Goal: Information Seeking & Learning: Learn about a topic

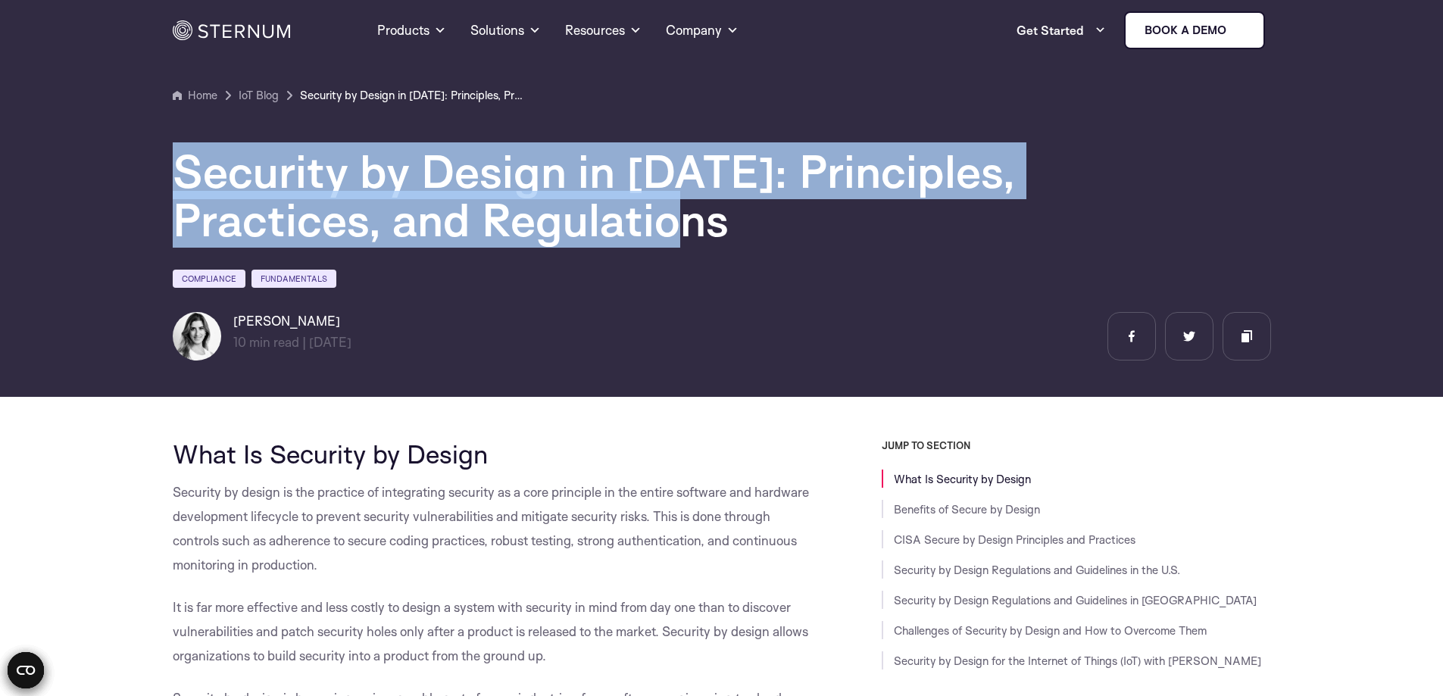
drag, startPoint x: 172, startPoint y: 172, endPoint x: 726, endPoint y: 214, distance: 555.5
click at [726, 214] on h1 "Security by Design in [DATE]: Principles, Practices, and Regulations" at bounding box center [627, 195] width 909 height 97
click at [818, 236] on h1 "Security by Design in [DATE]: Principles, Practices, and Regulations" at bounding box center [627, 195] width 909 height 97
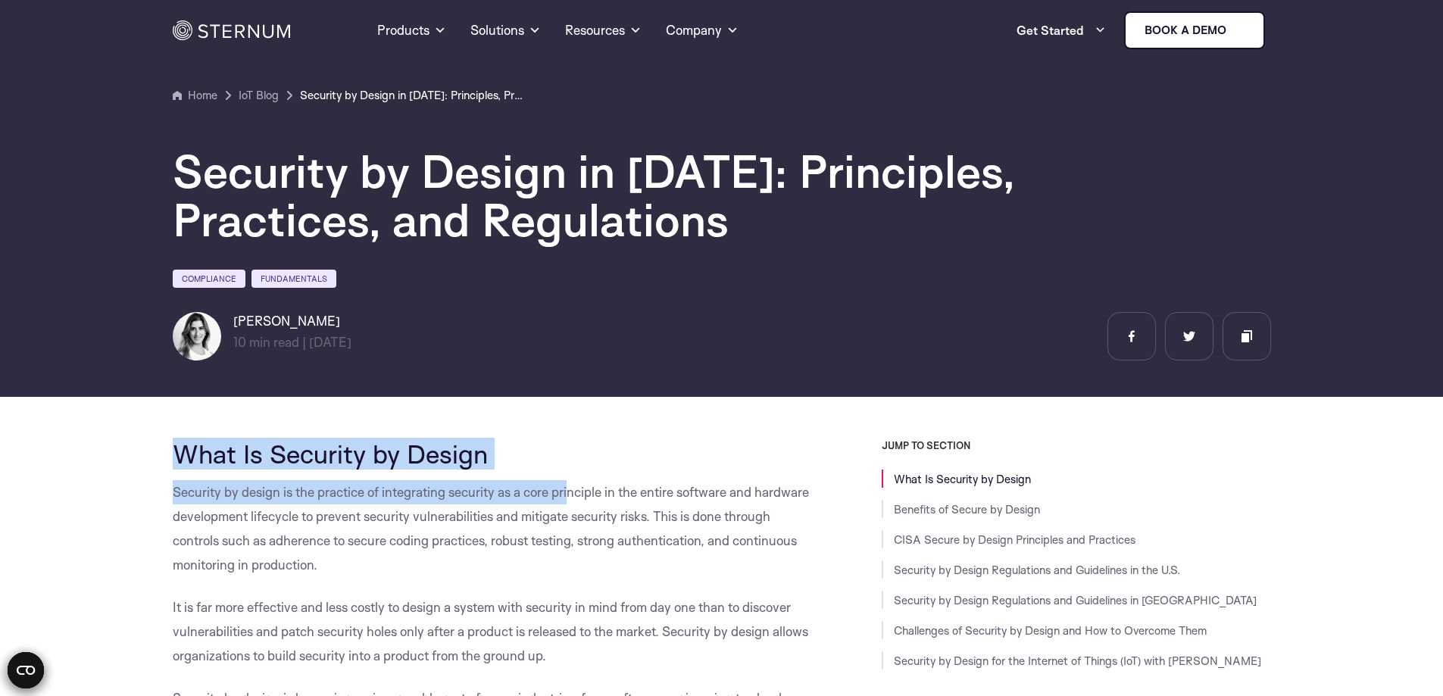
drag, startPoint x: 162, startPoint y: 449, endPoint x: 568, endPoint y: 488, distance: 407.2
click at [627, 453] on h2 "What Is Security by Design" at bounding box center [493, 453] width 641 height 29
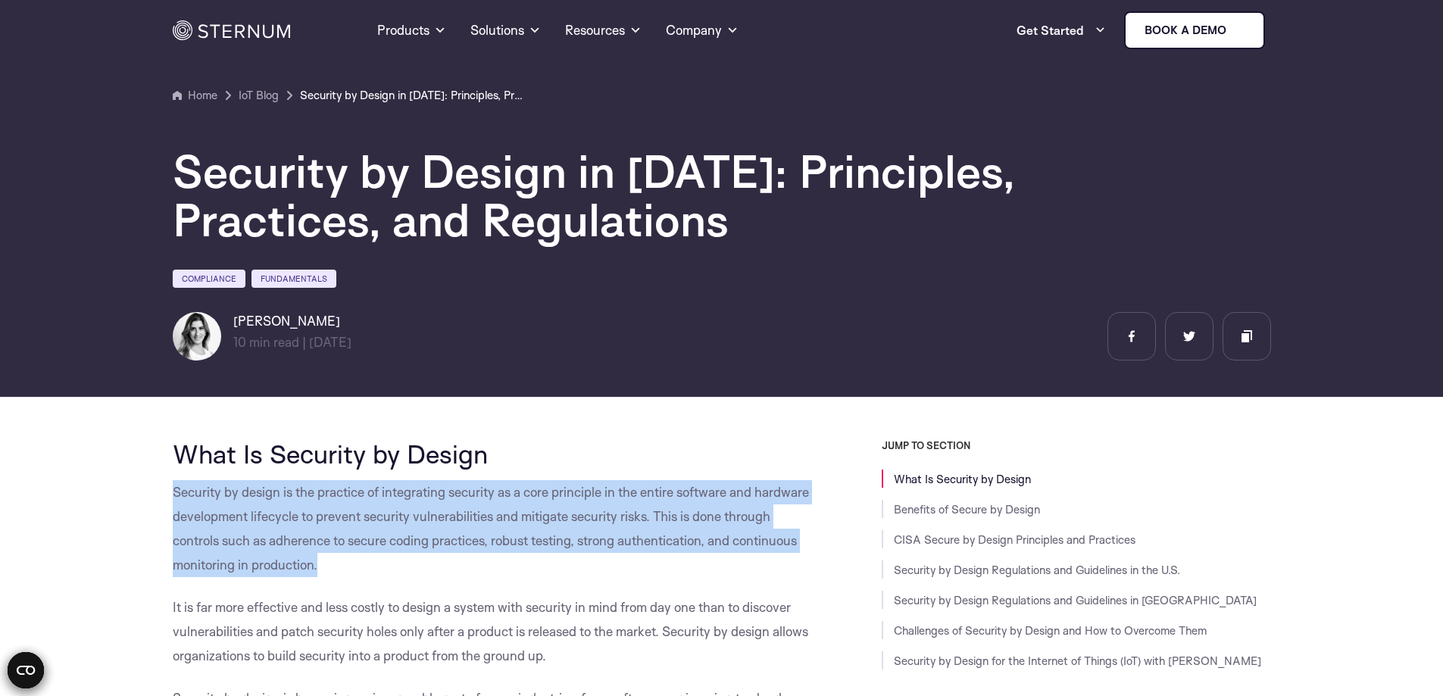
drag, startPoint x: 158, startPoint y: 494, endPoint x: 322, endPoint y: 577, distance: 184.0
click at [362, 574] on p "Security by design is the practice of integrating security as a core principle …" at bounding box center [493, 528] width 641 height 97
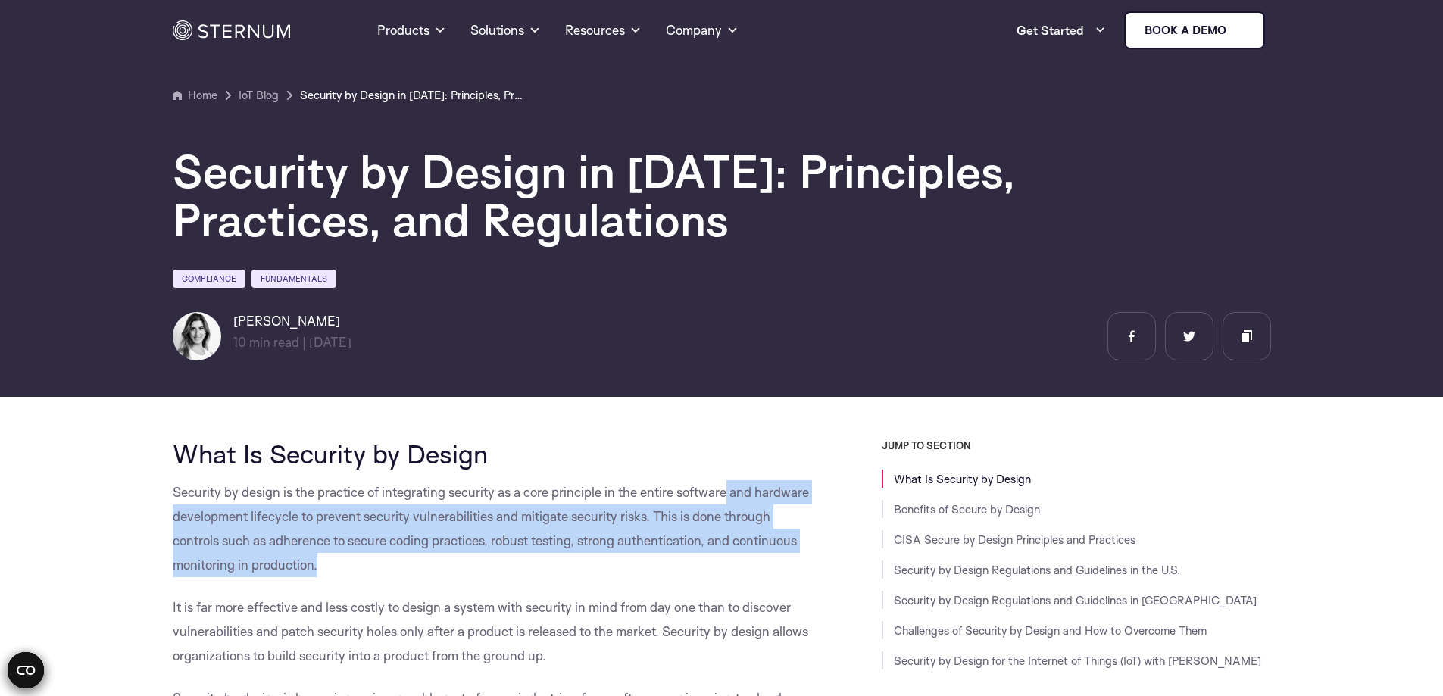
drag, startPoint x: 730, startPoint y: 494, endPoint x: 519, endPoint y: 580, distance: 227.7
click at [696, 509] on span "Security by design is the practice of integrating security as a core principle …" at bounding box center [491, 528] width 636 height 89
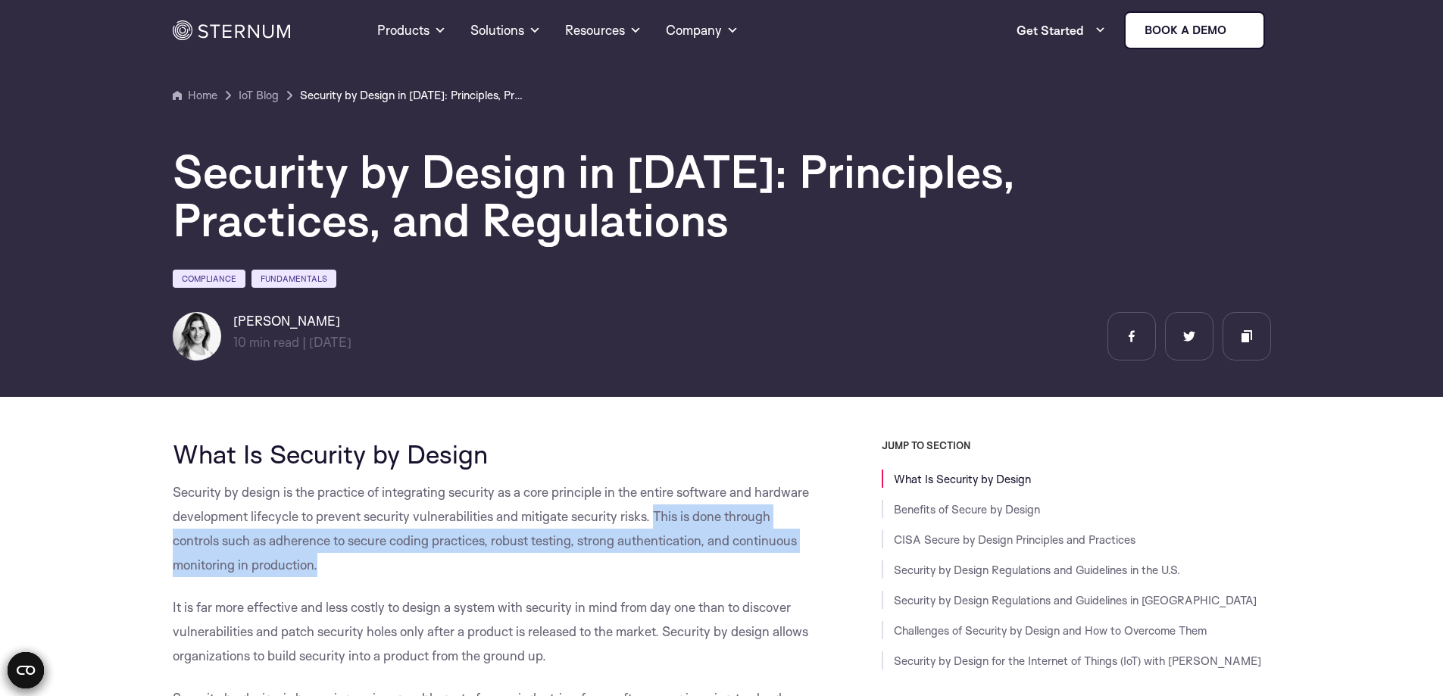
drag, startPoint x: 654, startPoint y: 522, endPoint x: 727, endPoint y: 580, distance: 93.2
click at [498, 577] on p "Security by design is the practice of integrating security as a core principle …" at bounding box center [493, 528] width 641 height 97
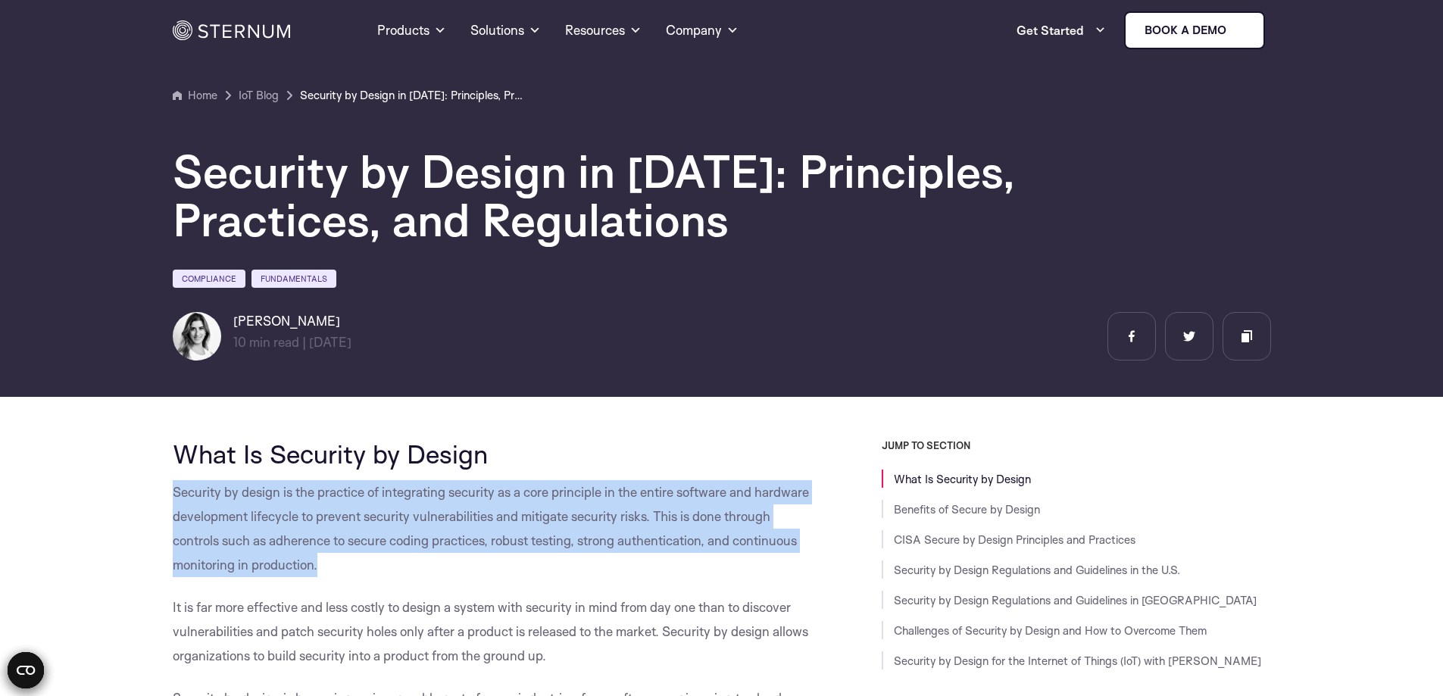
drag, startPoint x: 161, startPoint y: 489, endPoint x: 326, endPoint y: 561, distance: 179.5
click at [618, 500] on p "Security by design is the practice of integrating security as a core principle …" at bounding box center [493, 528] width 641 height 97
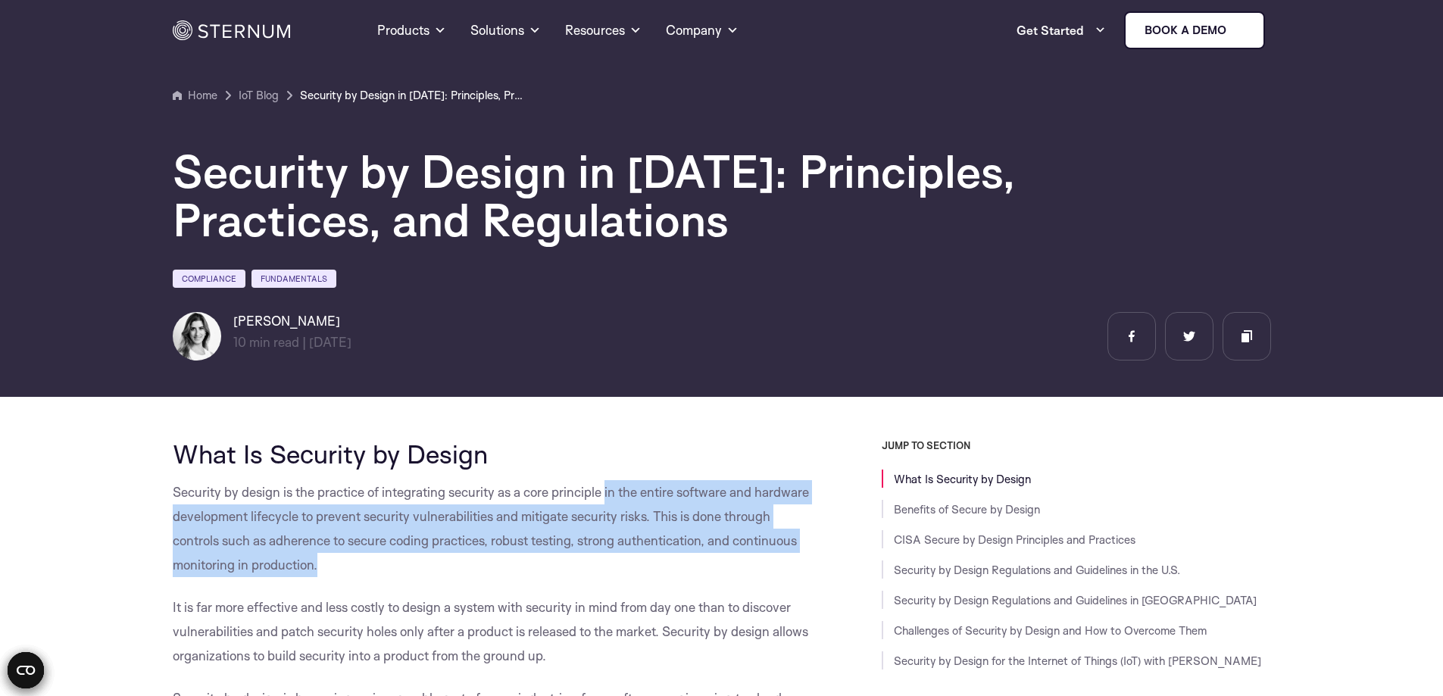
drag, startPoint x: 607, startPoint y: 498, endPoint x: 627, endPoint y: 574, distance: 78.3
click at [627, 574] on p "Security by design is the practice of integrating security as a core principle …" at bounding box center [493, 528] width 641 height 97
click at [371, 570] on p "Security by design is the practice of integrating security as a core principle …" at bounding box center [493, 528] width 641 height 97
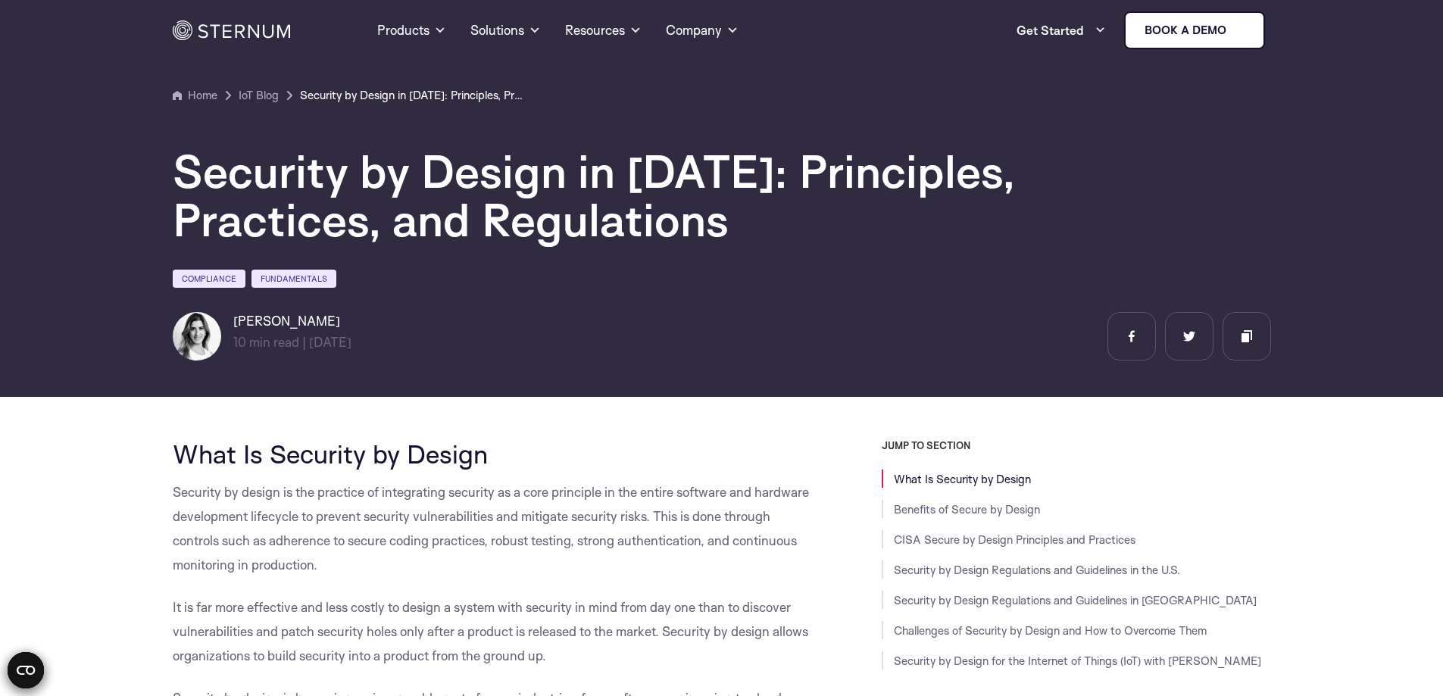
drag, startPoint x: 145, startPoint y: 618, endPoint x: 161, endPoint y: 611, distance: 16.6
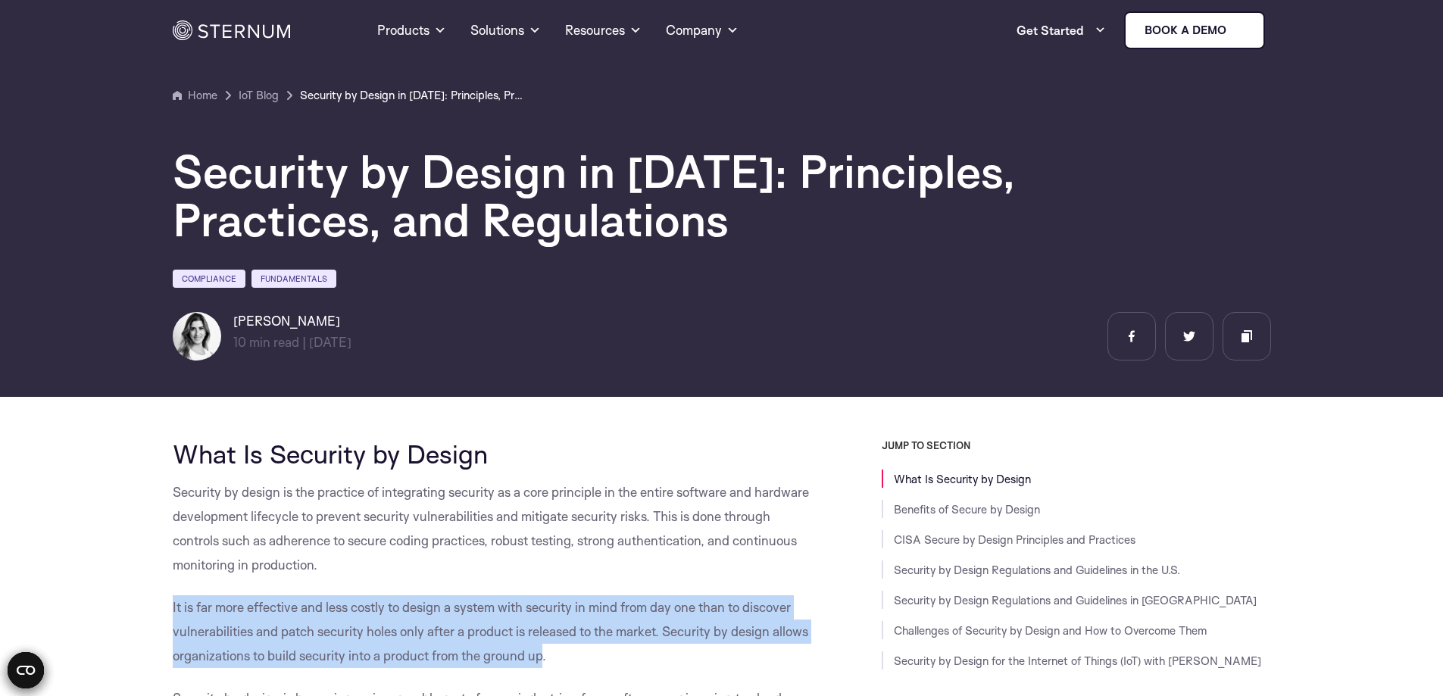
drag, startPoint x: 168, startPoint y: 606, endPoint x: 555, endPoint y: 656, distance: 390.4
click at [579, 655] on p "It is far more effective and less costly to design a system with security in mi…" at bounding box center [493, 632] width 641 height 73
drag, startPoint x: 159, startPoint y: 609, endPoint x: 572, endPoint y: 664, distance: 416.5
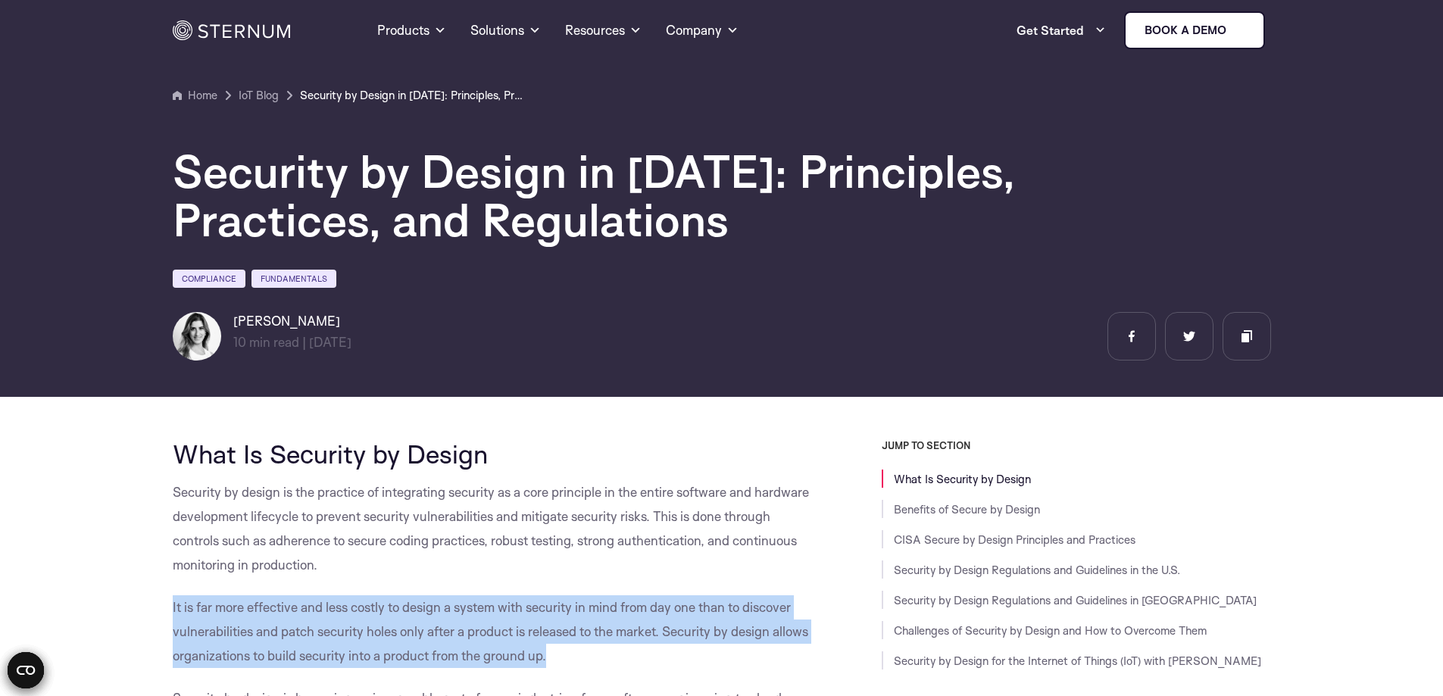
click at [573, 664] on p "It is far more effective and less costly to design a system with security in mi…" at bounding box center [493, 632] width 641 height 73
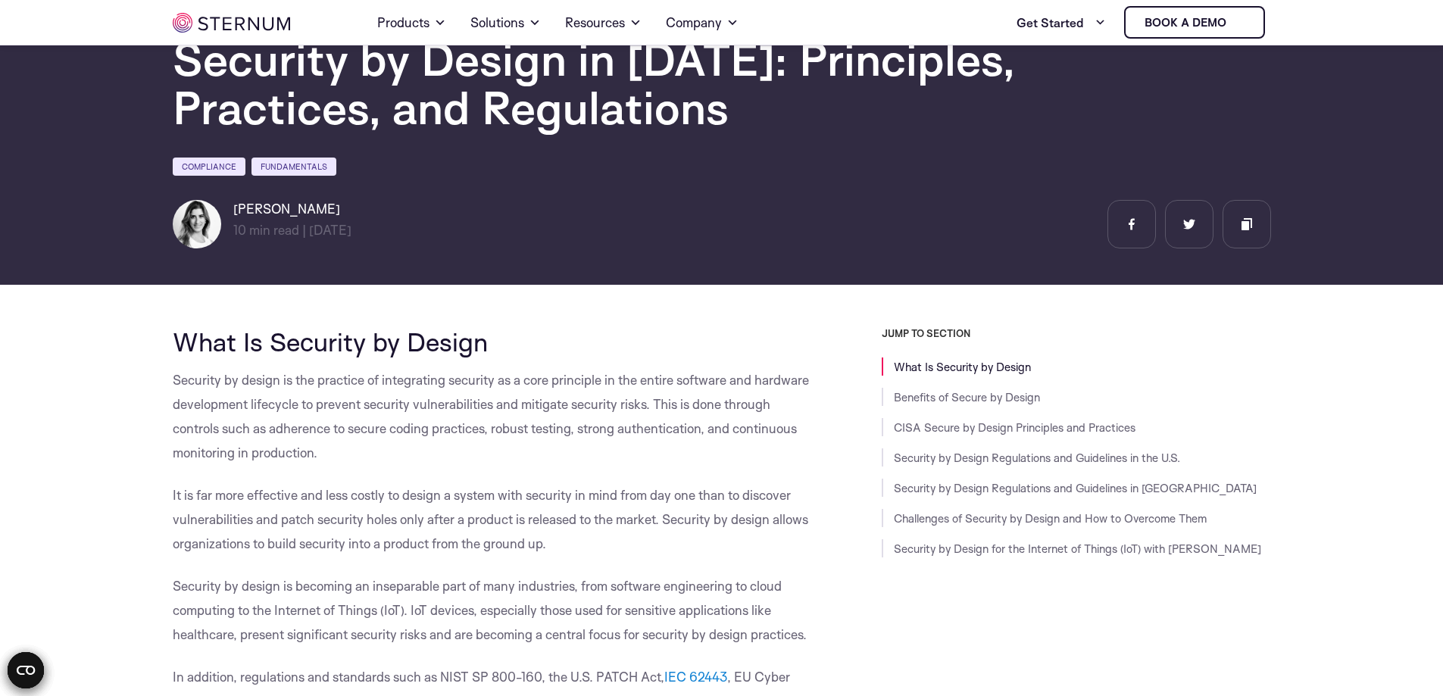
scroll to position [126, 0]
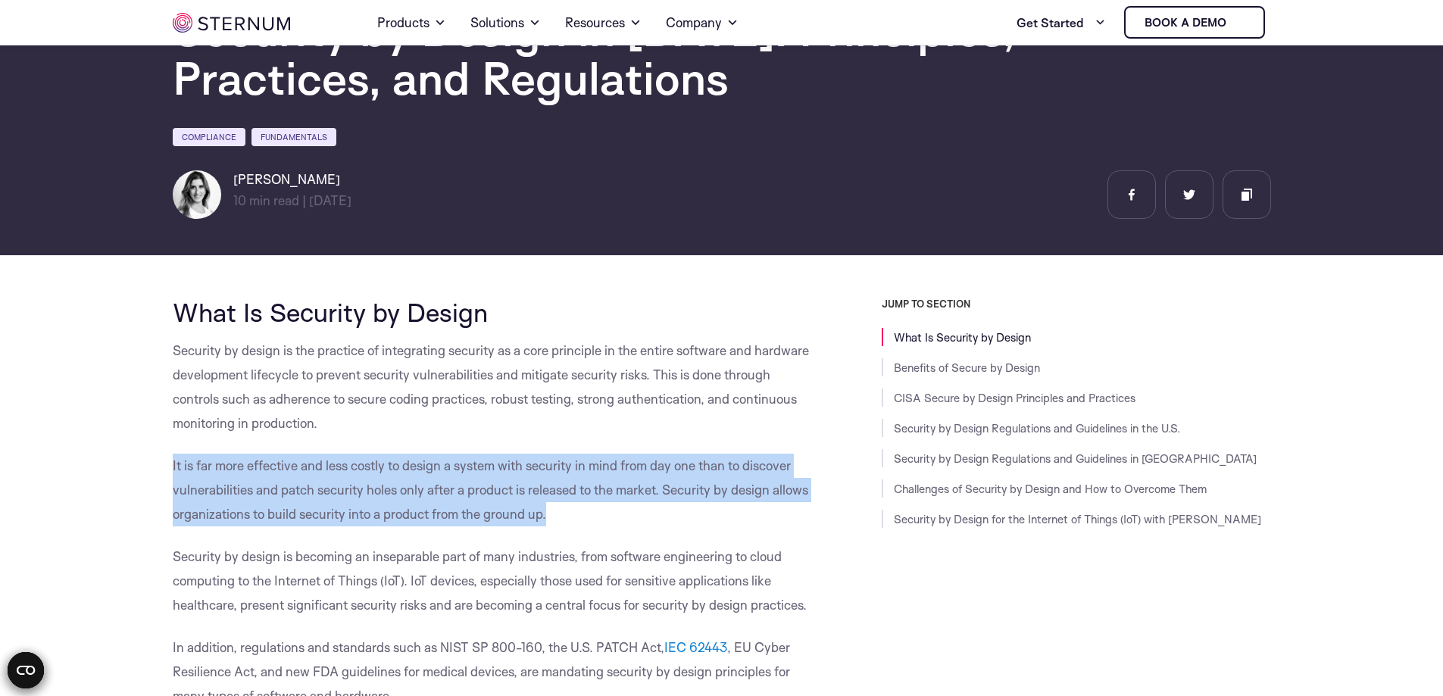
drag, startPoint x: 158, startPoint y: 465, endPoint x: 568, endPoint y: 514, distance: 412.9
click at [605, 514] on p "It is far more effective and less costly to design a system with security in mi…" at bounding box center [493, 490] width 641 height 73
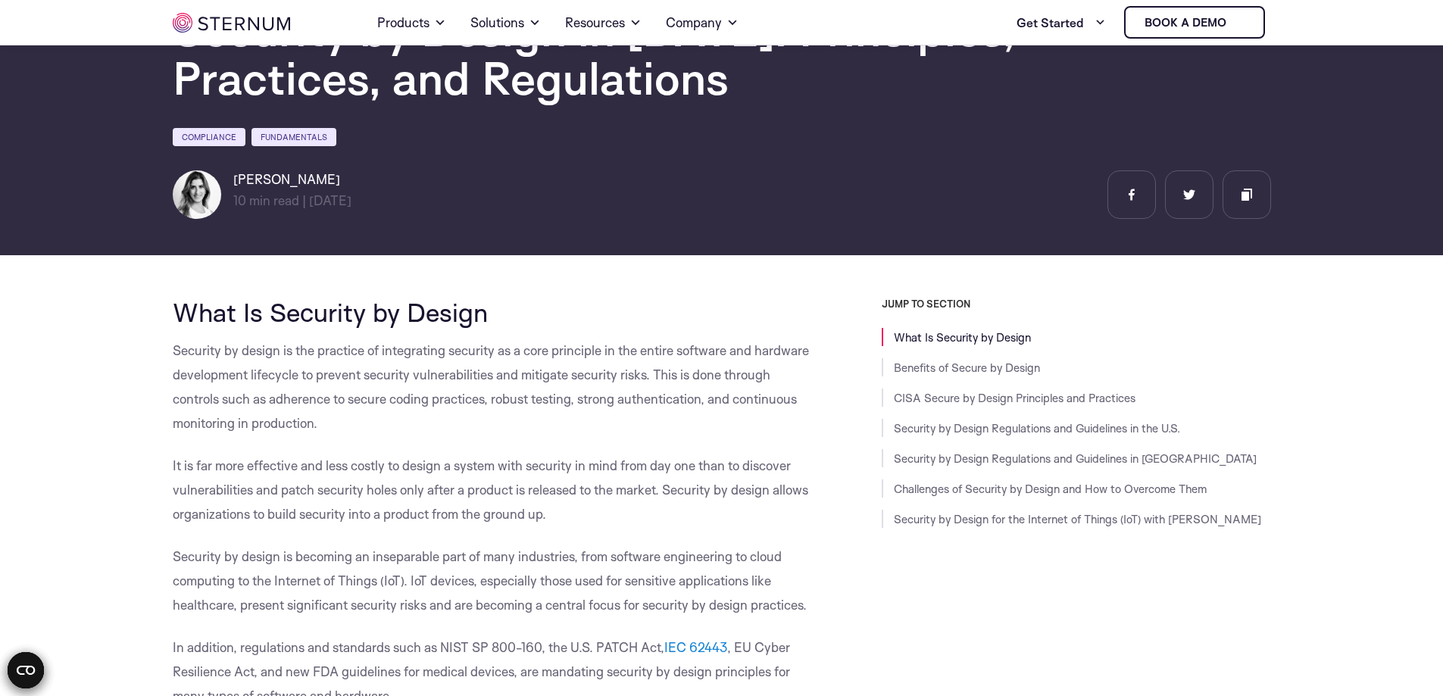
click at [180, 555] on span "Security by design is becoming an inseparable part of many industries, from sof…" at bounding box center [490, 581] width 634 height 64
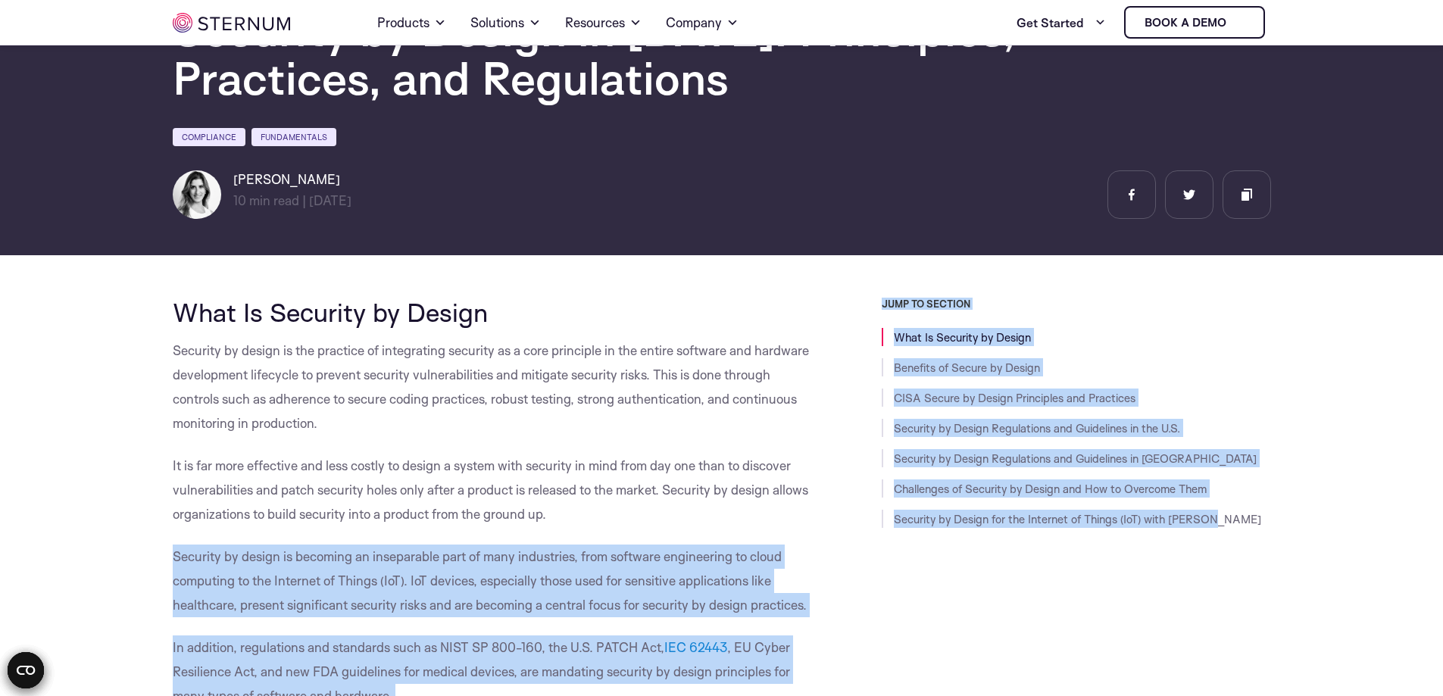
drag, startPoint x: 161, startPoint y: 555, endPoint x: 829, endPoint y: 611, distance: 669.9
click at [827, 608] on div "JUMP TO SECTION What Is Security by Design Benefits of Secure by Design CISA Se…" at bounding box center [1042, 609] width 458 height 622
drag, startPoint x: 165, startPoint y: 558, endPoint x: 813, endPoint y: 608, distance: 649.7
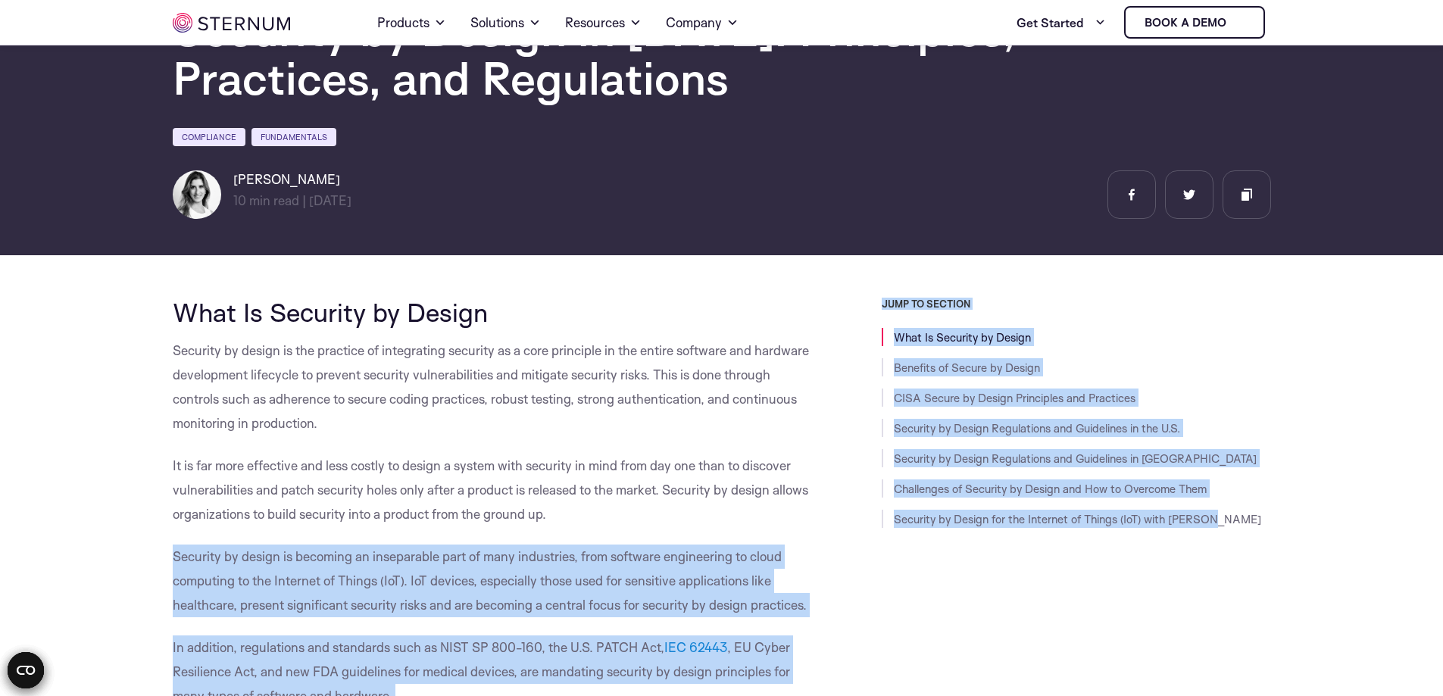
click at [544, 599] on span "Security by design is becoming an inseparable part of many industries, from sof…" at bounding box center [490, 581] width 634 height 64
click at [395, 583] on span "Security by design is becoming an inseparable part of many industries, from sof…" at bounding box center [490, 581] width 634 height 64
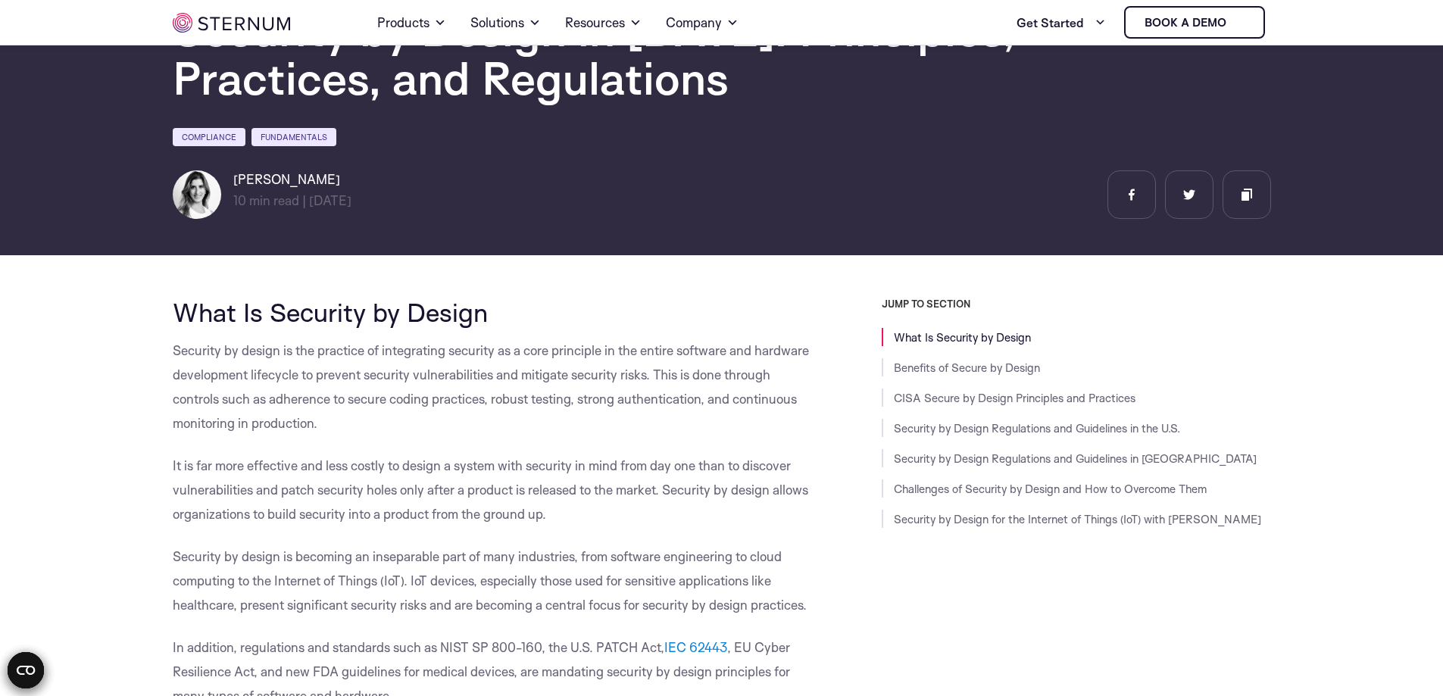
click at [624, 510] on p "It is far more effective and less costly to design a system with security in mi…" at bounding box center [493, 490] width 641 height 73
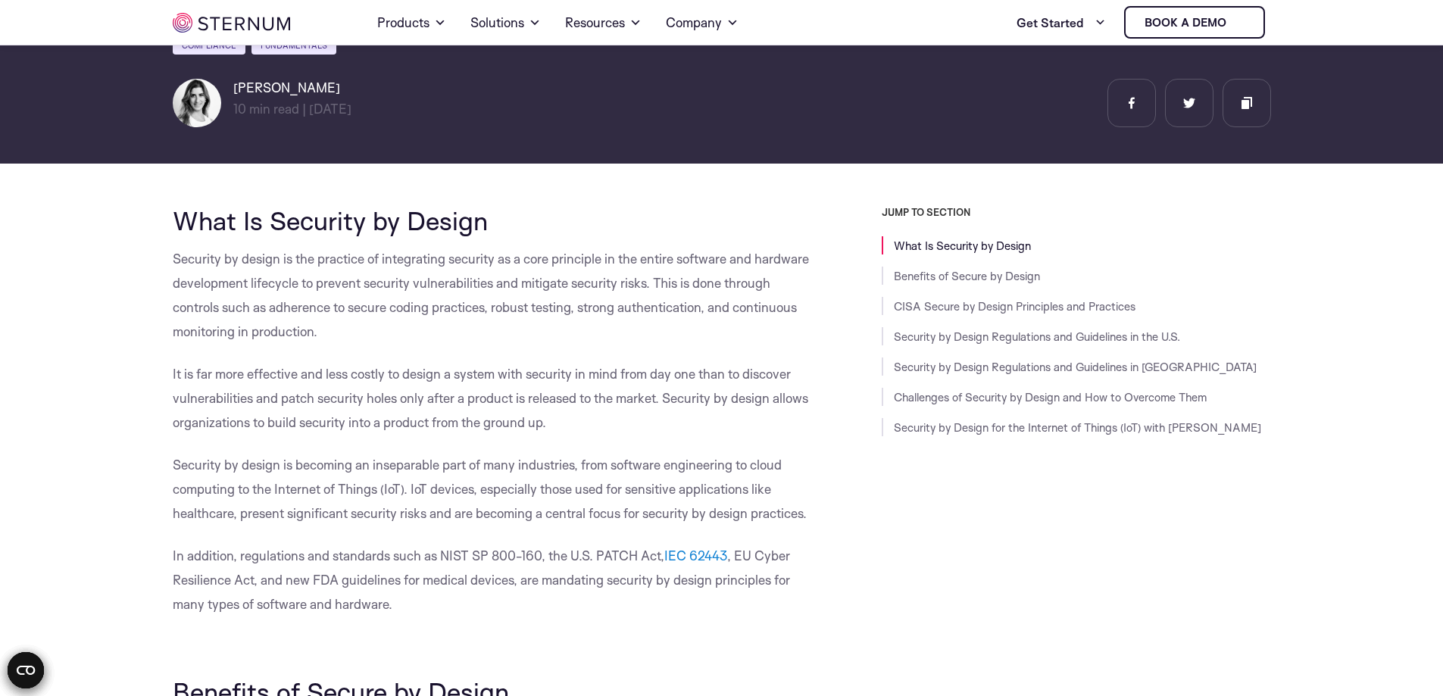
scroll to position [262, 0]
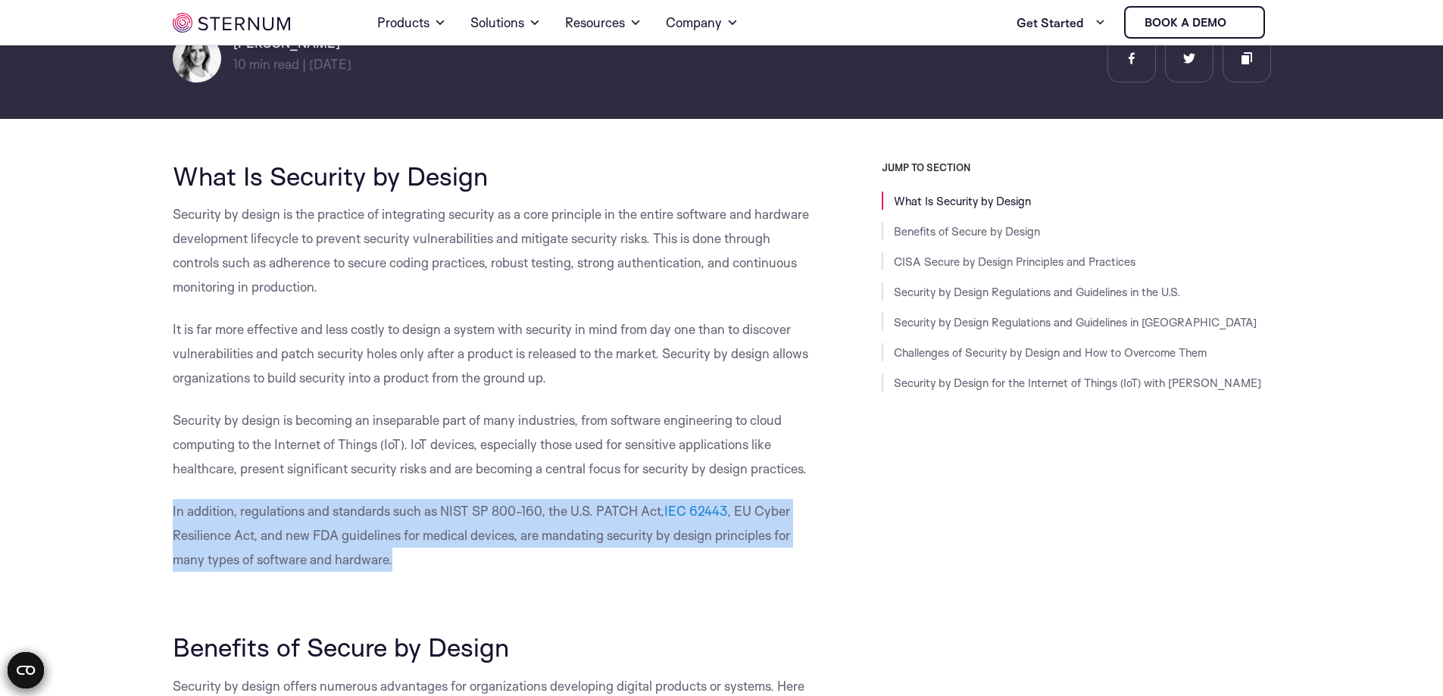
drag, startPoint x: 162, startPoint y: 504, endPoint x: 414, endPoint y: 564, distance: 259.3
click at [548, 555] on p "In addition, regulations and standards such as NIST SP 800-160, the U.S. PATCH …" at bounding box center [493, 535] width 641 height 73
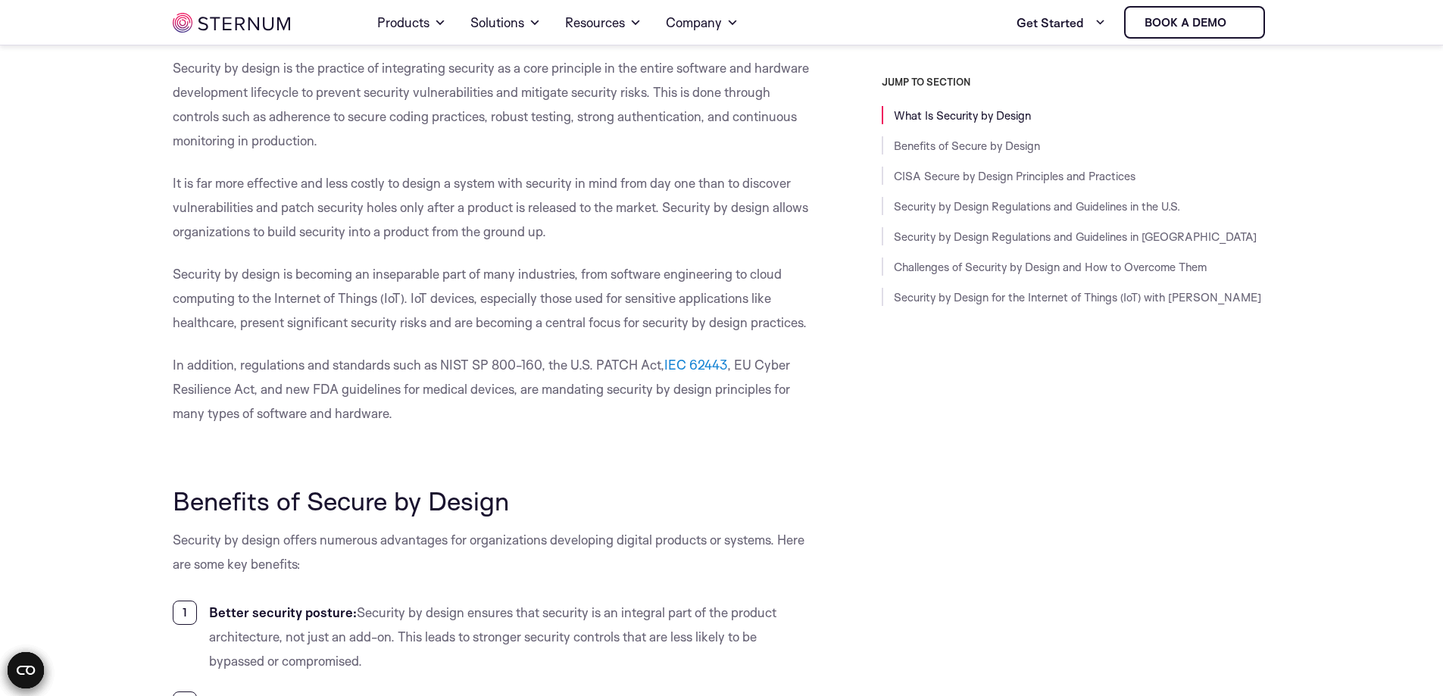
scroll to position [535, 0]
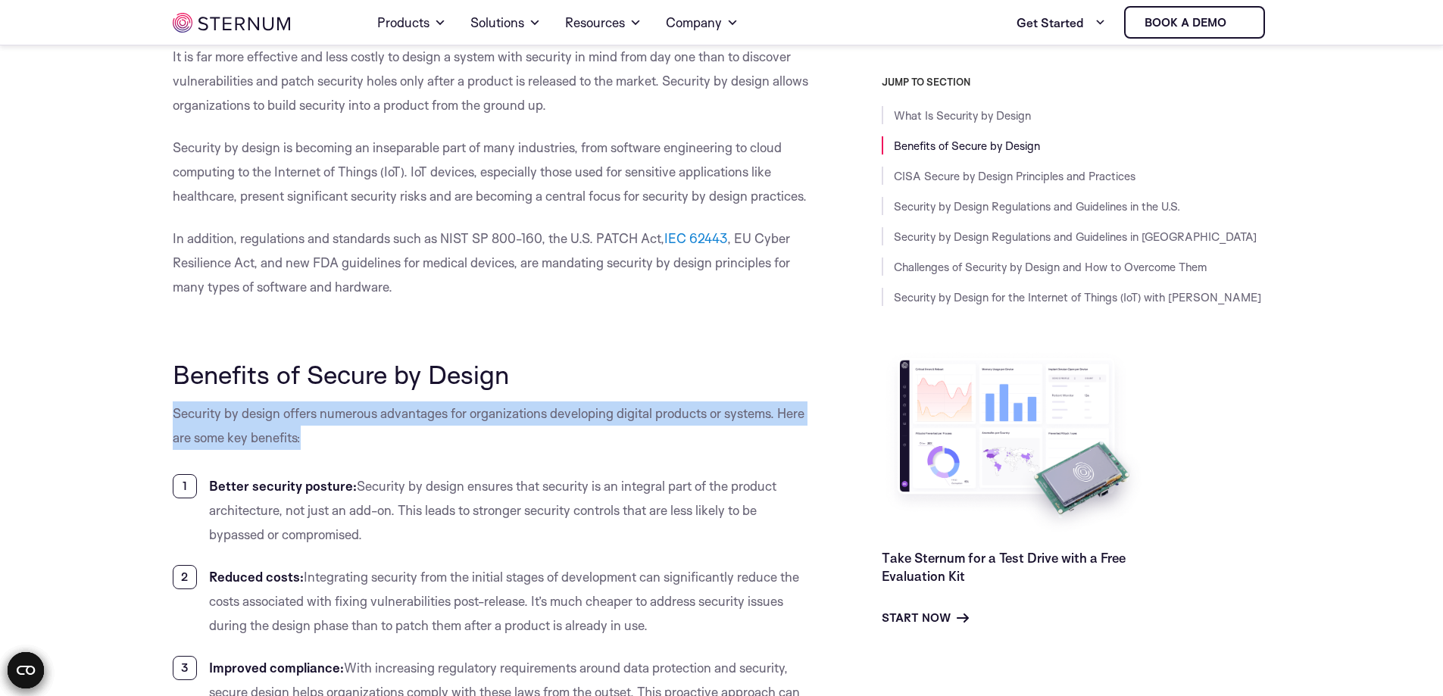
drag, startPoint x: 174, startPoint y: 412, endPoint x: 367, endPoint y: 442, distance: 195.5
click at [367, 442] on p "Security by design offers numerous advantages for organizations developing digi…" at bounding box center [493, 426] width 641 height 48
click at [430, 440] on p "Security by design offers numerous advantages for organizations developing digi…" at bounding box center [493, 426] width 641 height 48
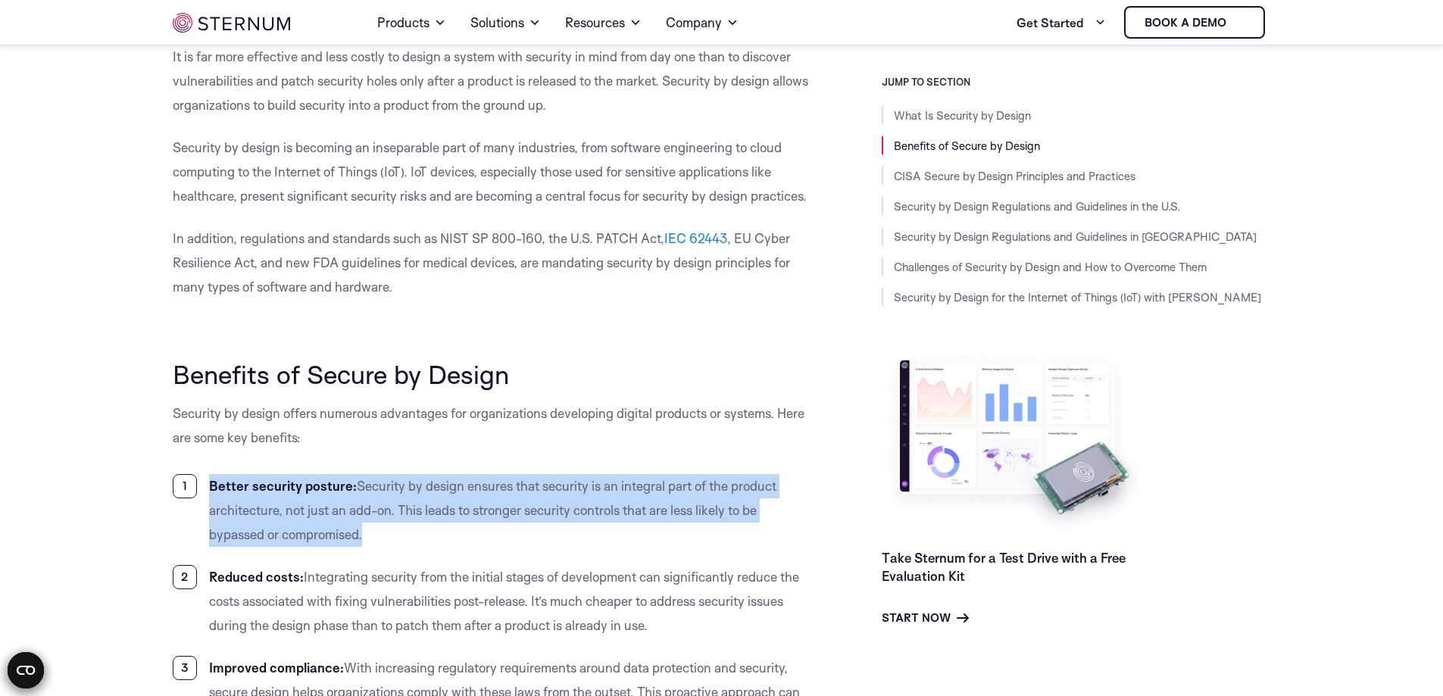
drag, startPoint x: 203, startPoint y: 478, endPoint x: 408, endPoint y: 556, distance: 219.0
click at [408, 556] on ol "Better security posture: Security by design ensures that security is an integra…" at bounding box center [493, 680] width 641 height 412
click at [462, 533] on li "Better security posture: Security by design ensures that security is an integra…" at bounding box center [493, 510] width 641 height 73
drag, startPoint x: 204, startPoint y: 487, endPoint x: 396, endPoint y: 550, distance: 202.5
click at [396, 550] on ol "Better security posture: Security by design ensures that security is an integra…" at bounding box center [493, 680] width 641 height 412
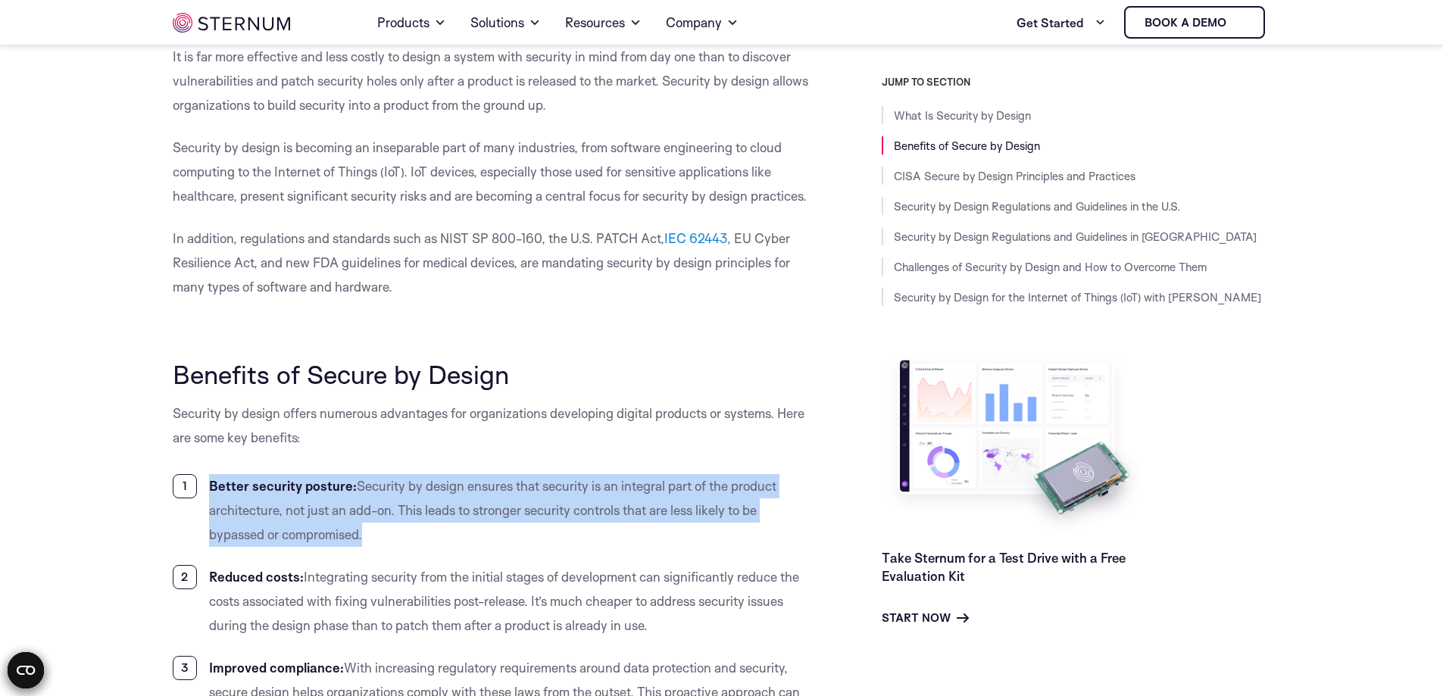
click at [492, 548] on ol "Better security posture: Security by design ensures that security is an integra…" at bounding box center [493, 680] width 641 height 412
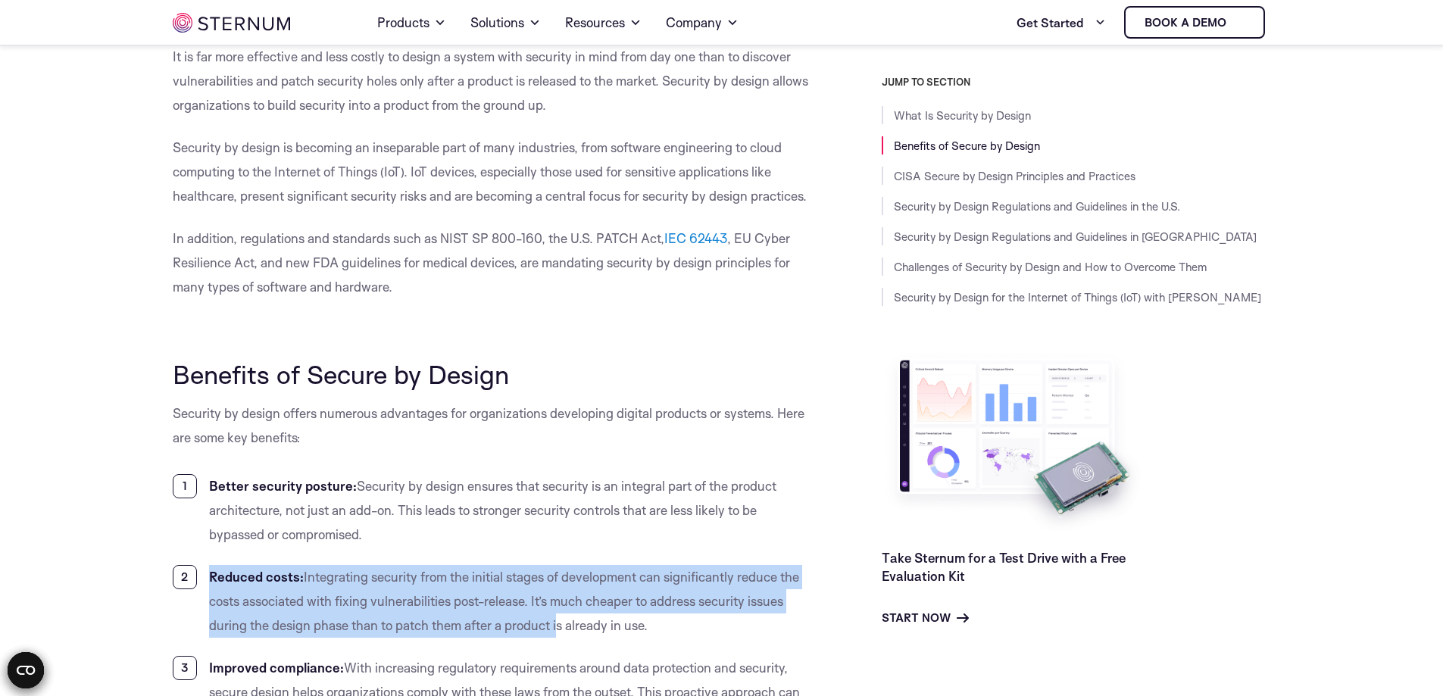
drag, startPoint x: 200, startPoint y: 574, endPoint x: 586, endPoint y: 627, distance: 389.2
click at [574, 627] on li "Reduced costs: Integrating security from the initial stages of development can …" at bounding box center [493, 601] width 641 height 73
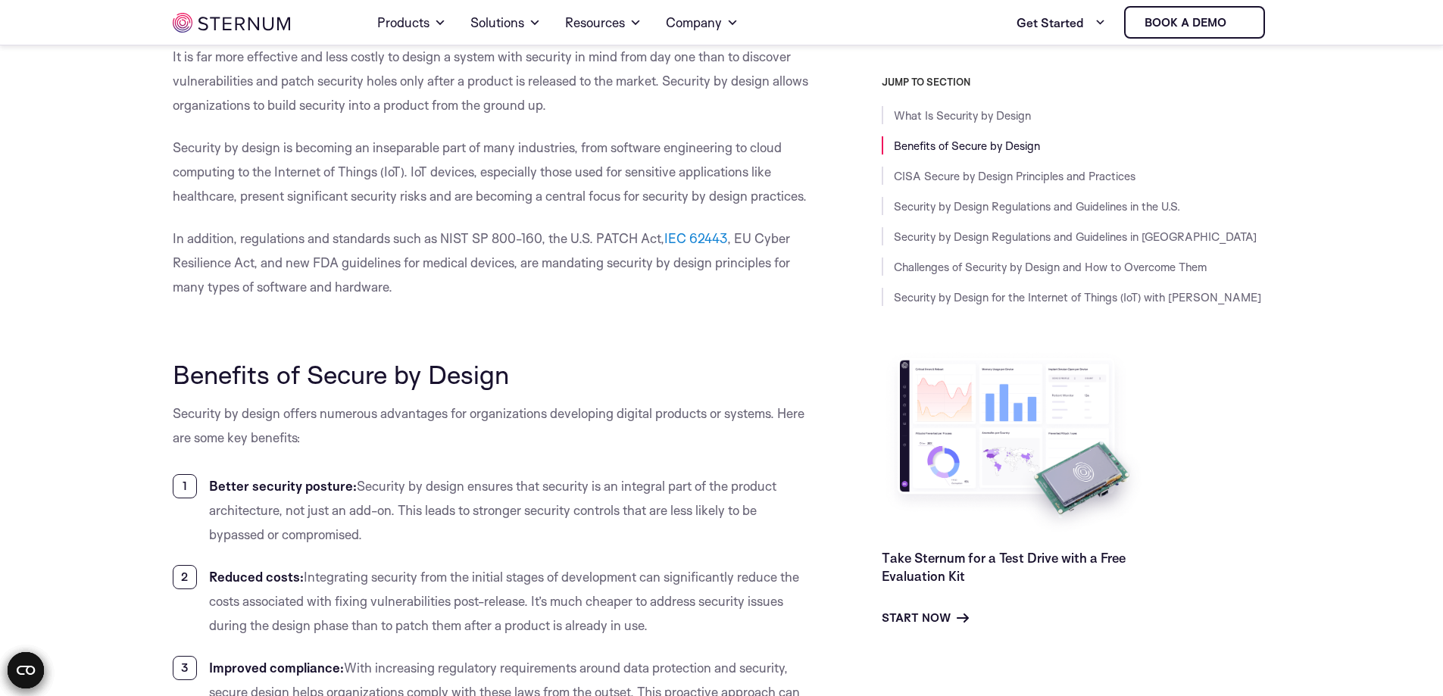
click at [681, 623] on li "Reduced costs: Integrating security from the initial stages of development can …" at bounding box center [493, 601] width 641 height 73
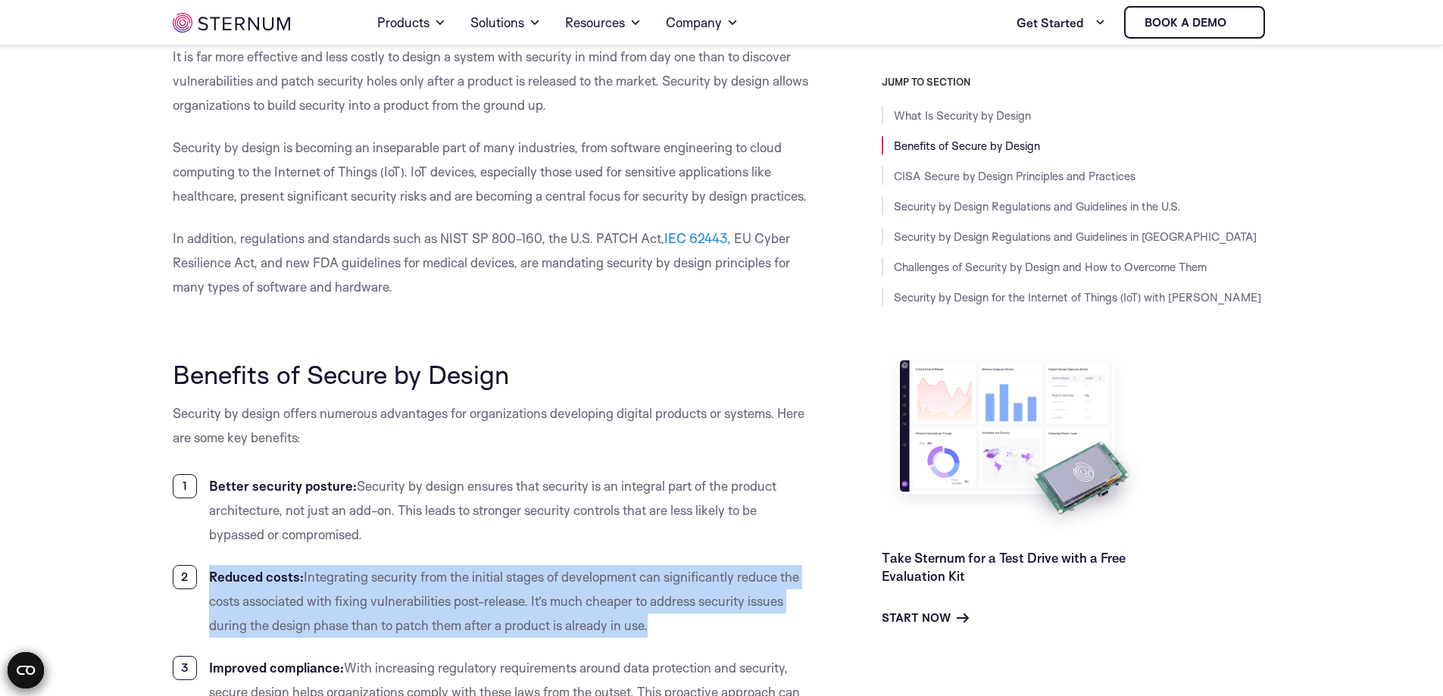
drag, startPoint x: 666, startPoint y: 635, endPoint x: 189, endPoint y: 556, distance: 483.1
click at [189, 556] on ol "Better security posture: Security by design ensures that security is an integra…" at bounding box center [493, 680] width 641 height 412
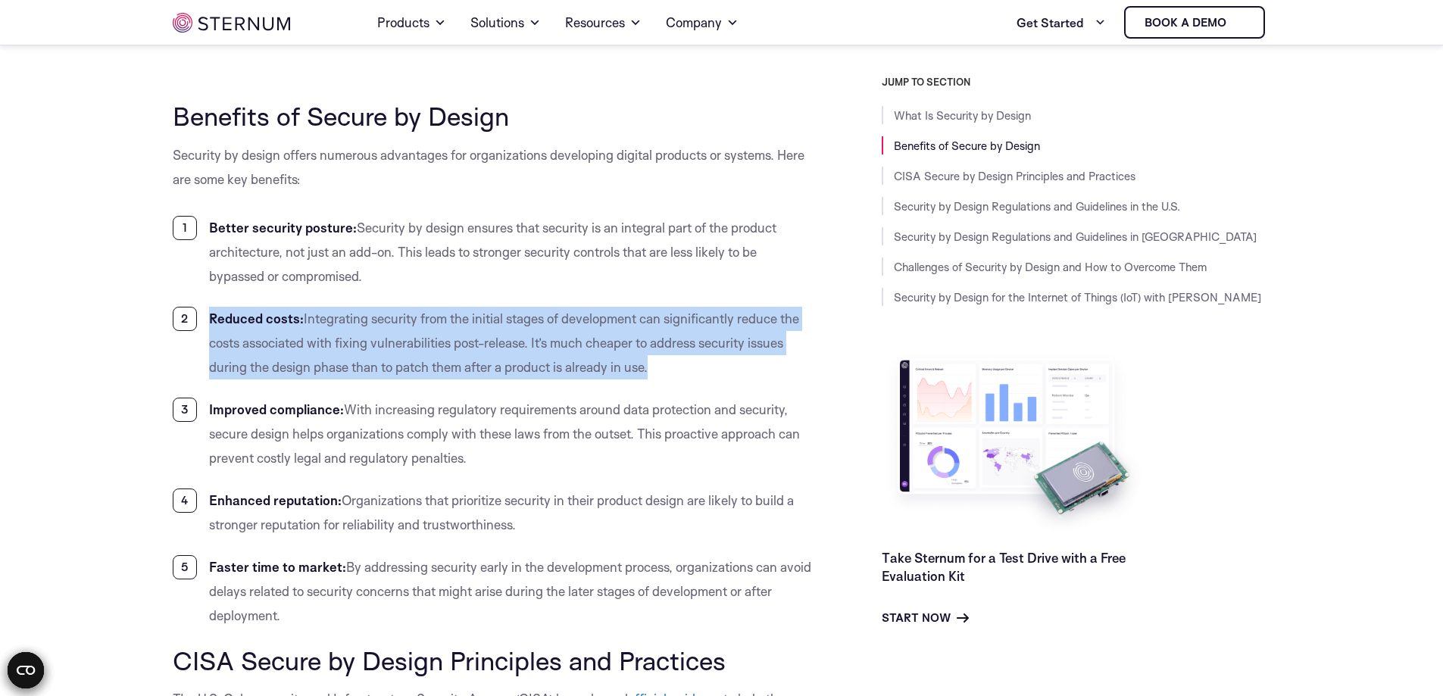
scroll to position [808, 0]
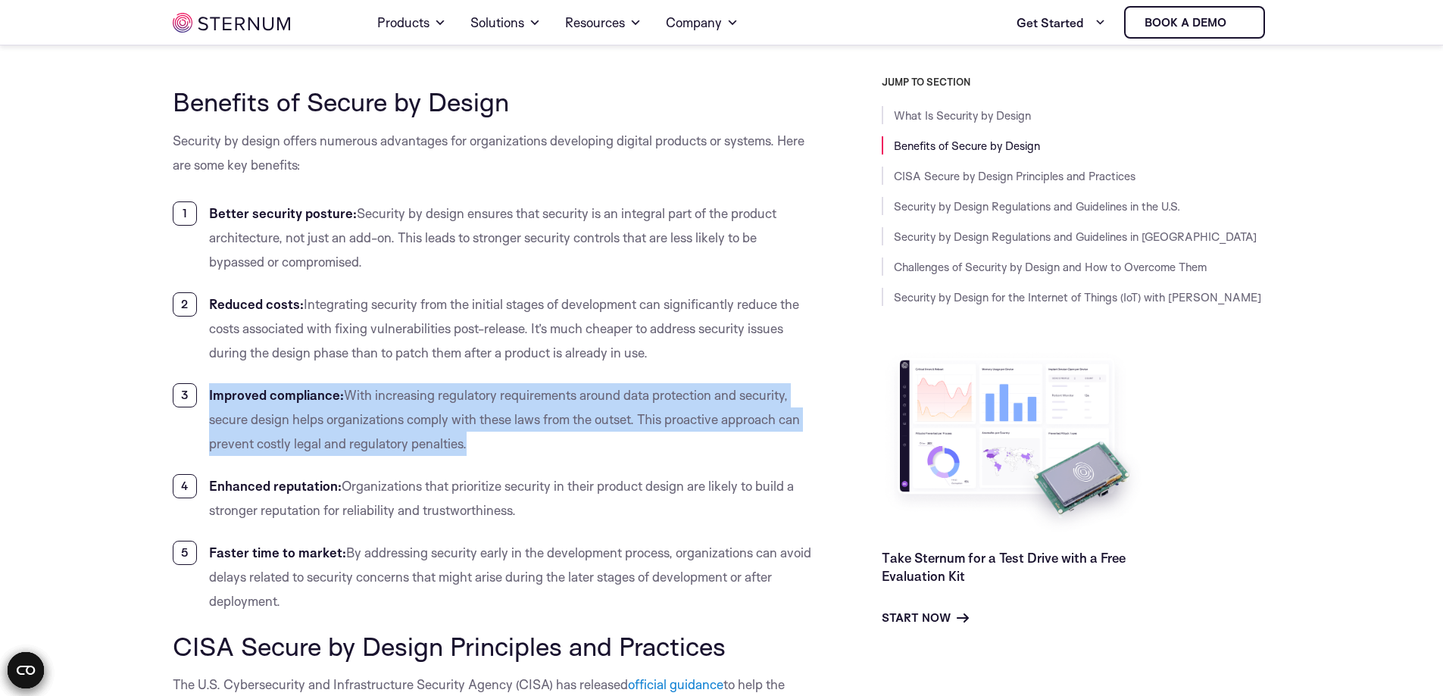
drag, startPoint x: 197, startPoint y: 394, endPoint x: 559, endPoint y: 443, distance: 365.5
click at [507, 454] on li "Improved compliance: With increasing regulatory requirements around data protec…" at bounding box center [493, 419] width 641 height 73
click at [559, 443] on li "Improved compliance: With increasing regulatory requirements around data protec…" at bounding box center [493, 419] width 641 height 73
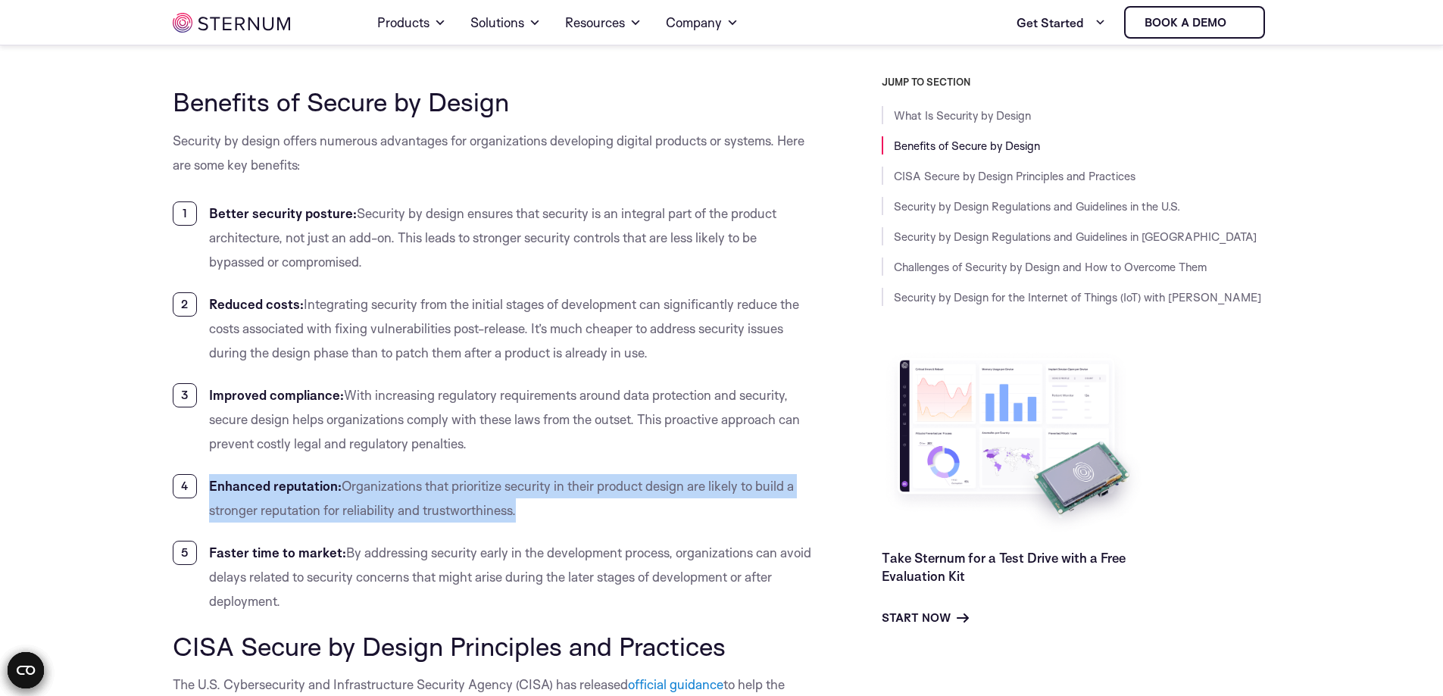
drag, startPoint x: 210, startPoint y: 486, endPoint x: 581, endPoint y: 522, distance: 373.0
click at [580, 522] on li "Enhanced reputation: Organizations that prioritize security in their product de…" at bounding box center [493, 498] width 641 height 48
click at [571, 519] on div at bounding box center [571, 519] width 0 height 0
drag, startPoint x: 211, startPoint y: 556, endPoint x: 302, endPoint y: 601, distance: 101.3
click at [302, 601] on li "Faster time to market: By addressing security early in the development process,…" at bounding box center [493, 577] width 641 height 73
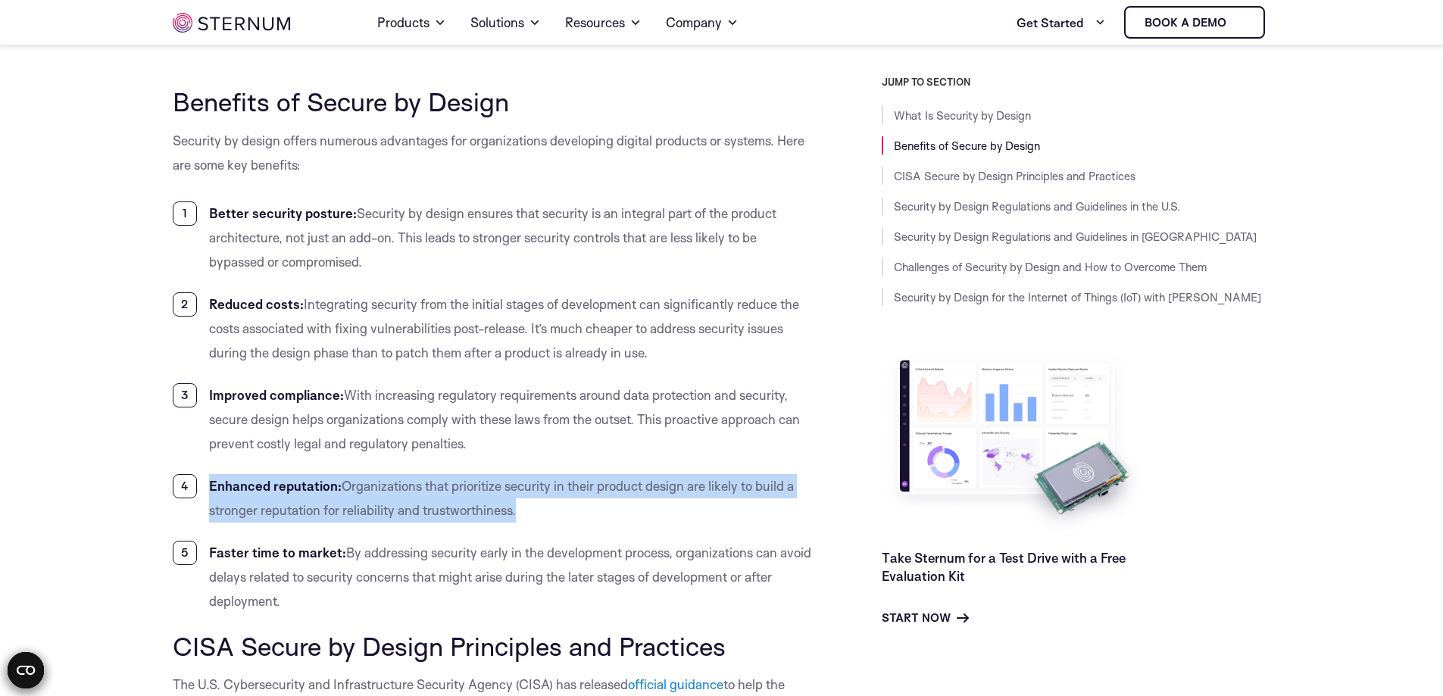
click at [386, 597] on li "Faster time to market: By addressing security early in the development process,…" at bounding box center [493, 577] width 641 height 73
drag, startPoint x: 249, startPoint y: 587, endPoint x: 283, endPoint y: 608, distance: 40.8
click at [283, 608] on li "Faster time to market: By addressing security early in the development process,…" at bounding box center [493, 577] width 641 height 73
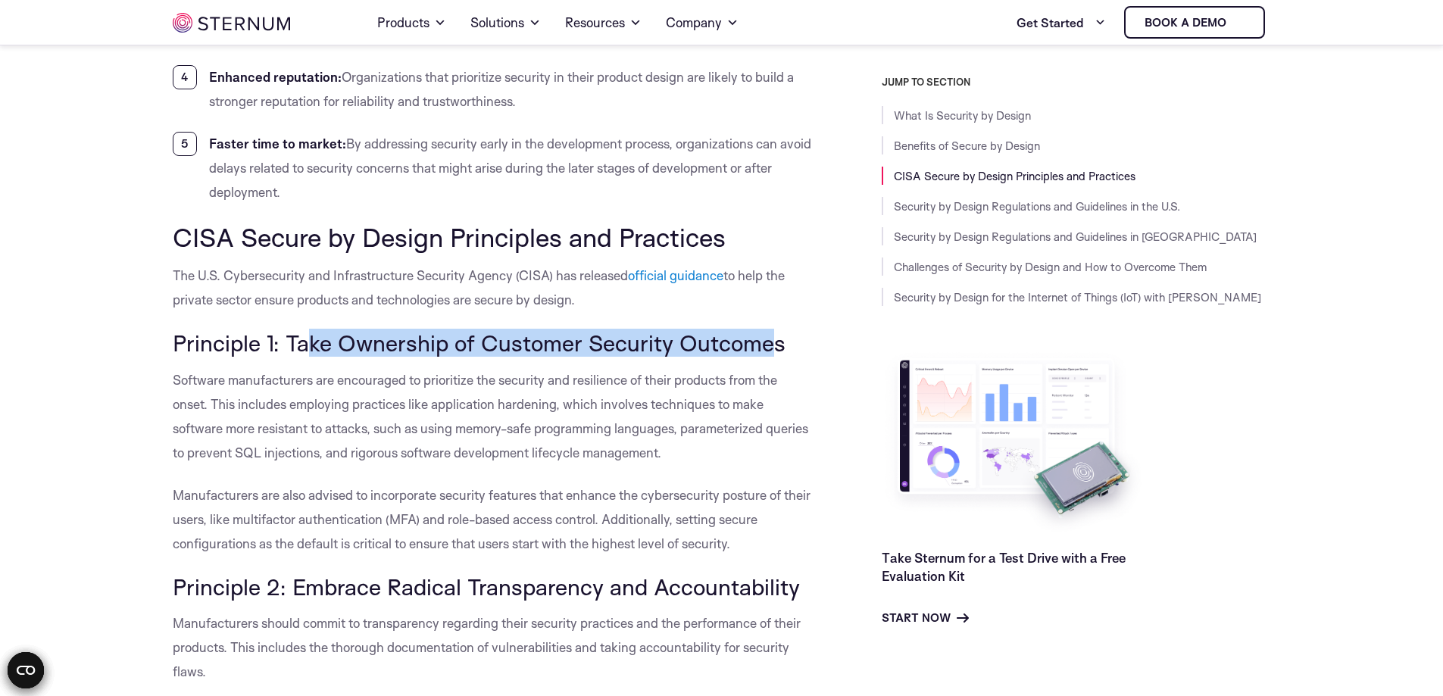
drag, startPoint x: 772, startPoint y: 349, endPoint x: 339, endPoint y: 339, distance: 432.7
click at [302, 341] on span "Principle 1: Take Ownership of Customer Security Outcomes" at bounding box center [479, 343] width 613 height 28
click at [687, 339] on span "Principle 1: Take Ownership of Customer Security Outcomes" at bounding box center [479, 343] width 613 height 28
drag, startPoint x: 794, startPoint y: 345, endPoint x: 106, endPoint y: 336, distance: 688.0
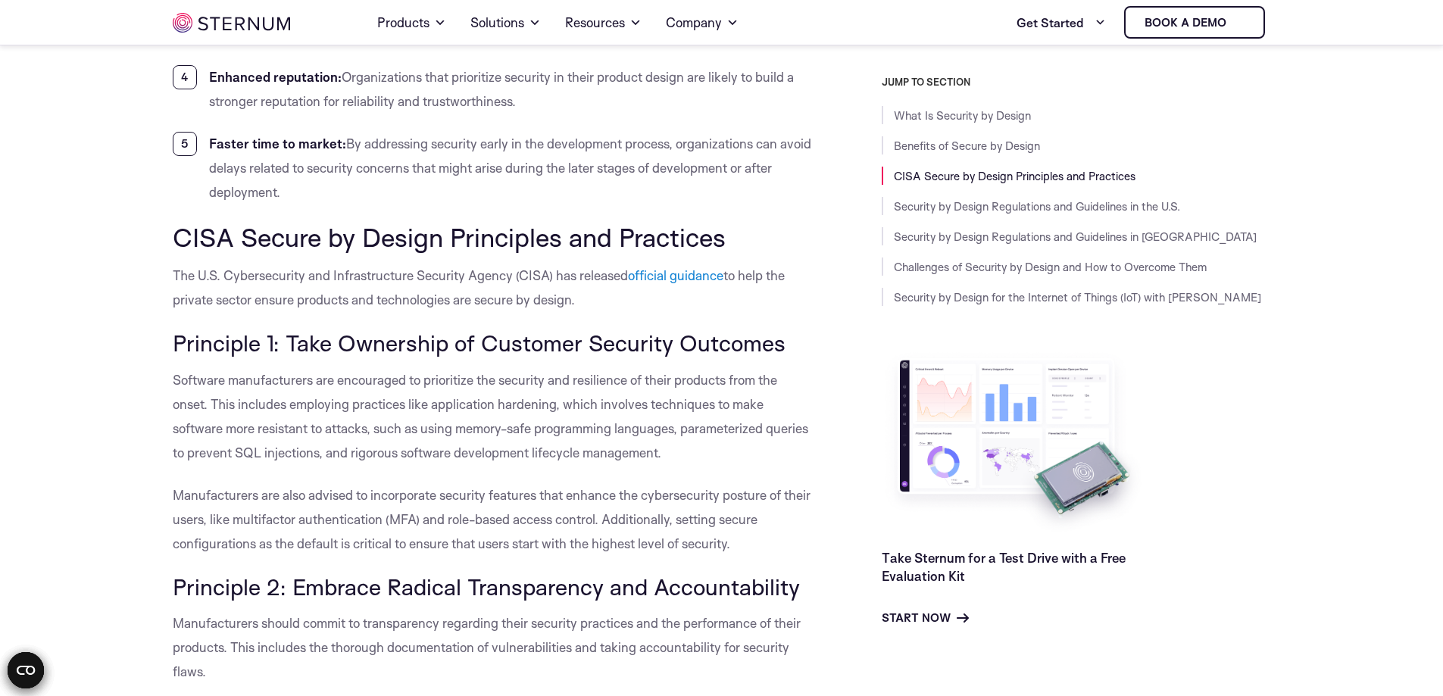
click at [240, 403] on span "Software manufacturers are encouraged to prioritize the security and resilience…" at bounding box center [491, 416] width 636 height 89
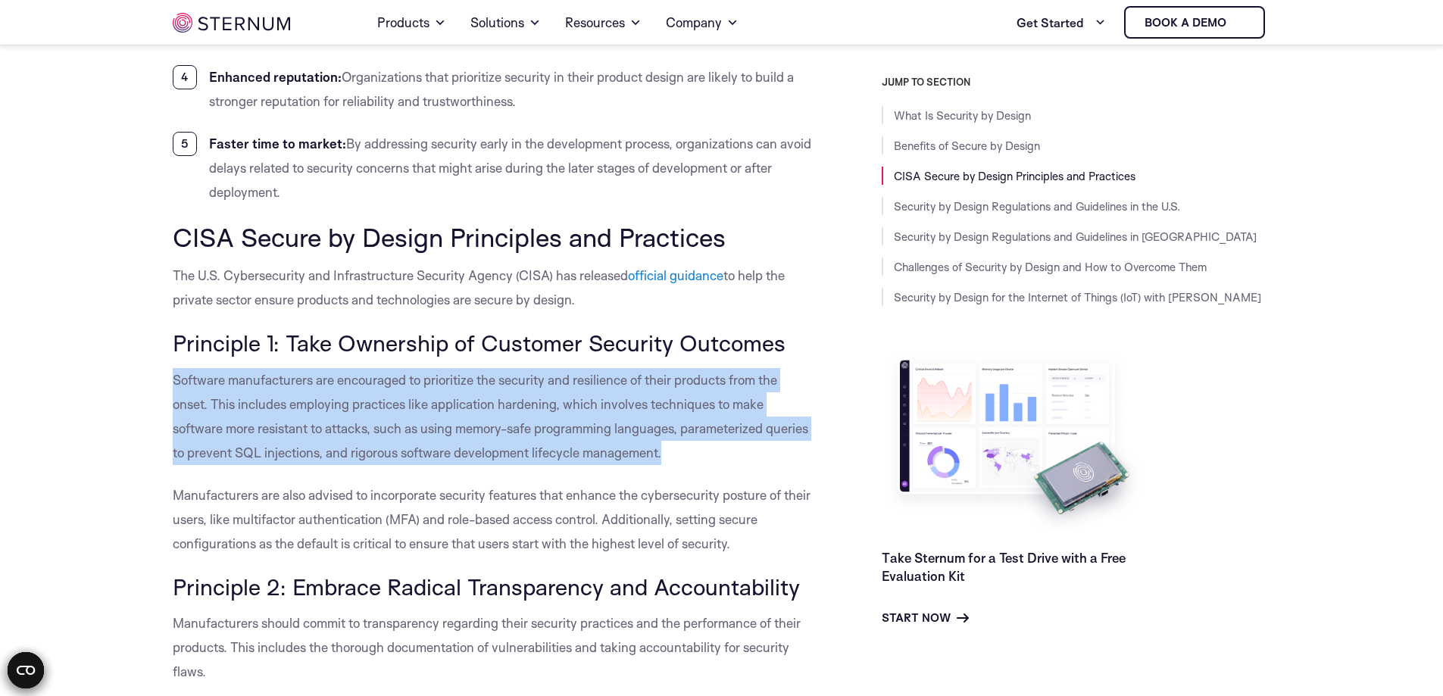
drag, startPoint x: 208, startPoint y: 385, endPoint x: 711, endPoint y: 480, distance: 512.0
click at [714, 461] on p "Software manufacturers are encouraged to prioritize the security and resilience…" at bounding box center [493, 416] width 641 height 97
drag, startPoint x: 731, startPoint y: 380, endPoint x: 744, endPoint y: 460, distance: 80.6
click at [744, 460] on p "Software manufacturers are encouraged to prioritize the security and resilience…" at bounding box center [493, 416] width 641 height 97
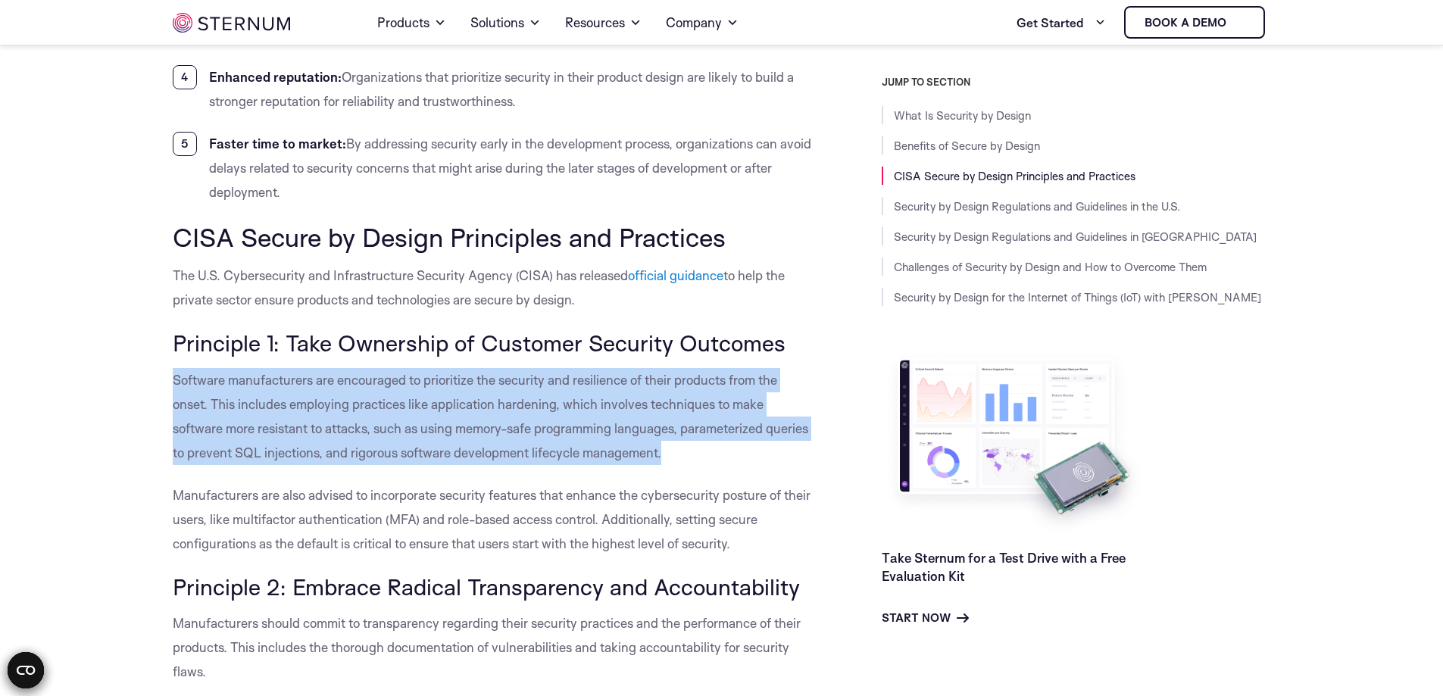
click at [735, 457] on p "Software manufacturers are encouraged to prioritize the security and resilience…" at bounding box center [493, 416] width 641 height 97
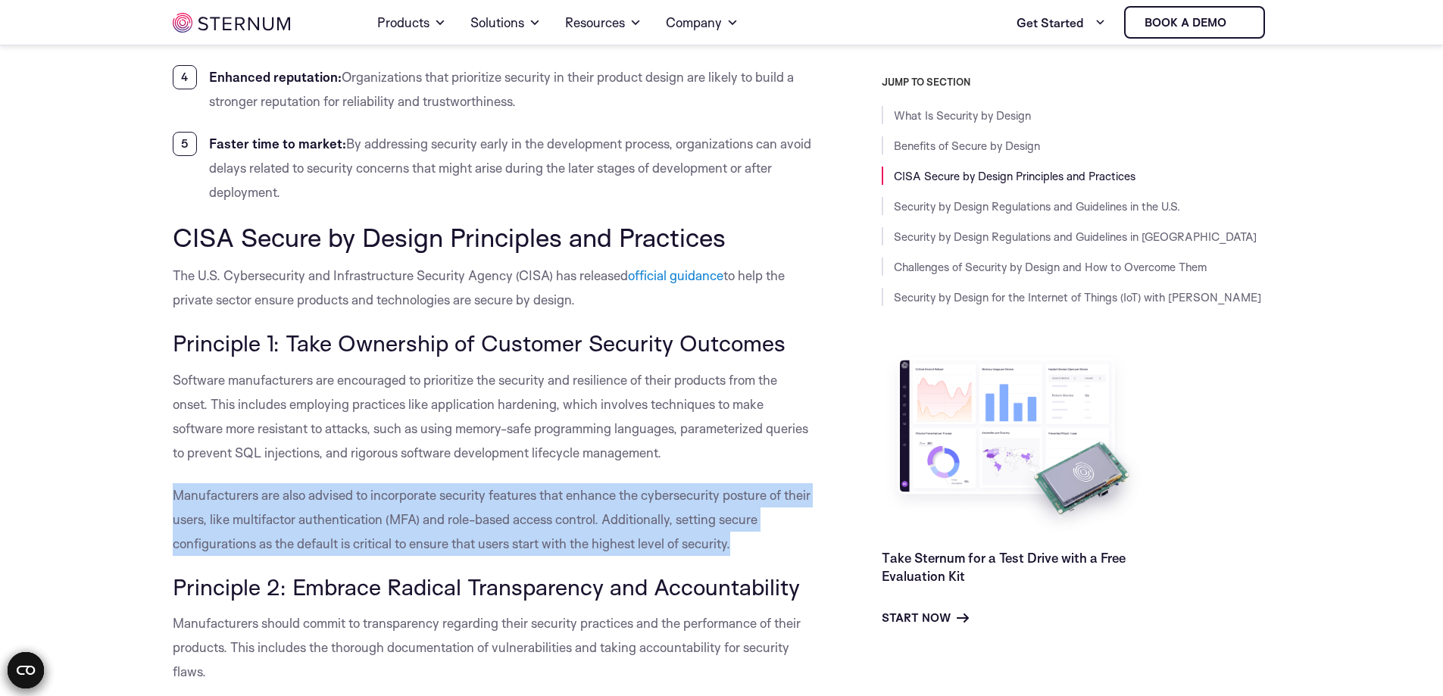
drag, startPoint x: 164, startPoint y: 499, endPoint x: 744, endPoint y: 547, distance: 582.4
click at [744, 547] on p "Manufacturers are also advised to incorporate security features that enhance th…" at bounding box center [493, 519] width 641 height 73
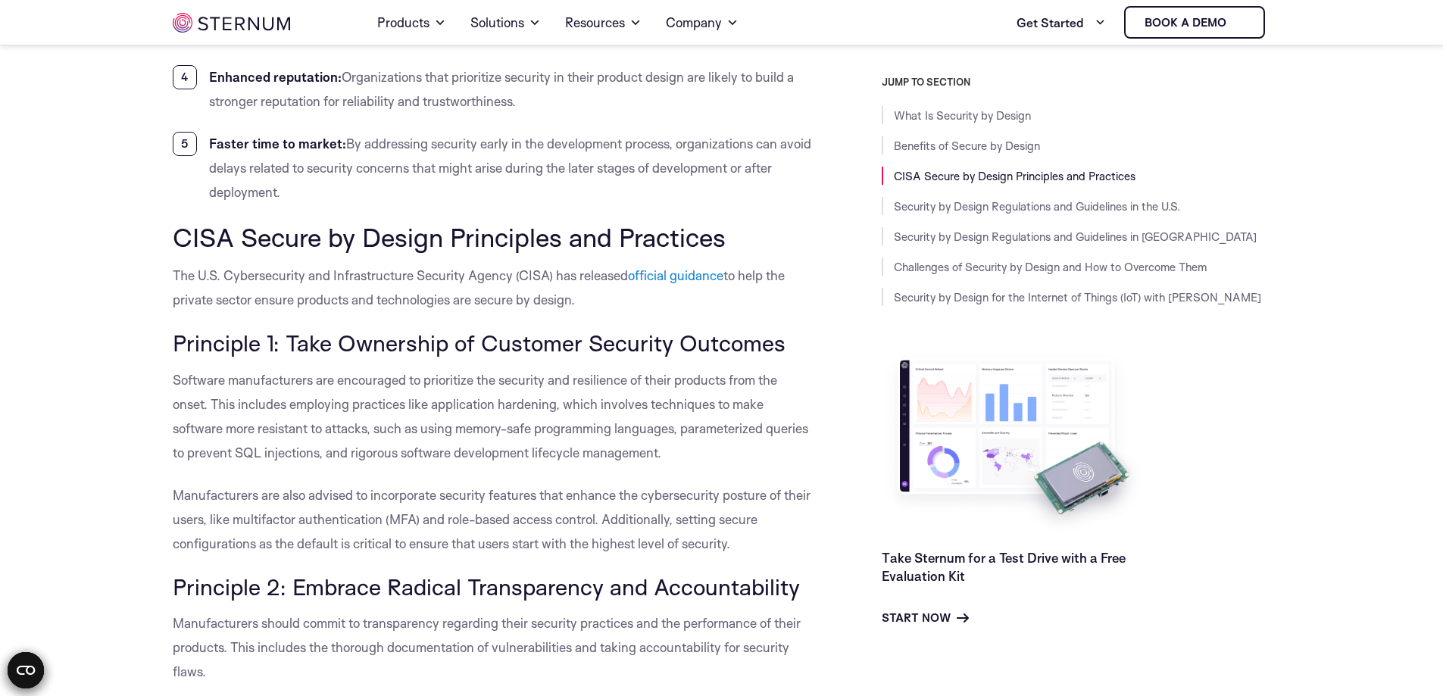
scroll to position [1490, 0]
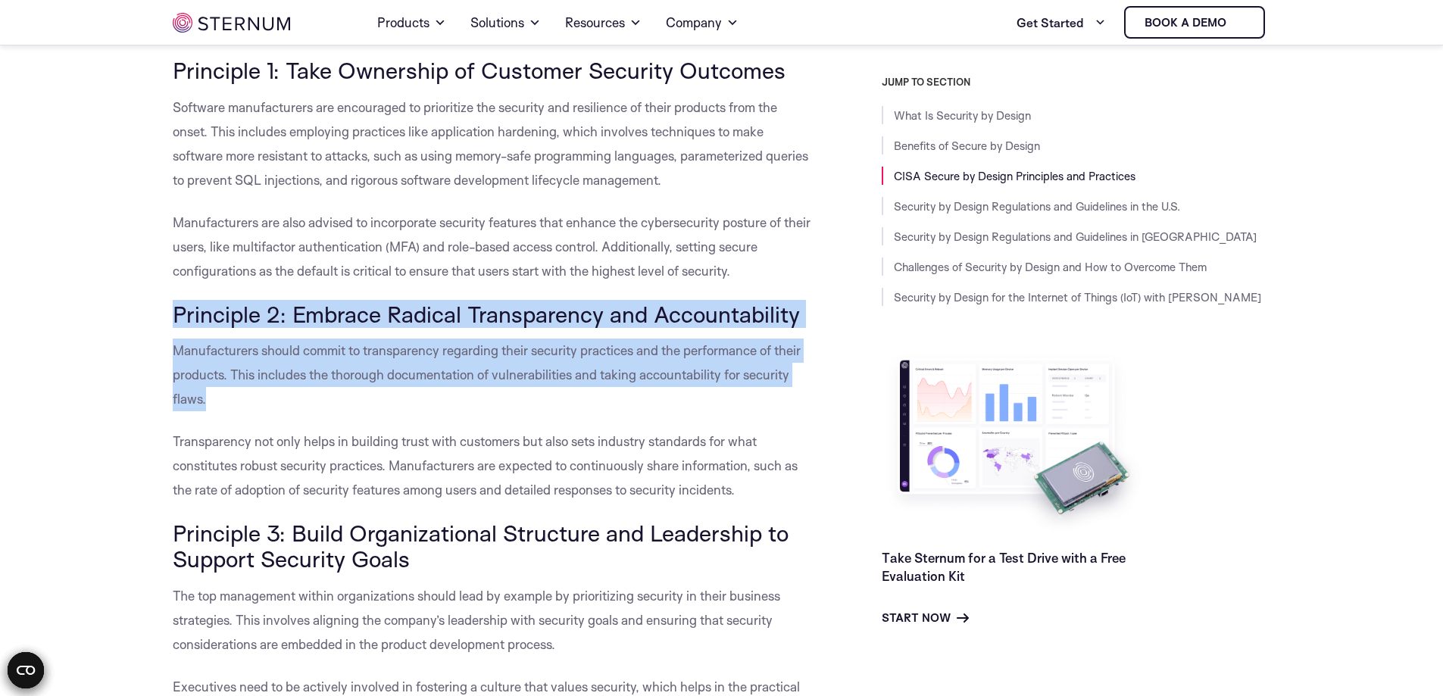
drag, startPoint x: 227, startPoint y: 361, endPoint x: 255, endPoint y: 415, distance: 61.7
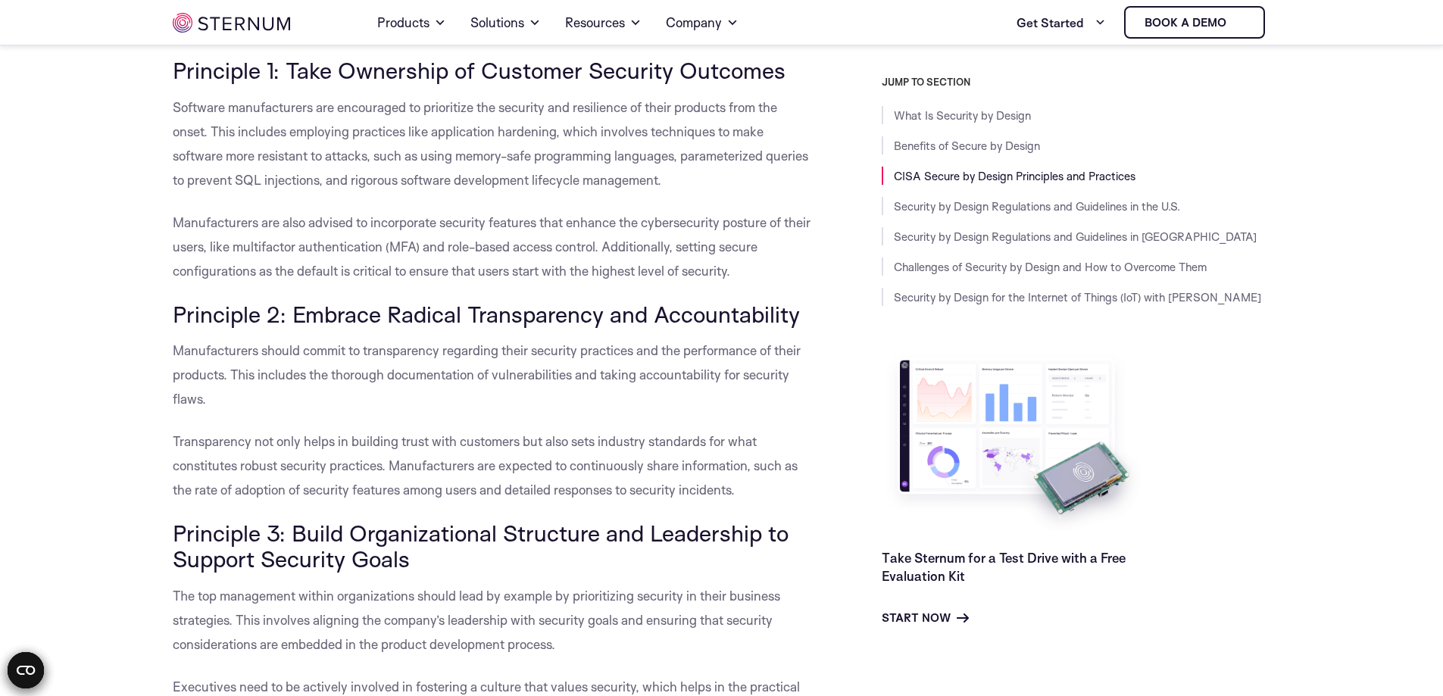
click at [230, 436] on span "Transparency not only helps in building trust with customers but also sets indu…" at bounding box center [485, 465] width 625 height 64
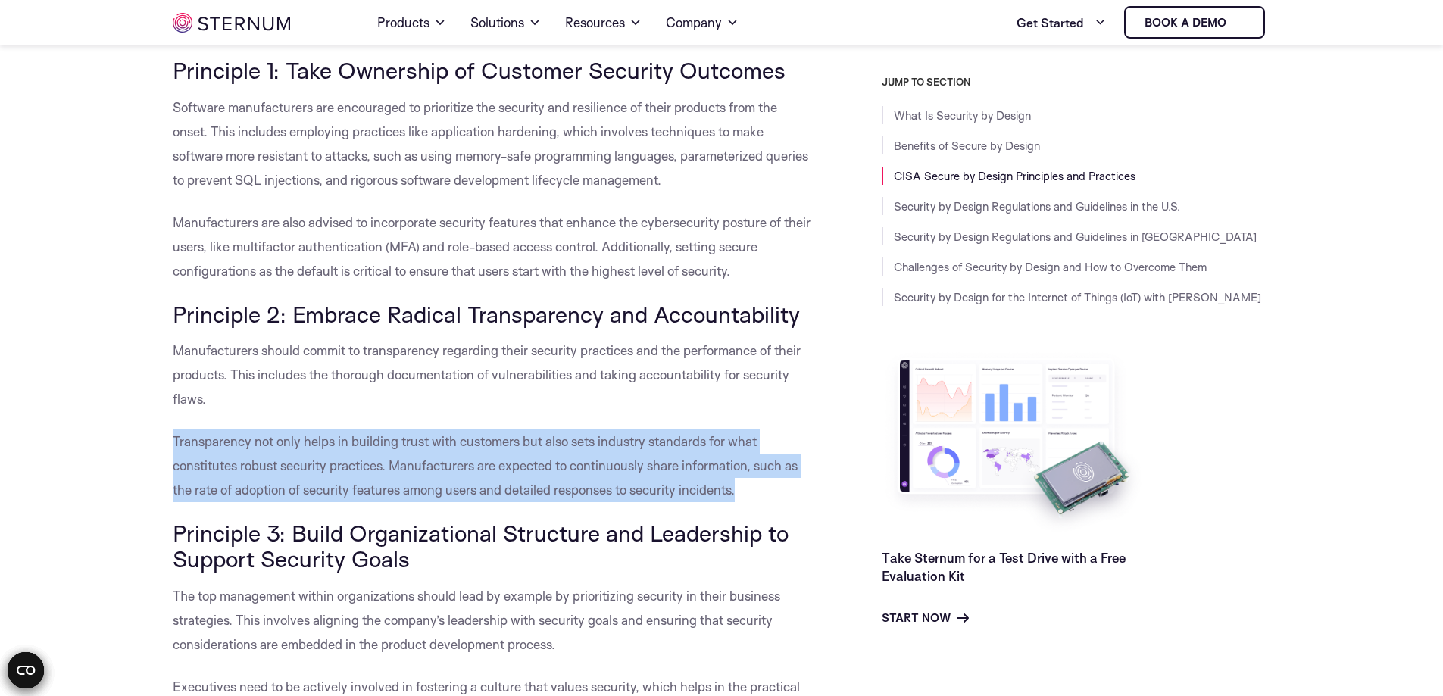
drag, startPoint x: 172, startPoint y: 442, endPoint x: 755, endPoint y: 500, distance: 585.5
click at [755, 500] on p "Transparency not only helps in building trust with customers but also sets indu…" at bounding box center [493, 466] width 641 height 73
click at [753, 500] on p "Transparency not only helps in building trust with customers but also sets indu…" at bounding box center [493, 466] width 641 height 73
drag, startPoint x: 163, startPoint y: 103, endPoint x: 730, endPoint y: 180, distance: 572.7
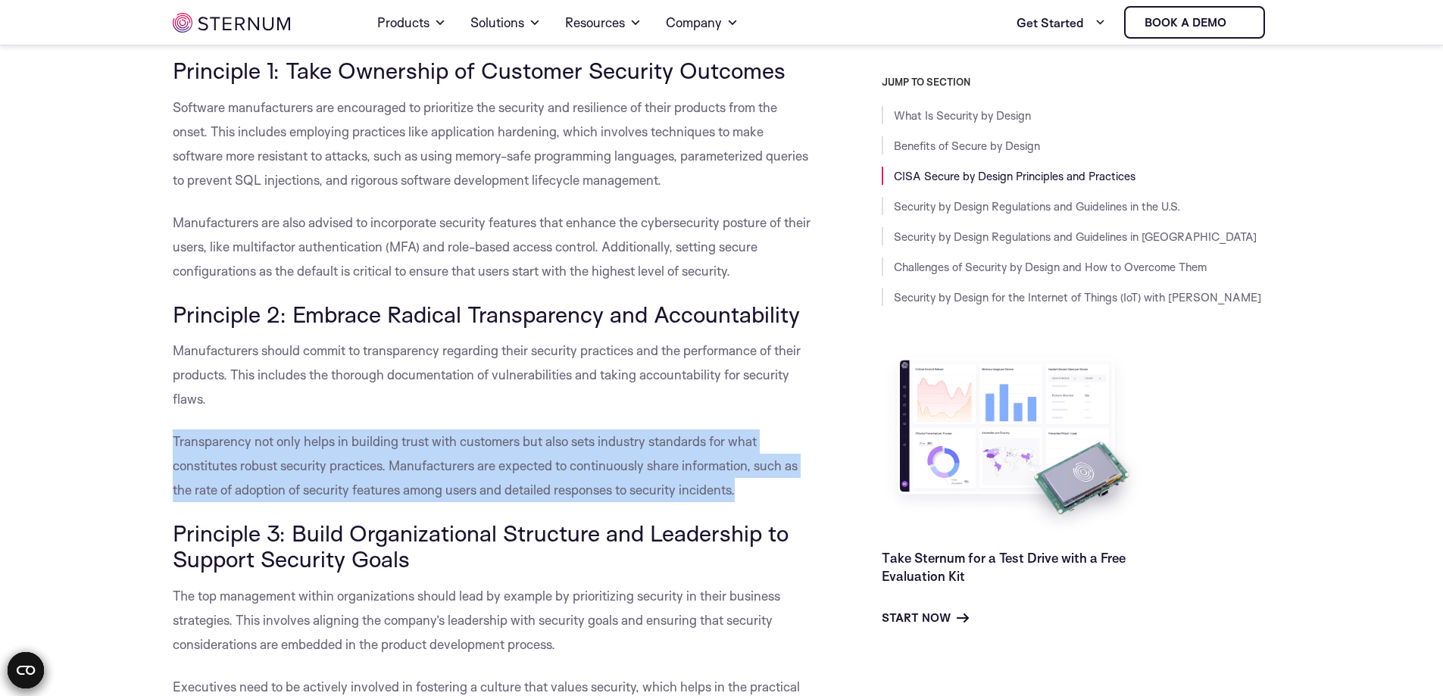
click at [727, 180] on p "Software manufacturers are encouraged to prioritize the security and resilience…" at bounding box center [493, 143] width 641 height 97
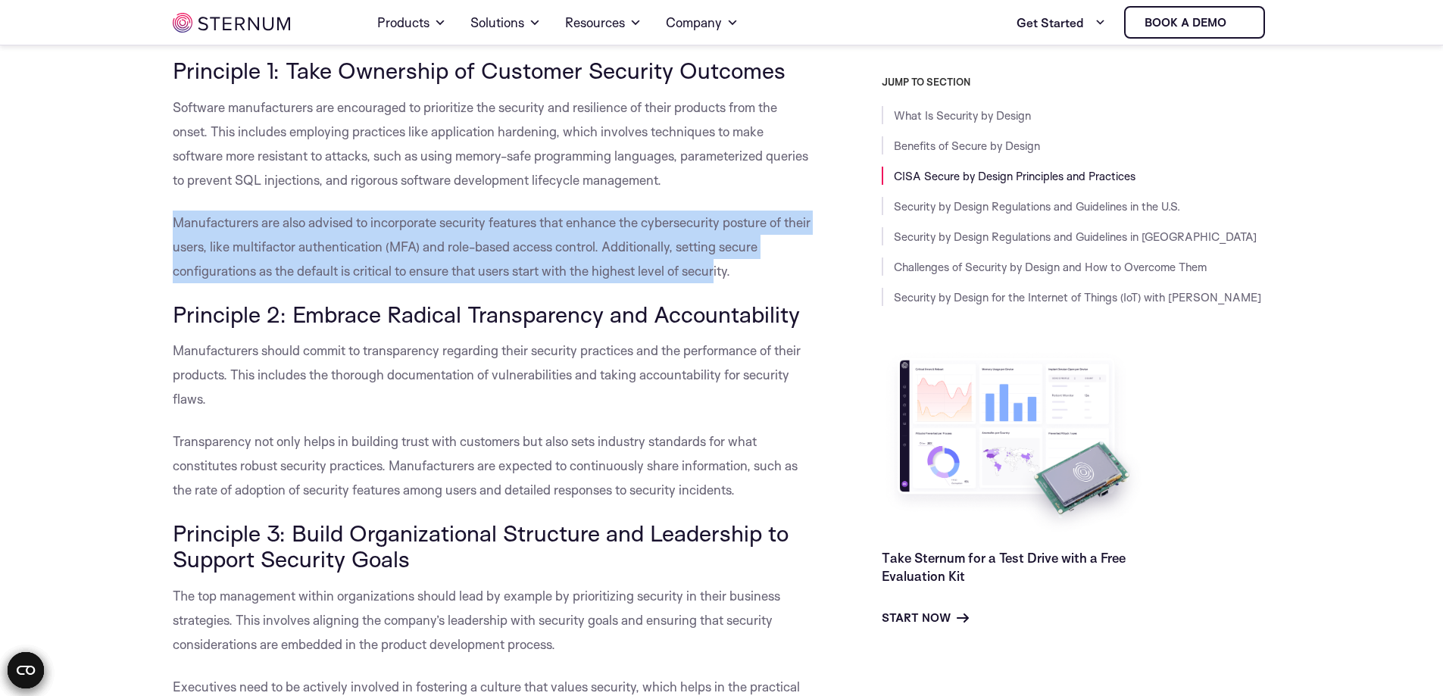
drag, startPoint x: 375, startPoint y: 255, endPoint x: 719, endPoint y: 276, distance: 344.7
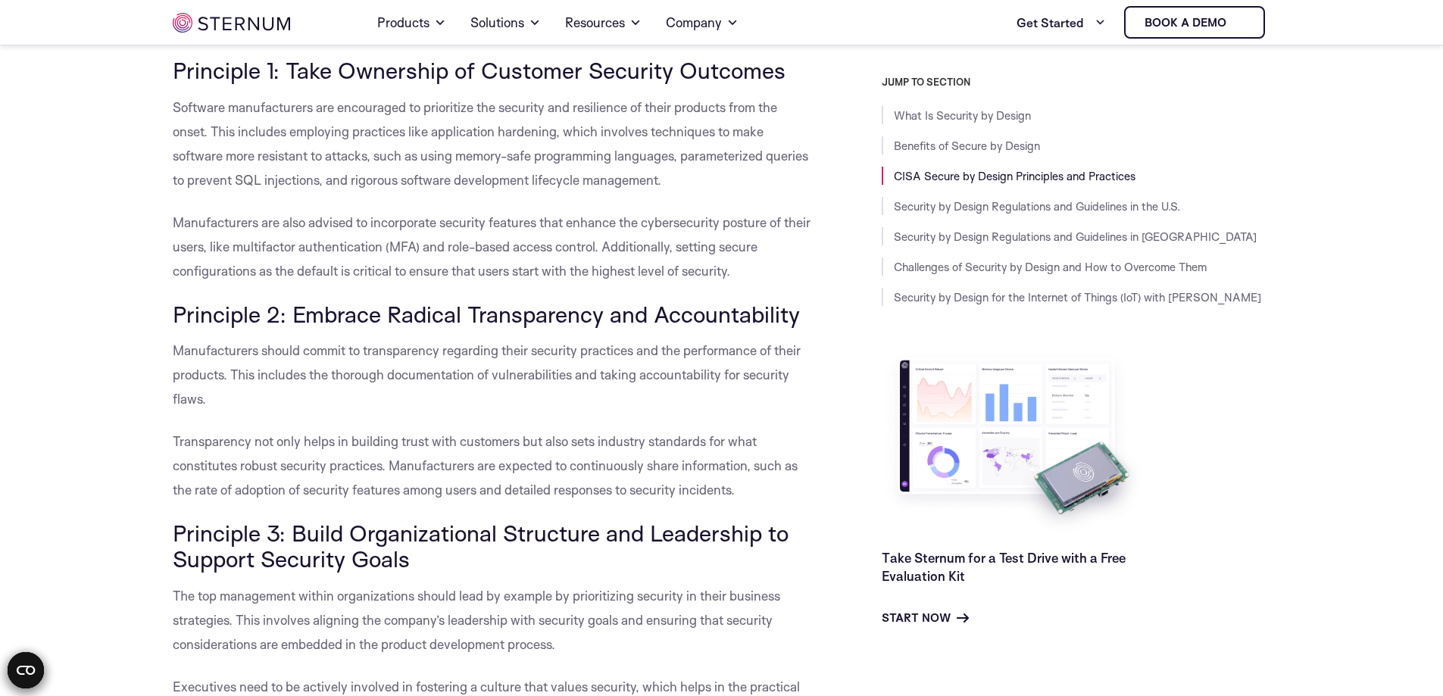
click at [771, 271] on p "Manufacturers are also advised to incorporate security features that enhance th…" at bounding box center [493, 247] width 641 height 73
drag, startPoint x: 163, startPoint y: 343, endPoint x: 281, endPoint y: 403, distance: 132.5
click at [474, 411] on p "Manufacturers should commit to transparency regarding their security practices …" at bounding box center [493, 375] width 641 height 73
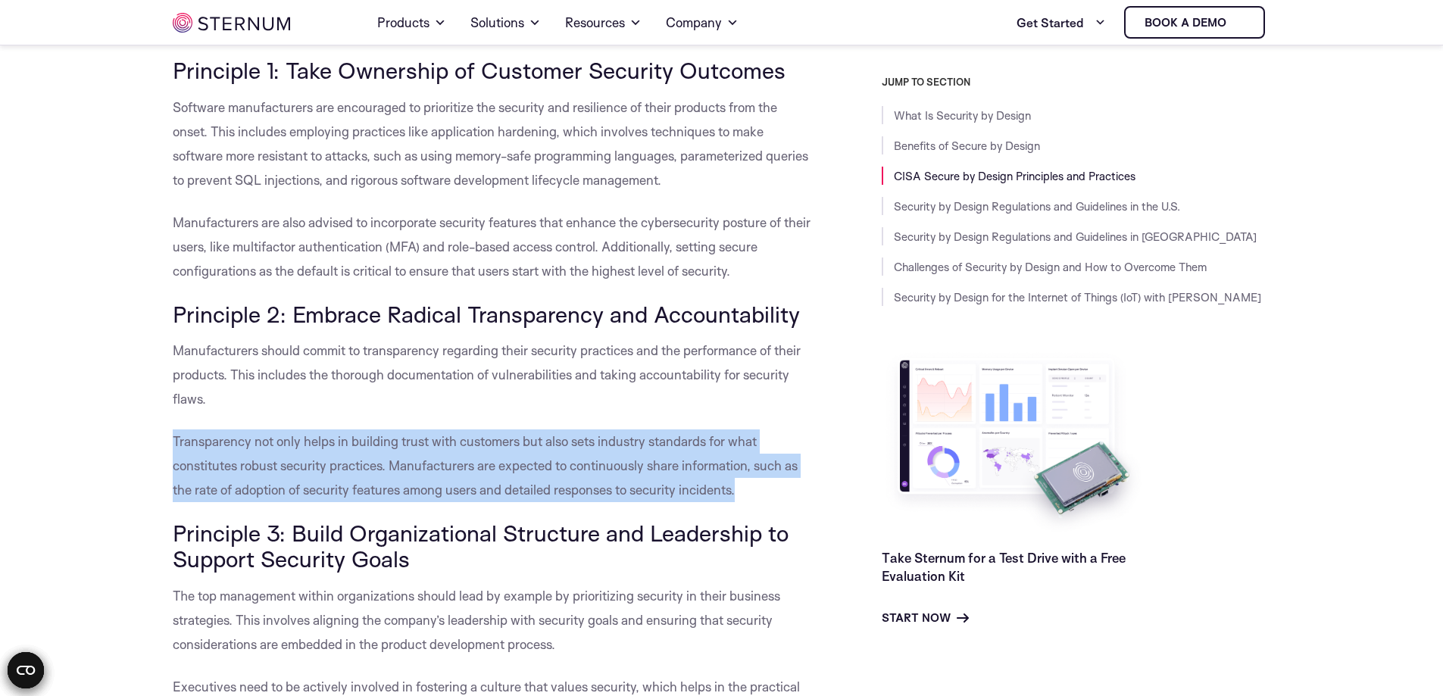
drag, startPoint x: 166, startPoint y: 435, endPoint x: 807, endPoint y: 499, distance: 644.2
click at [797, 499] on p "Transparency not only helps in building trust with customers but also sets indu…" at bounding box center [493, 466] width 641 height 73
drag, startPoint x: 170, startPoint y: 442, endPoint x: 721, endPoint y: 514, distance: 554.8
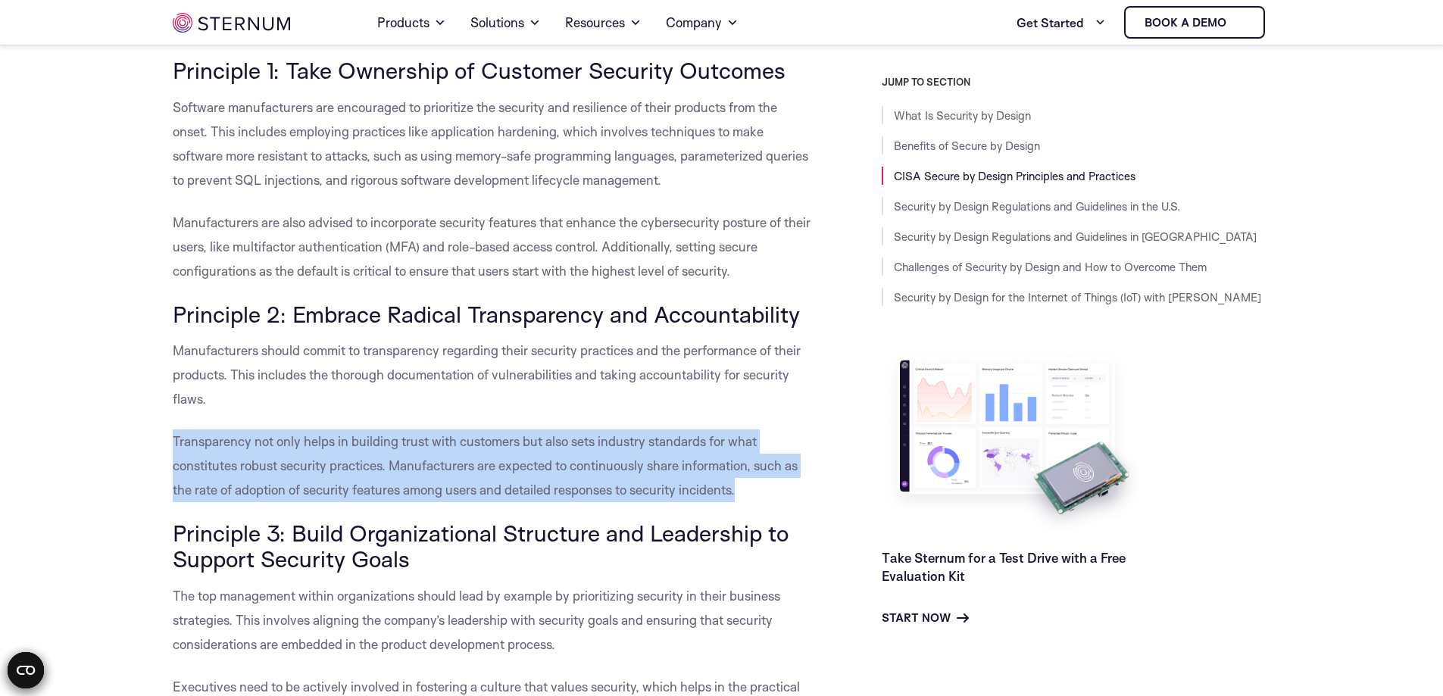
click at [759, 497] on p "Transparency not only helps in building trust with customers but also sets indu…" at bounding box center [493, 466] width 641 height 73
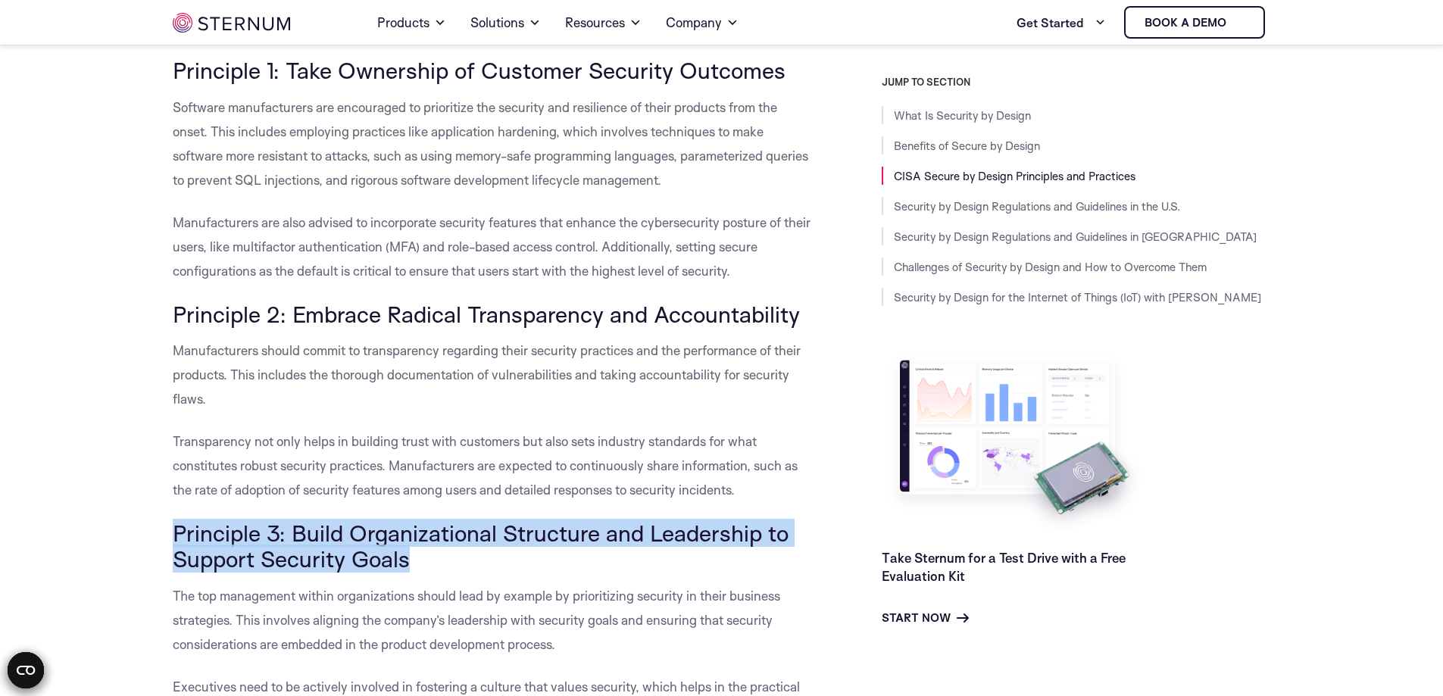
drag, startPoint x: 169, startPoint y: 527, endPoint x: 473, endPoint y: 571, distance: 307.0
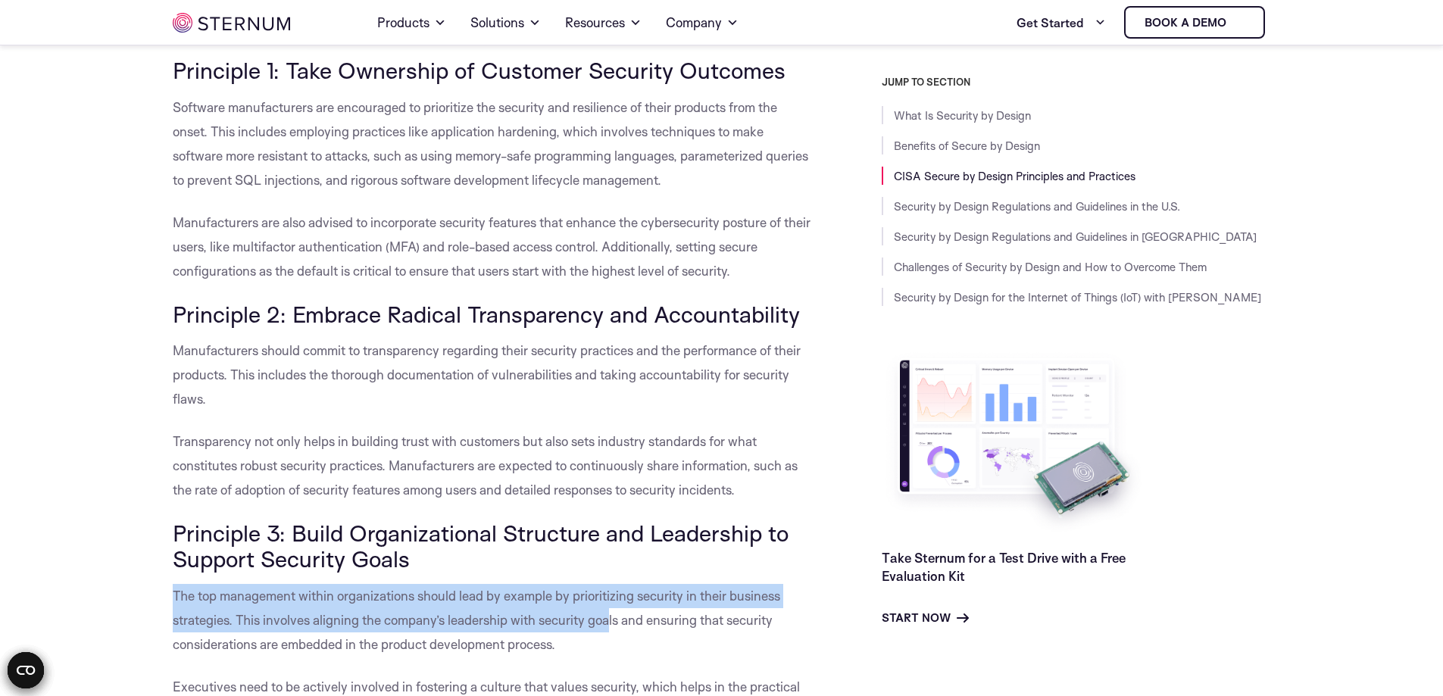
drag, startPoint x: 208, startPoint y: 590, endPoint x: 611, endPoint y: 627, distance: 405.5
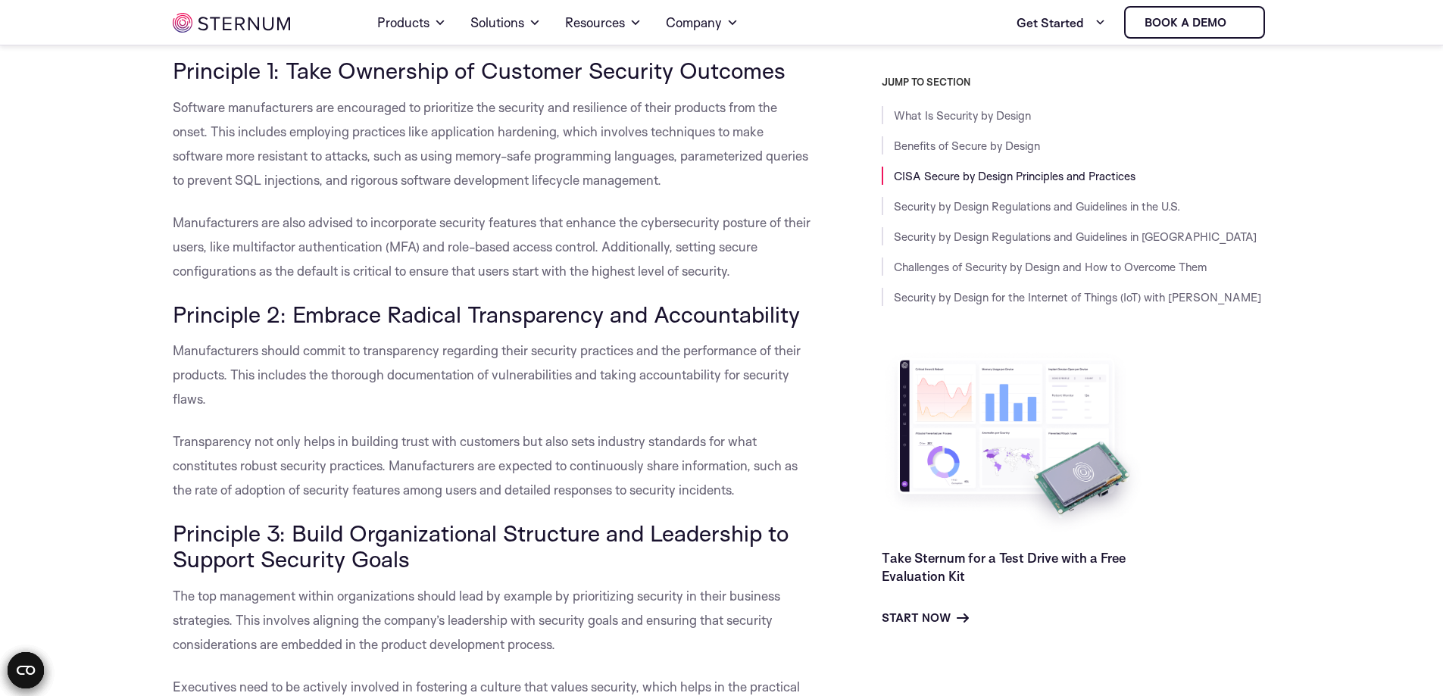
click at [570, 649] on p "The top management within organizations should lead by example by prioritizing …" at bounding box center [493, 620] width 641 height 73
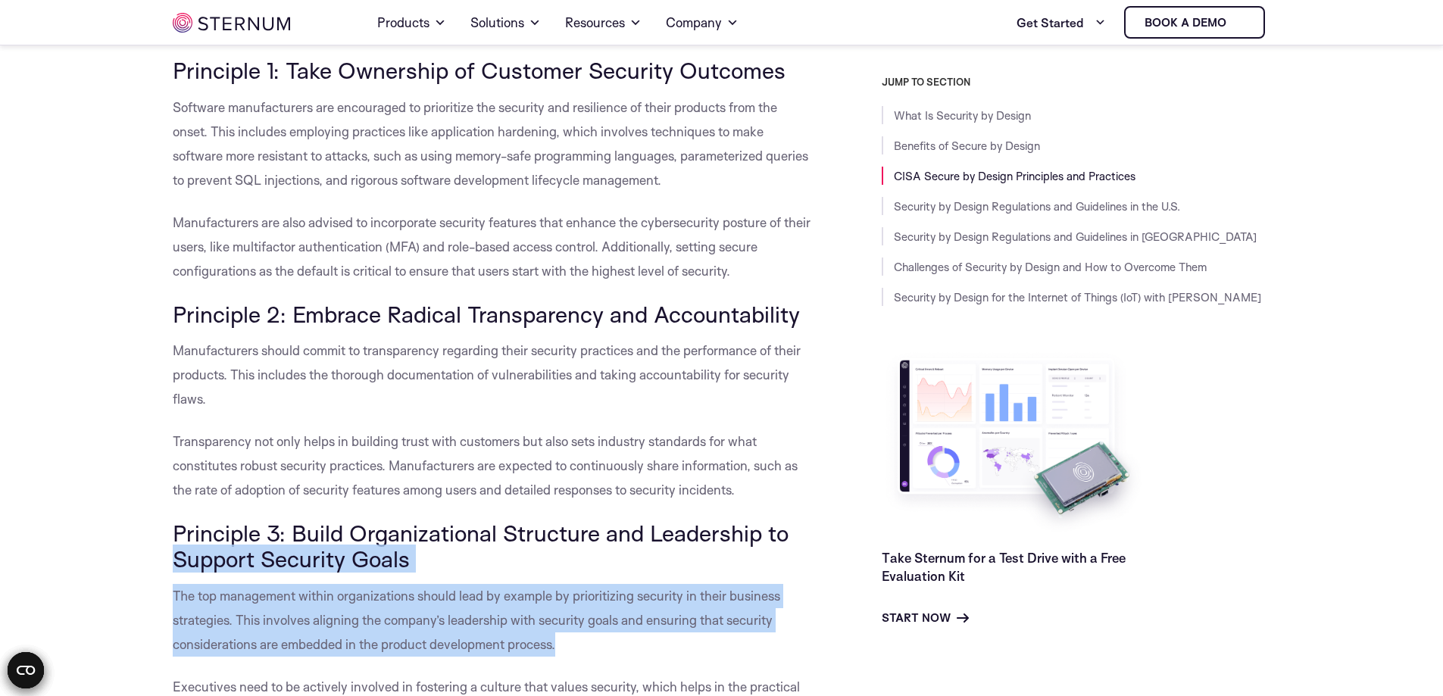
drag, startPoint x: 569, startPoint y: 649, endPoint x: 199, endPoint y: 567, distance: 378.9
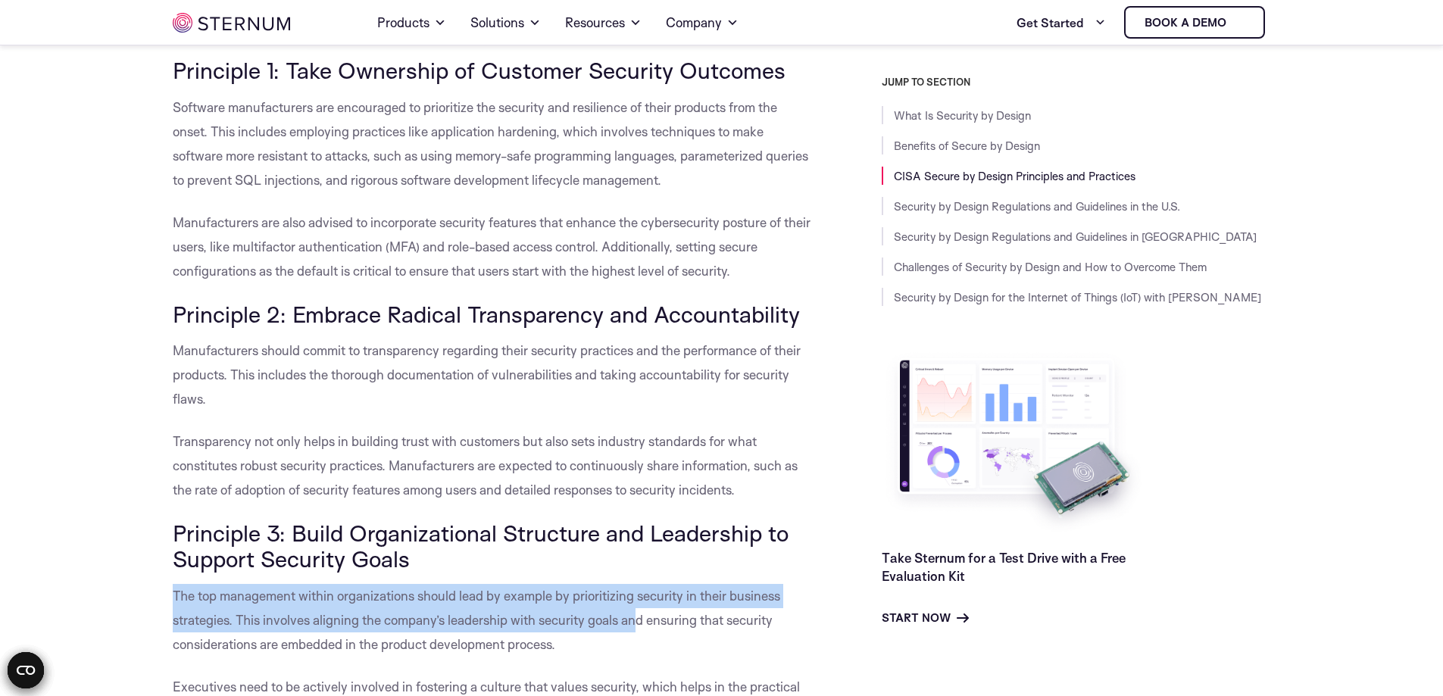
drag, startPoint x: 165, startPoint y: 586, endPoint x: 634, endPoint y: 622, distance: 470.4
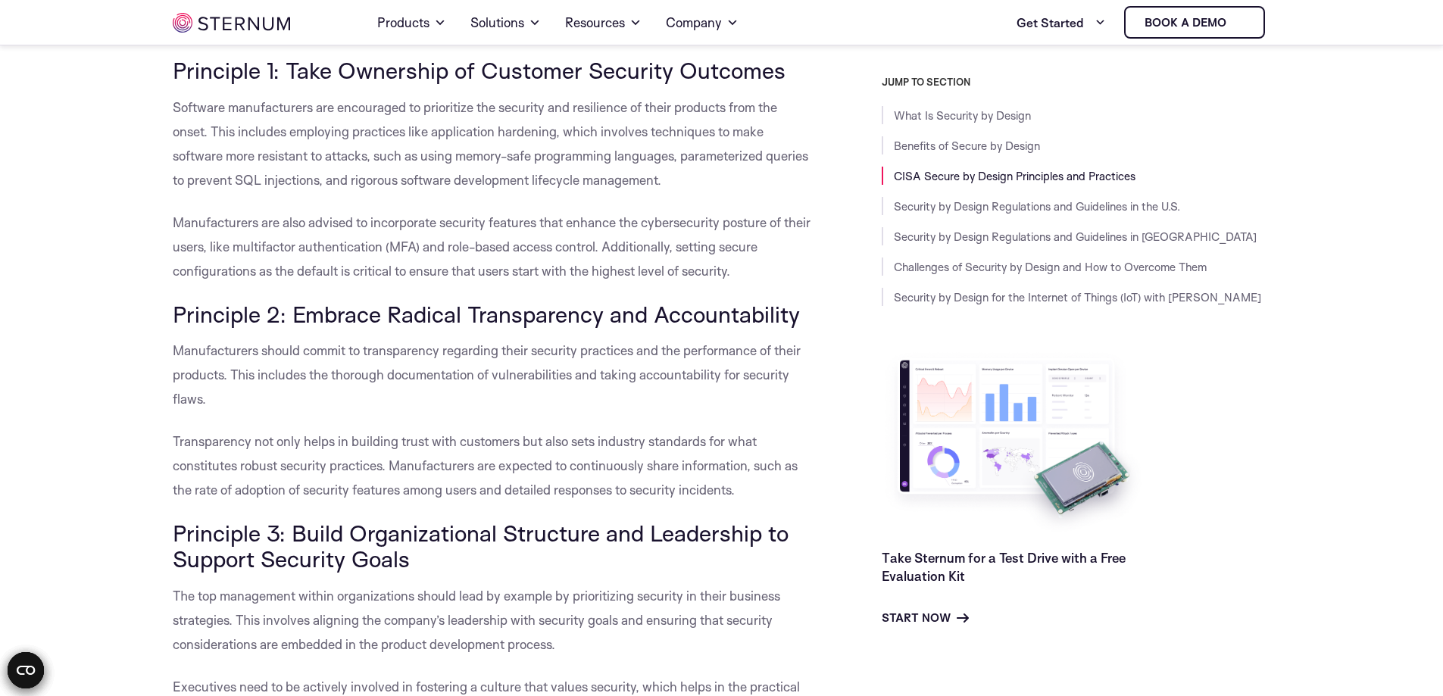
click at [591, 636] on p "The top management within organizations should lead by example by prioritizing …" at bounding box center [493, 620] width 641 height 73
drag, startPoint x: 571, startPoint y: 647, endPoint x: 164, endPoint y: 586, distance: 412.1
click at [468, 588] on span "The top management within organizations should lead by example by prioritizing …" at bounding box center [477, 620] width 608 height 64
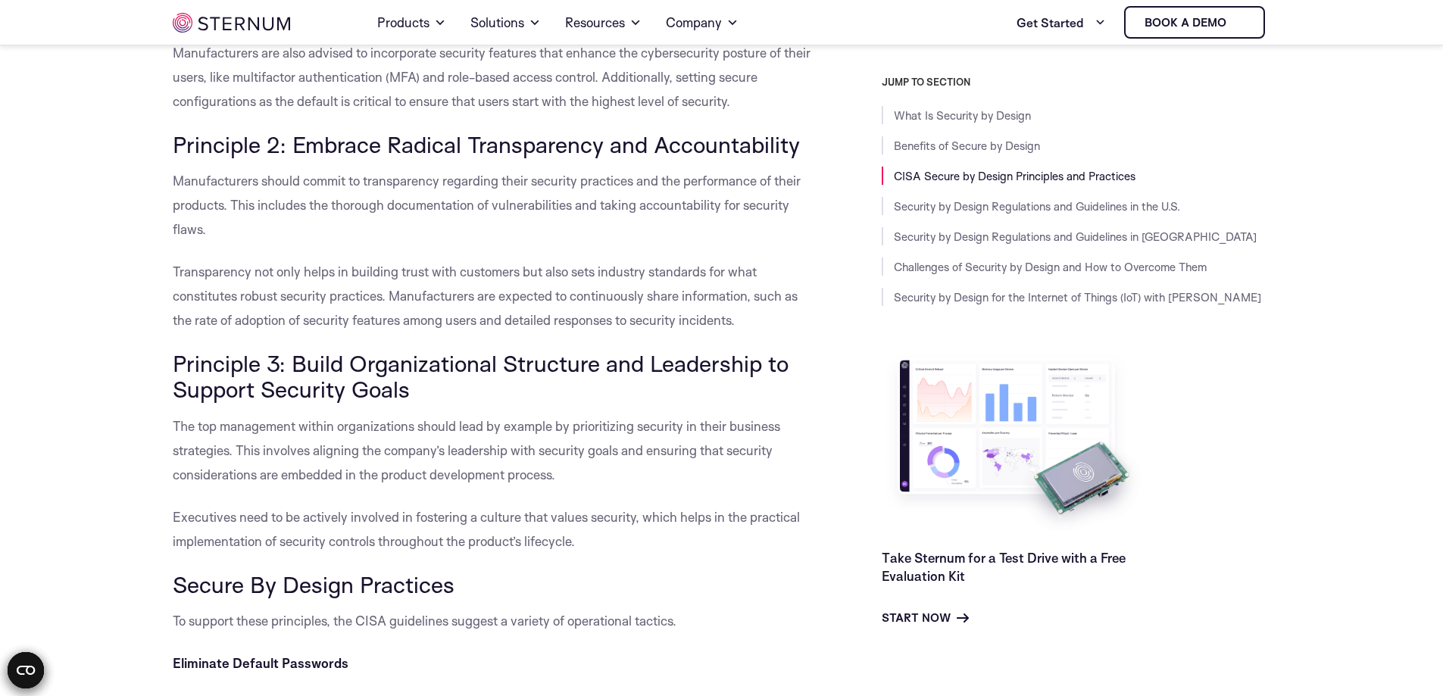
scroll to position [1899, 0]
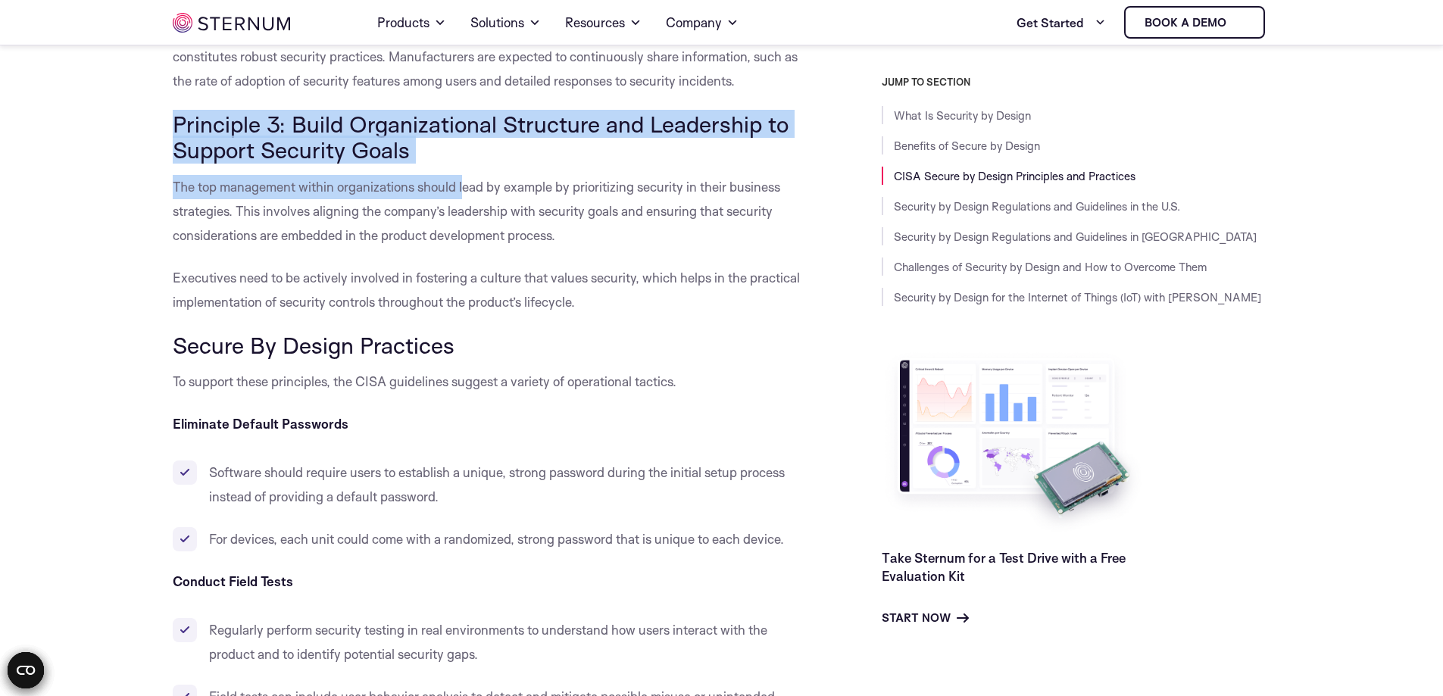
drag, startPoint x: 164, startPoint y: 132, endPoint x: 481, endPoint y: 189, distance: 321.8
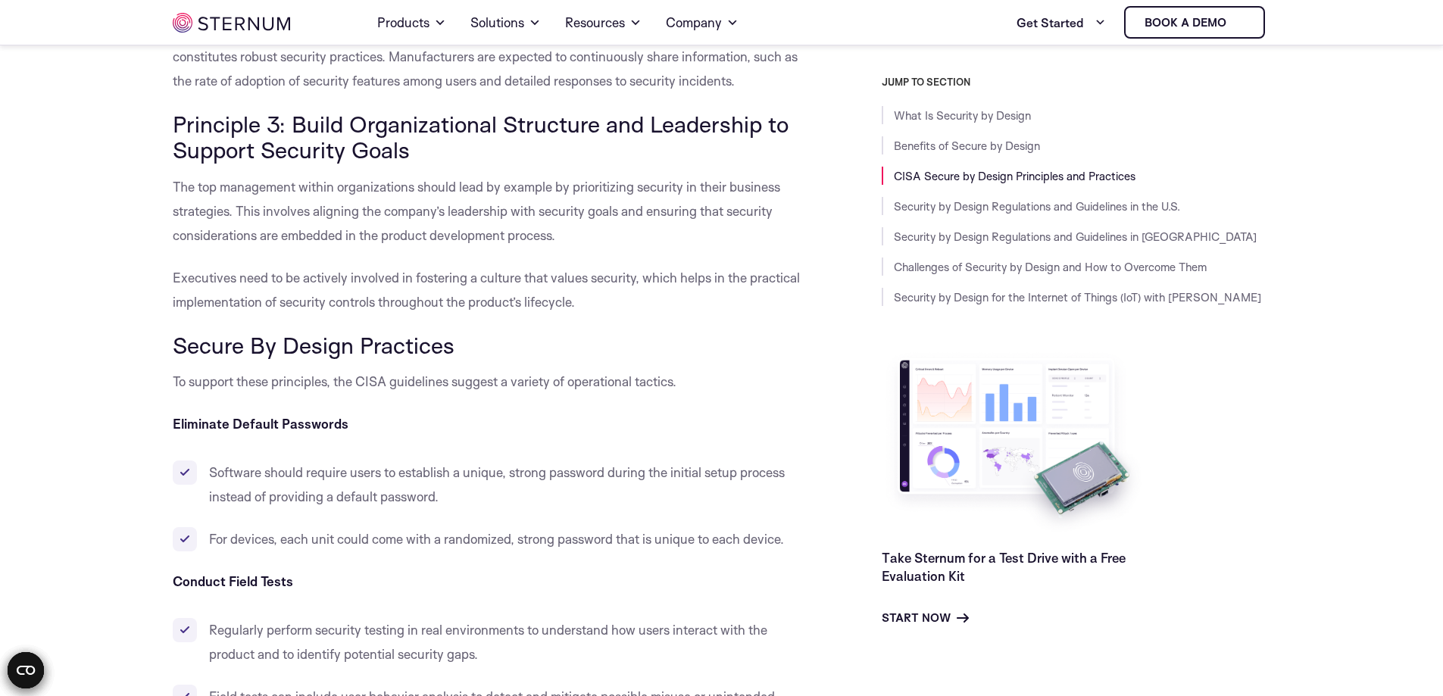
click at [498, 185] on span "The top management within organizations should lead by example by prioritizing …" at bounding box center [477, 211] width 608 height 64
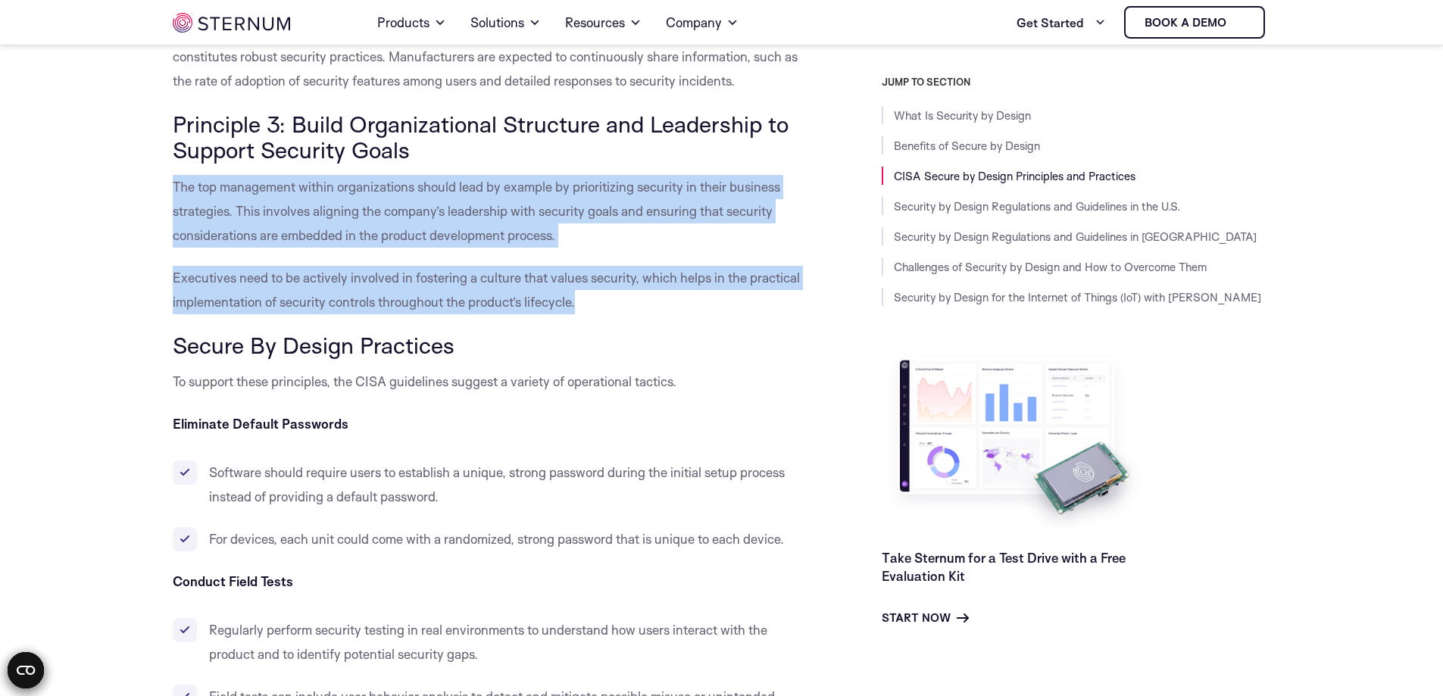
drag, startPoint x: 323, startPoint y: 229, endPoint x: 601, endPoint y: 299, distance: 286.9
click at [601, 299] on p "Executives need to be actively involved in fostering a culture that values secu…" at bounding box center [493, 290] width 641 height 48
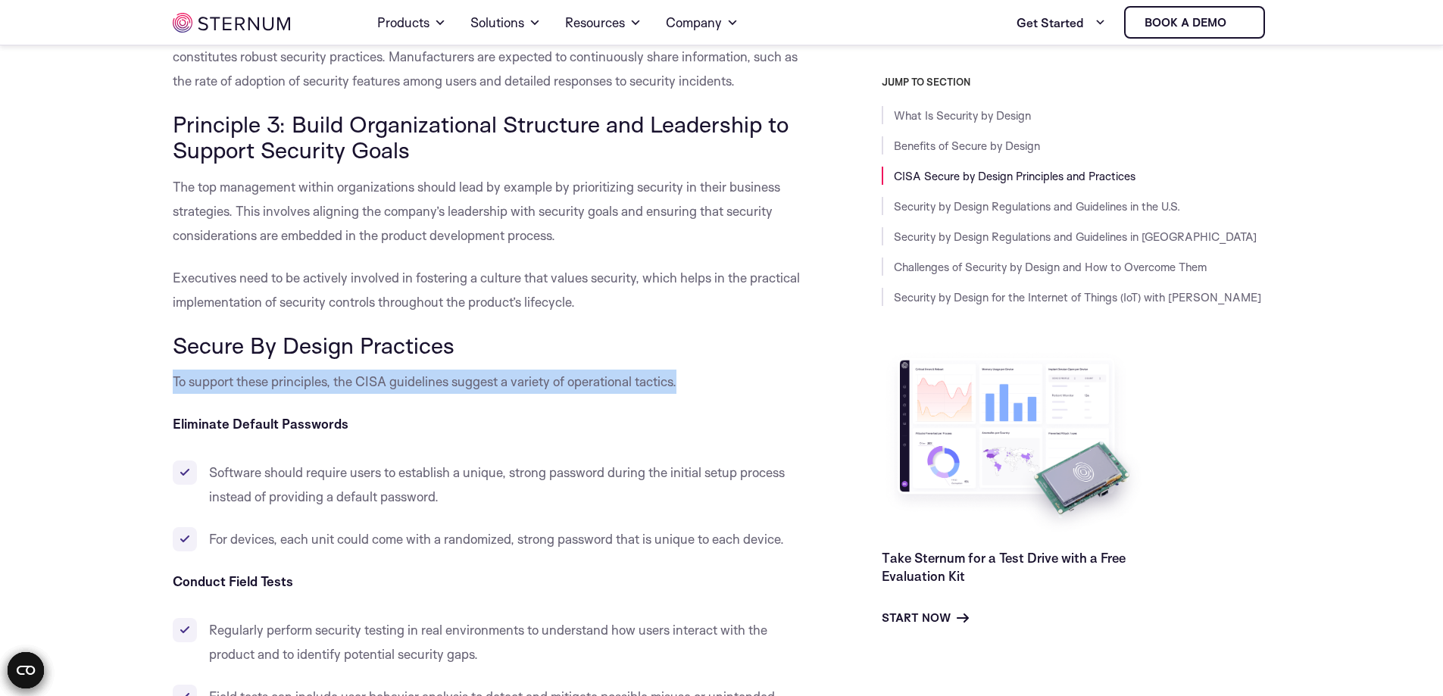
drag, startPoint x: 170, startPoint y: 382, endPoint x: 761, endPoint y: 402, distance: 591.4
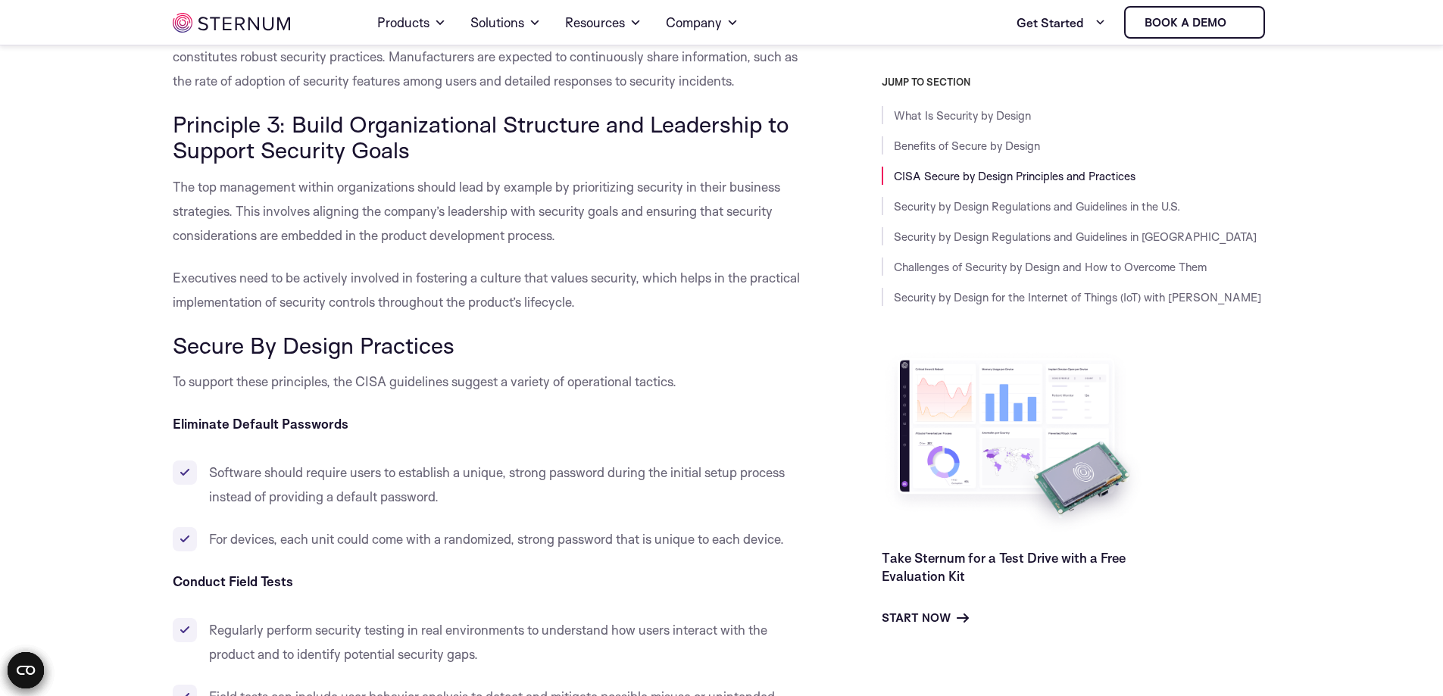
click at [505, 493] on li "Software should require users to establish a unique, strong password during the…" at bounding box center [493, 485] width 641 height 48
drag, startPoint x: 171, startPoint y: 181, endPoint x: 589, endPoint y: 239, distance: 422.2
click at [589, 239] on p "The top management within organizations should lead by example by prioritizing …" at bounding box center [493, 211] width 641 height 73
click at [589, 238] on p "The top management within organizations should lead by example by prioritizing …" at bounding box center [493, 211] width 641 height 73
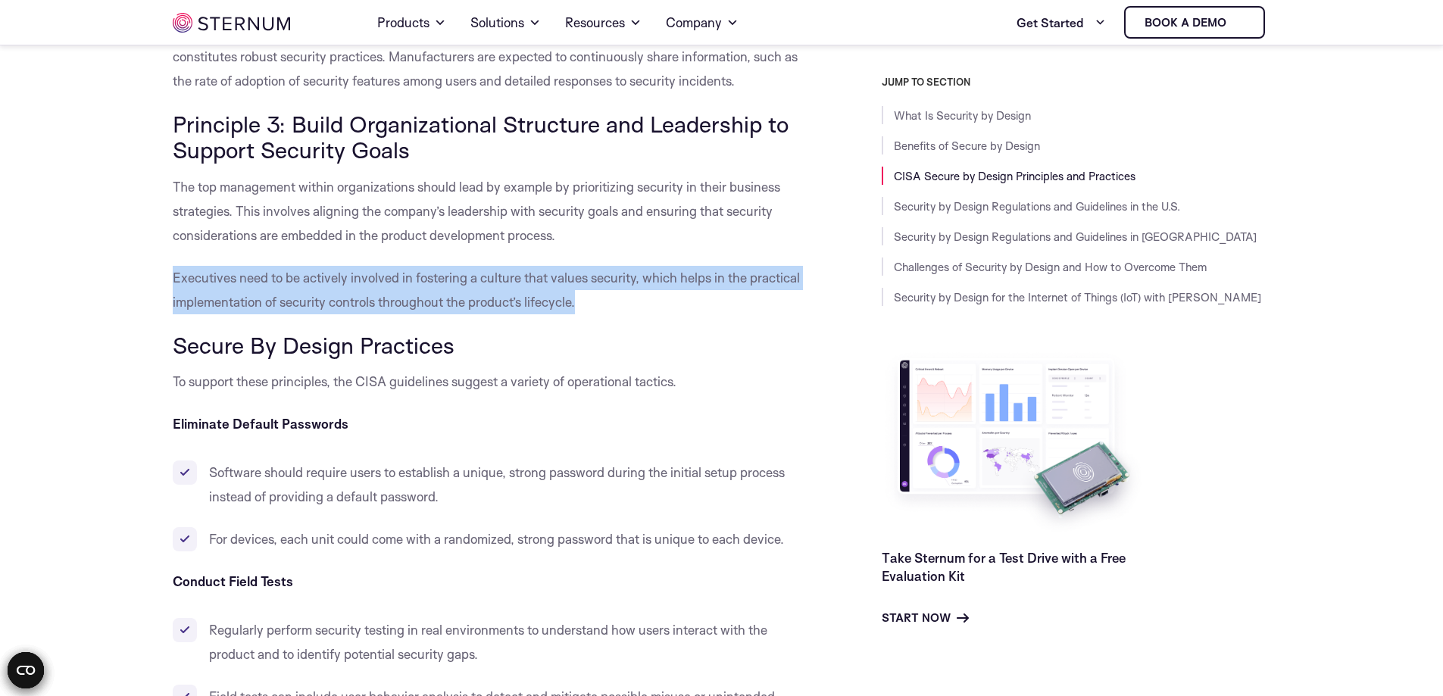
drag, startPoint x: 161, startPoint y: 281, endPoint x: 627, endPoint y: 302, distance: 467.2
click at [627, 302] on p "Executives need to be actively involved in fostering a culture that values secu…" at bounding box center [493, 290] width 641 height 48
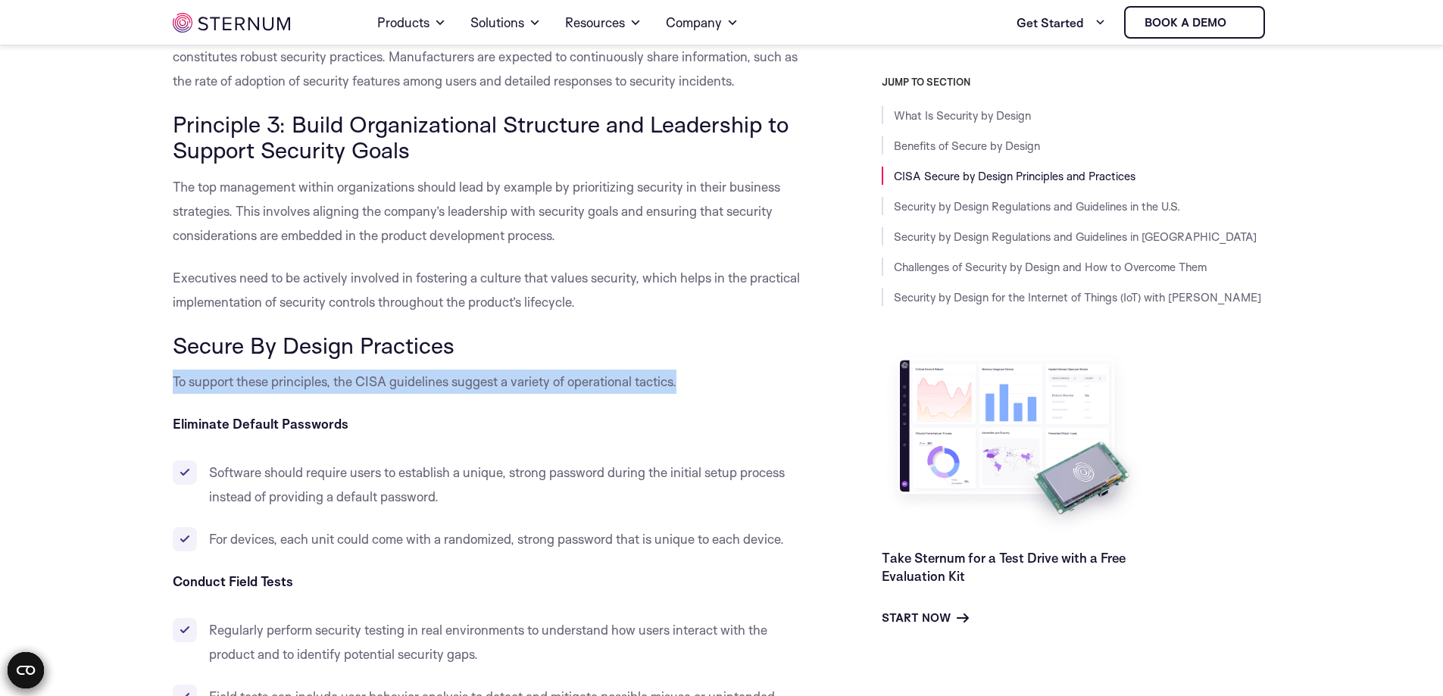
drag, startPoint x: 389, startPoint y: 386, endPoint x: 698, endPoint y: 385, distance: 308.4
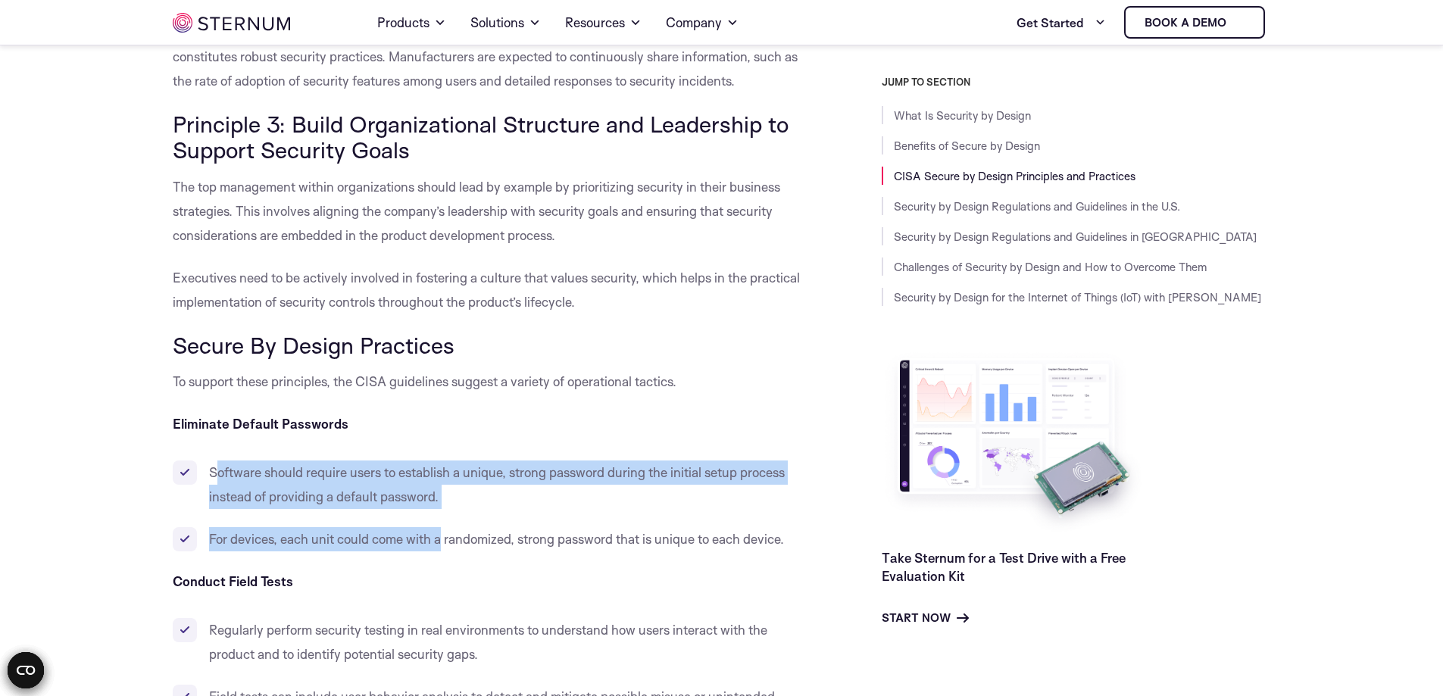
drag, startPoint x: 214, startPoint y: 468, endPoint x: 447, endPoint y: 527, distance: 239.8
click at [442, 530] on ul "Software should require users to establish a unique, strong password during the…" at bounding box center [493, 506] width 641 height 91
click at [554, 518] on ul "Software should require users to establish a unique, strong password during the…" at bounding box center [493, 506] width 641 height 91
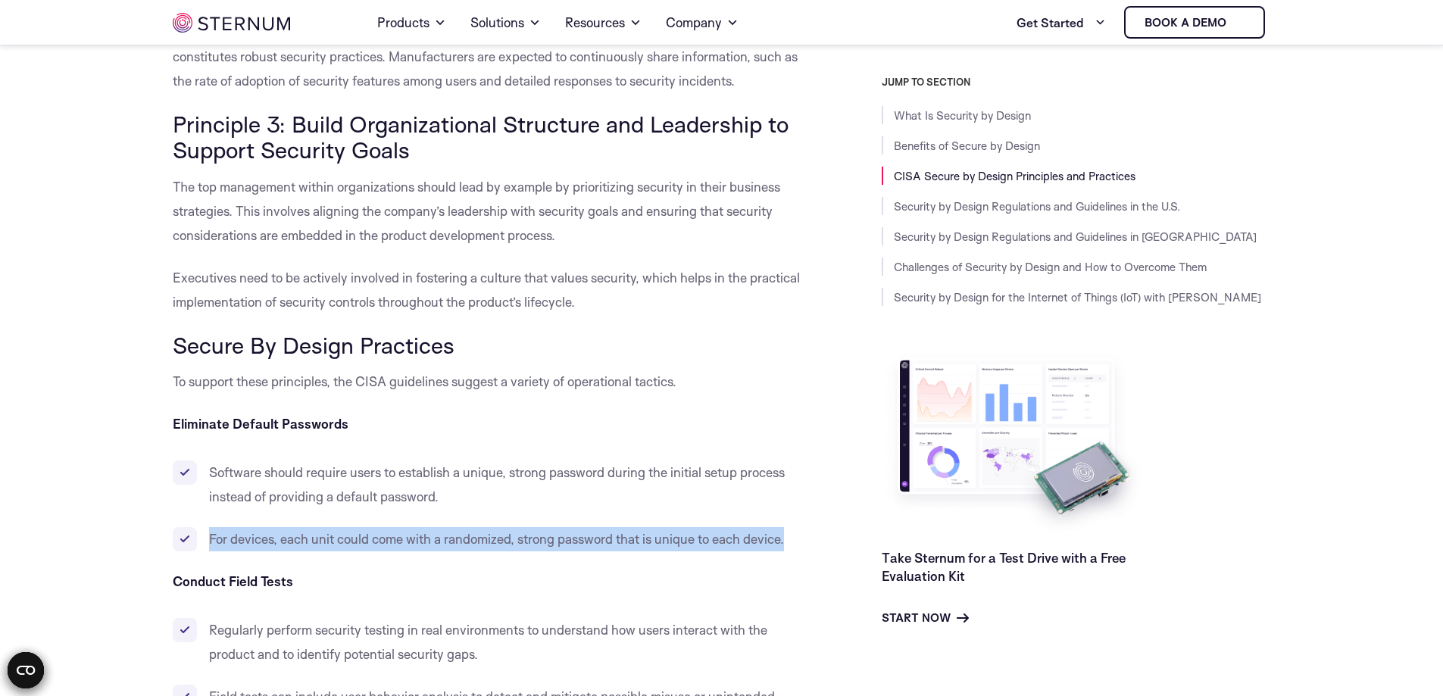
drag, startPoint x: 209, startPoint y: 535, endPoint x: 729, endPoint y: 568, distance: 520.9
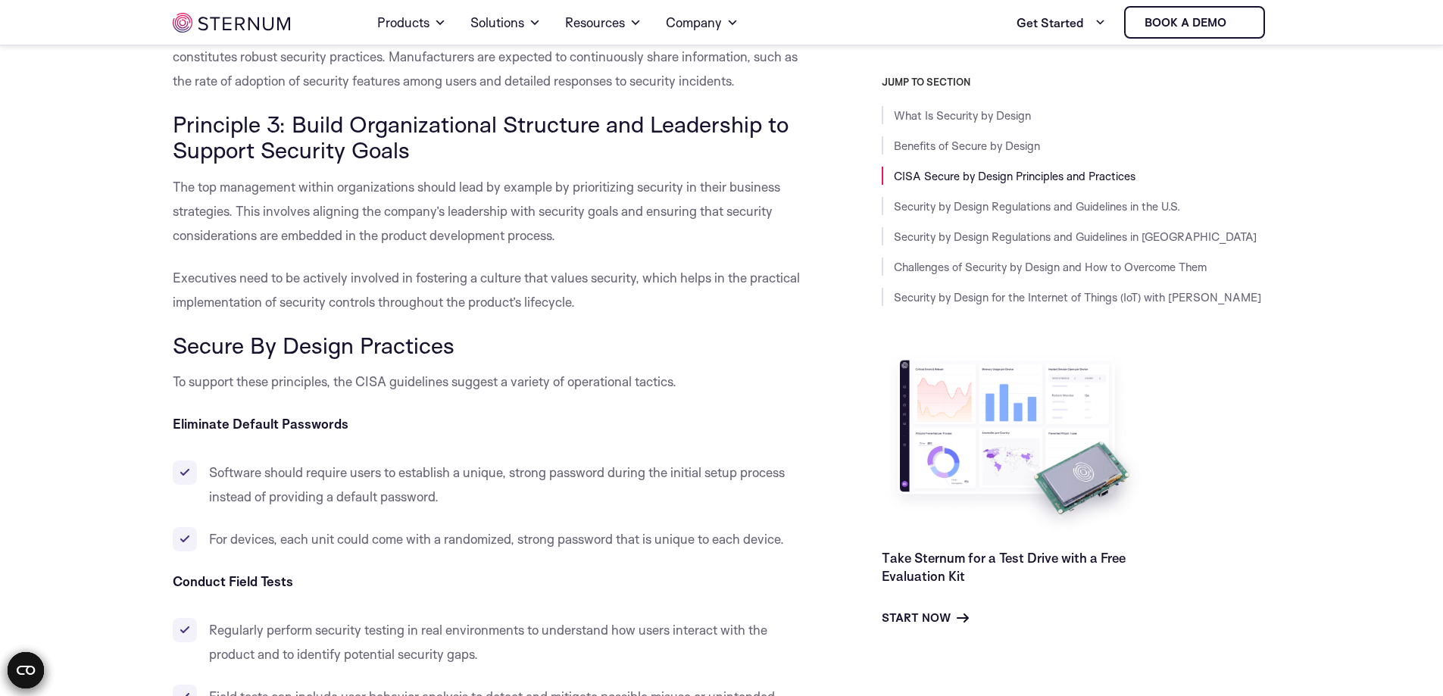
click at [442, 574] on p "Conduct Field Tests" at bounding box center [493, 582] width 641 height 24
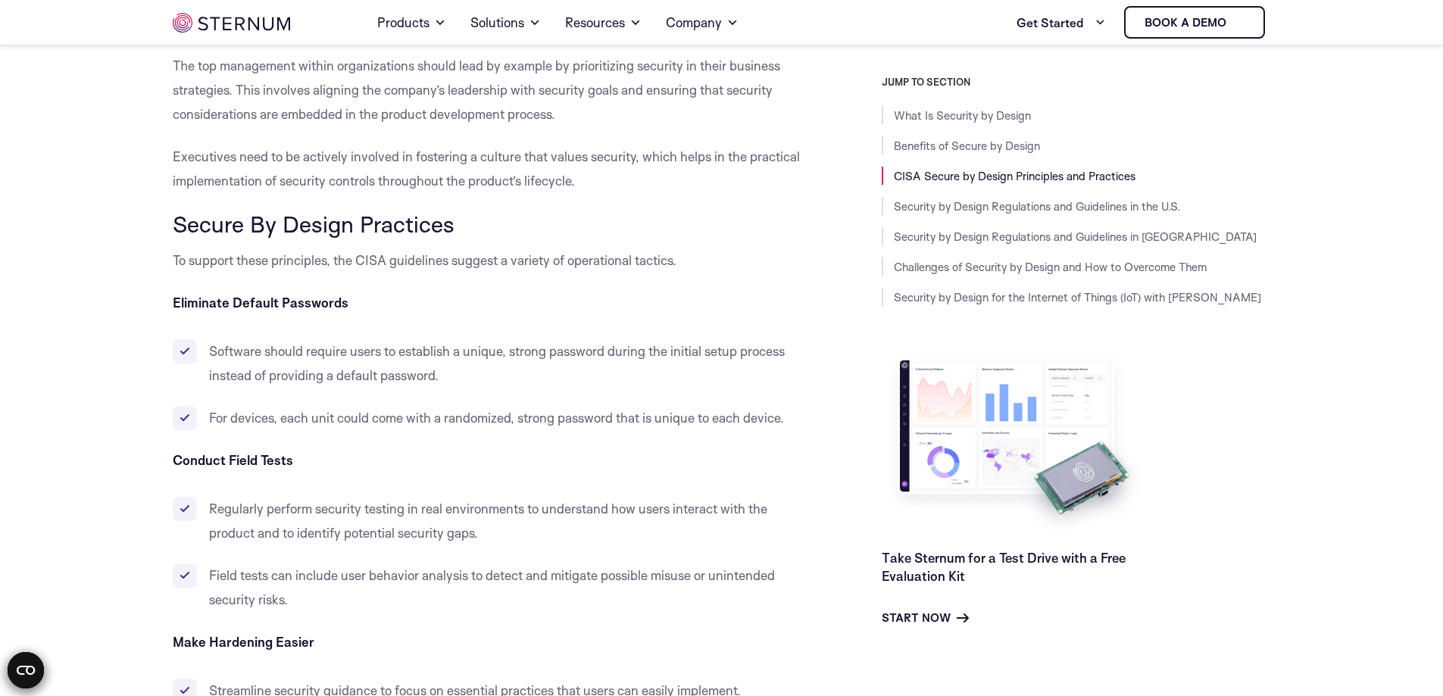
scroll to position [2035, 0]
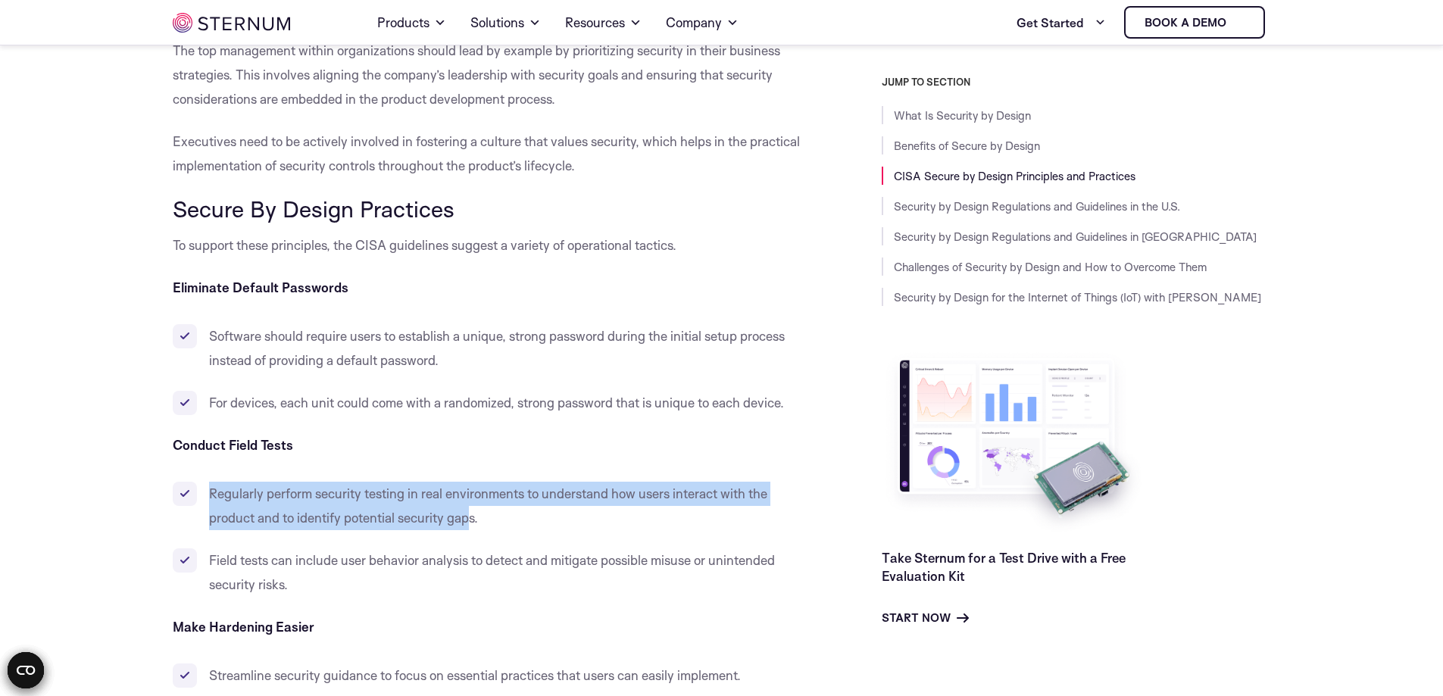
drag, startPoint x: 203, startPoint y: 499, endPoint x: 473, endPoint y: 515, distance: 270.3
click at [470, 515] on li "Regularly perform security testing in real environments to understand how users…" at bounding box center [493, 506] width 641 height 48
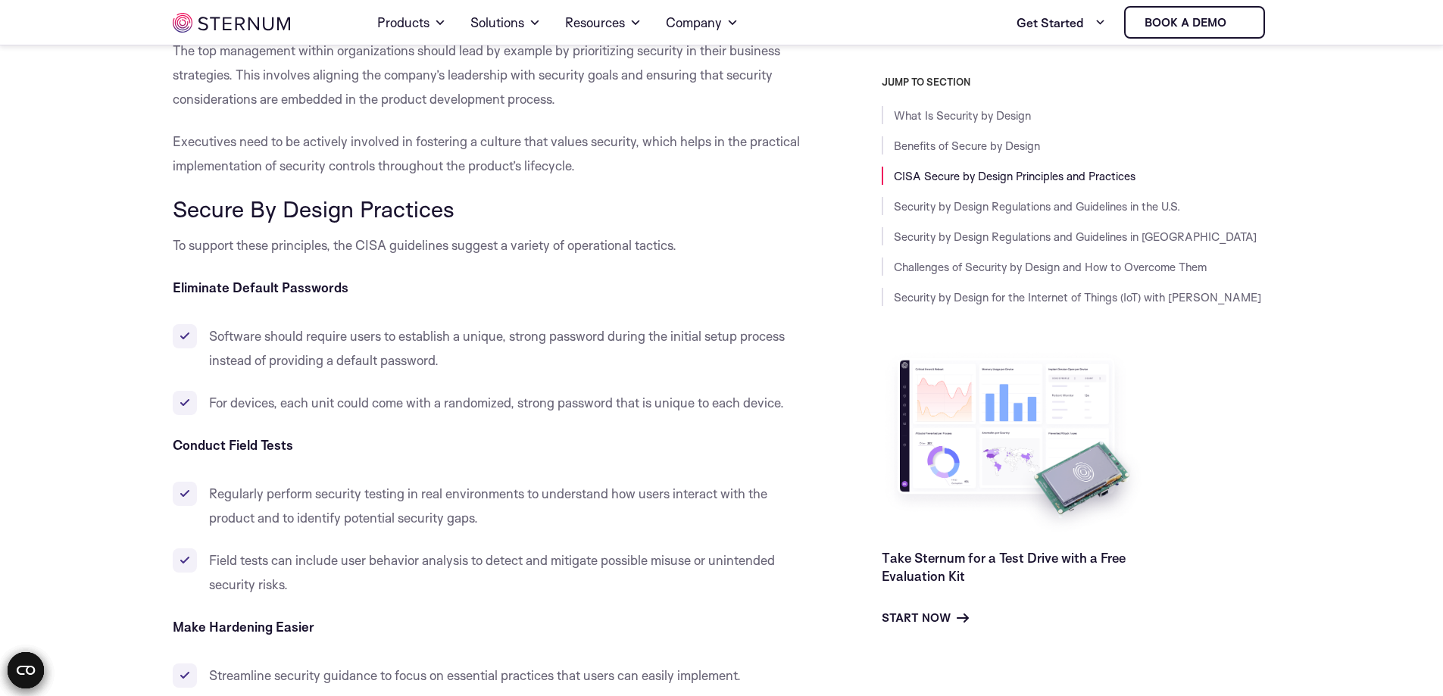
click at [527, 516] on li "Regularly perform security testing in real environments to understand how users…" at bounding box center [493, 506] width 641 height 48
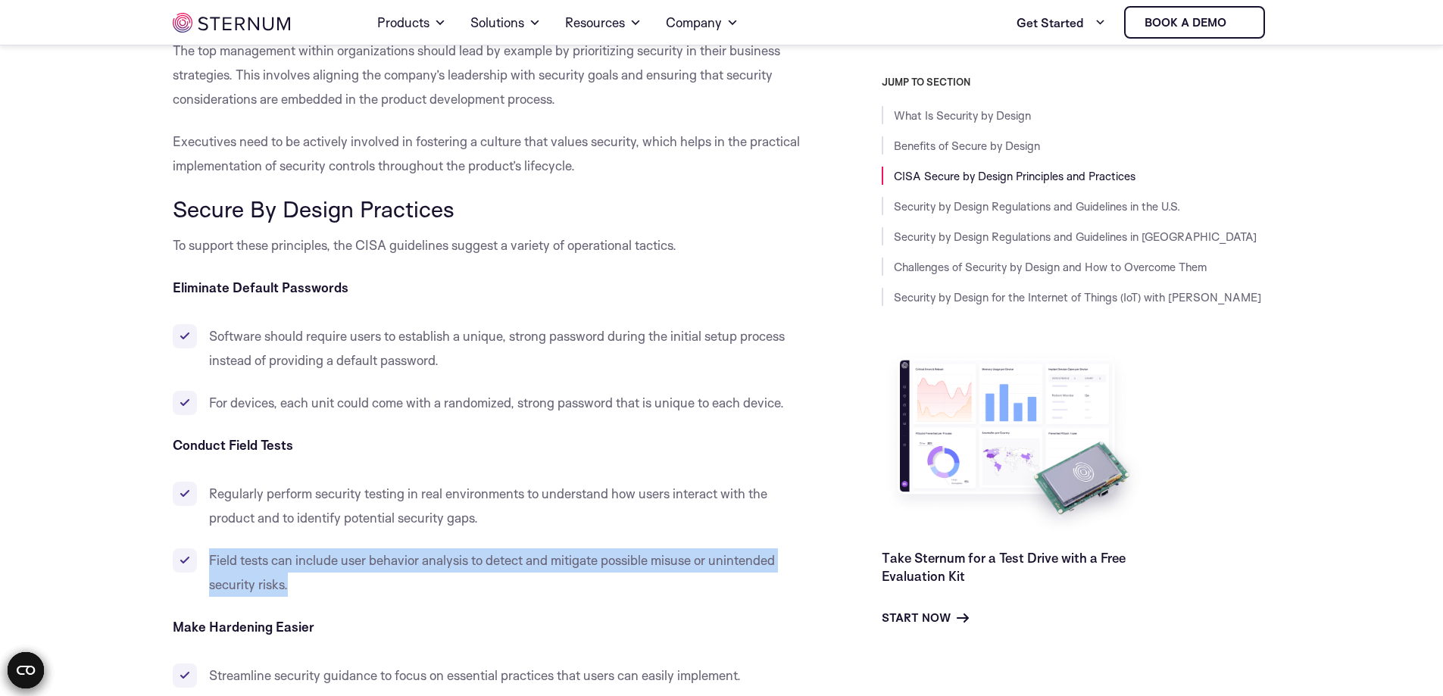
drag, startPoint x: 212, startPoint y: 562, endPoint x: 394, endPoint y: 612, distance: 188.6
click at [346, 589] on li "Field tests can include user behavior analysis to detect and mitigate possible …" at bounding box center [493, 573] width 641 height 48
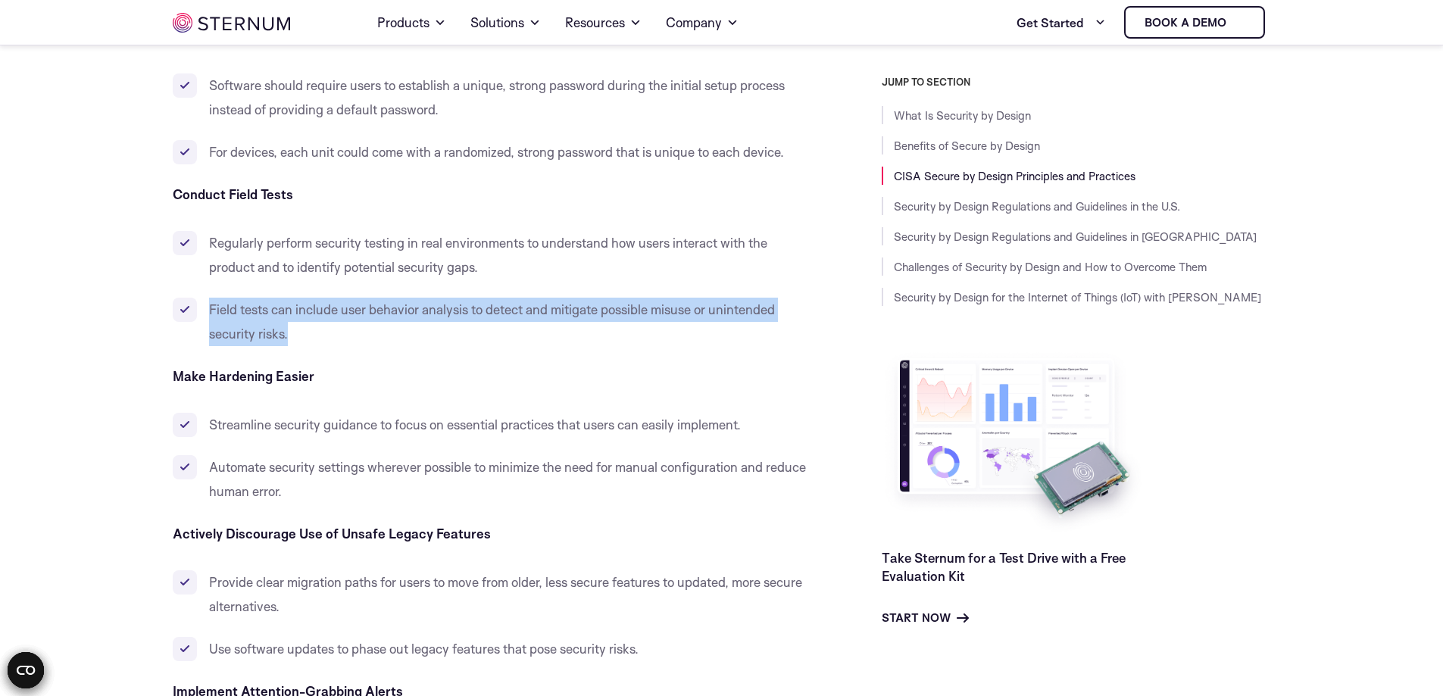
scroll to position [2444, 0]
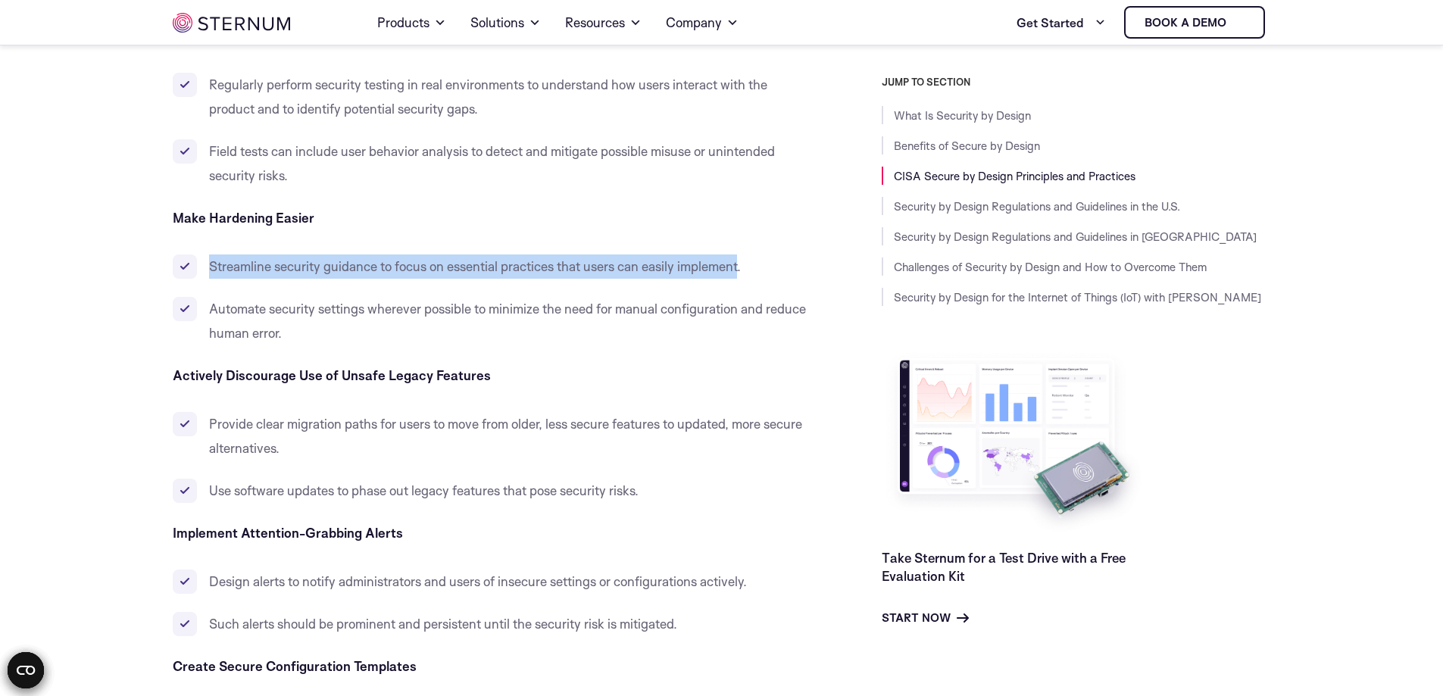
drag, startPoint x: 214, startPoint y: 270, endPoint x: 740, endPoint y: 273, distance: 526.6
click at [740, 273] on li "Streamline security guidance to focus on essential practices that users can eas…" at bounding box center [493, 267] width 641 height 24
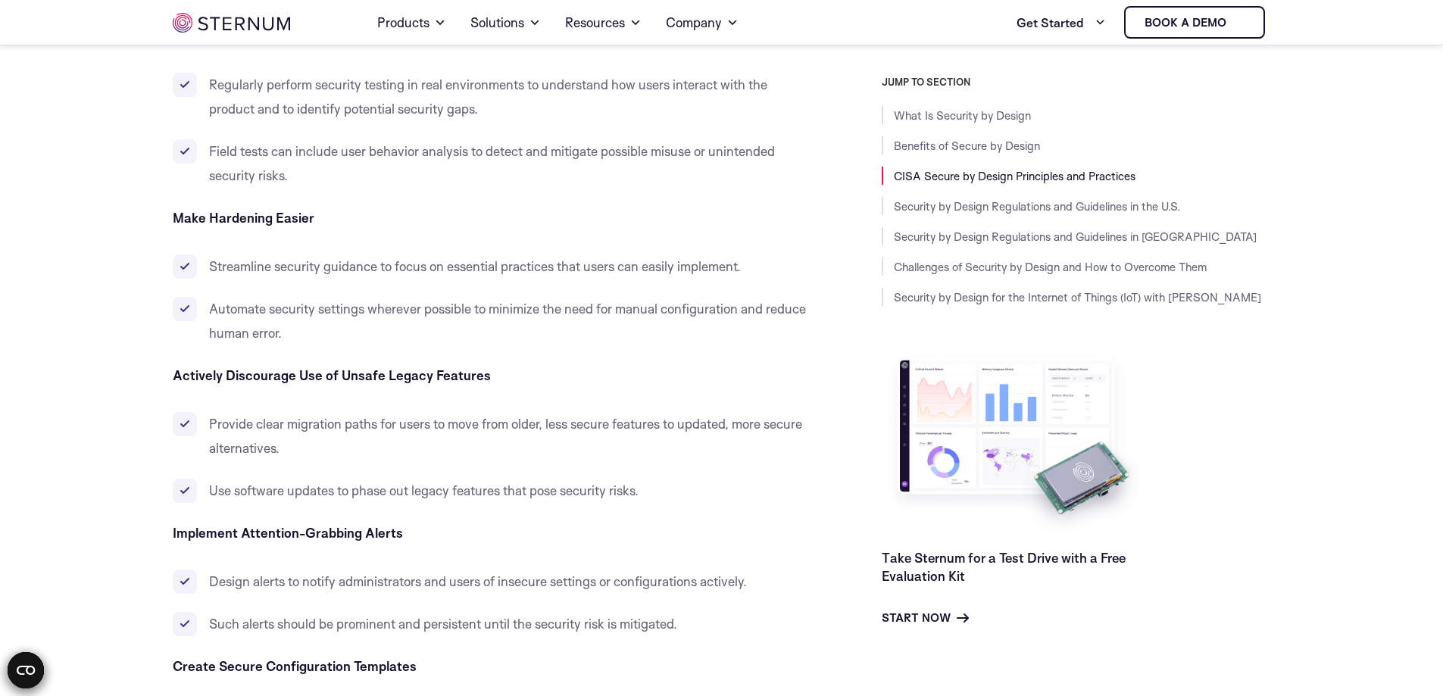
click at [802, 289] on ul "Streamline security guidance to focus on essential practices that users can eas…" at bounding box center [493, 300] width 641 height 91
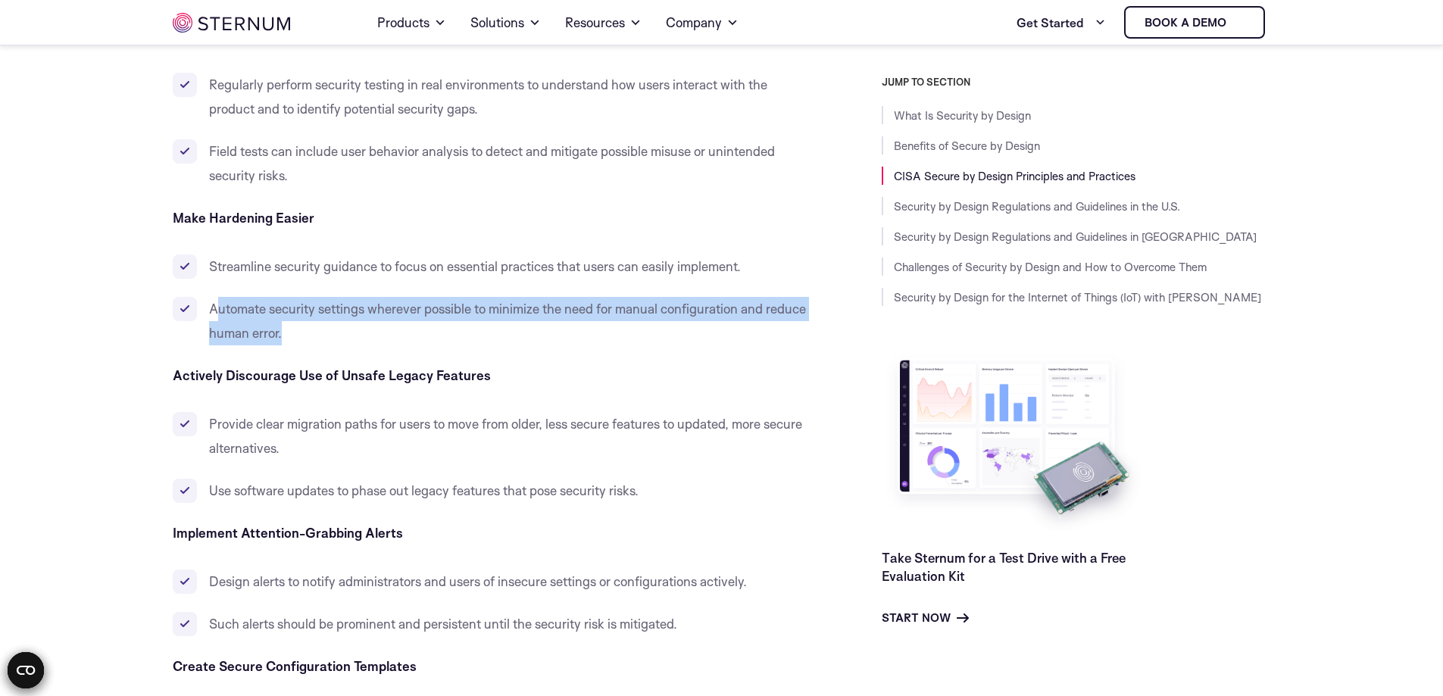
drag, startPoint x: 239, startPoint y: 312, endPoint x: 299, endPoint y: 335, distance: 63.3
click at [299, 335] on li "Automate security settings wherever possible to minimize the need for manual co…" at bounding box center [493, 321] width 641 height 48
click at [447, 329] on li "Automate security settings wherever possible to minimize the need for manual co…" at bounding box center [493, 321] width 641 height 48
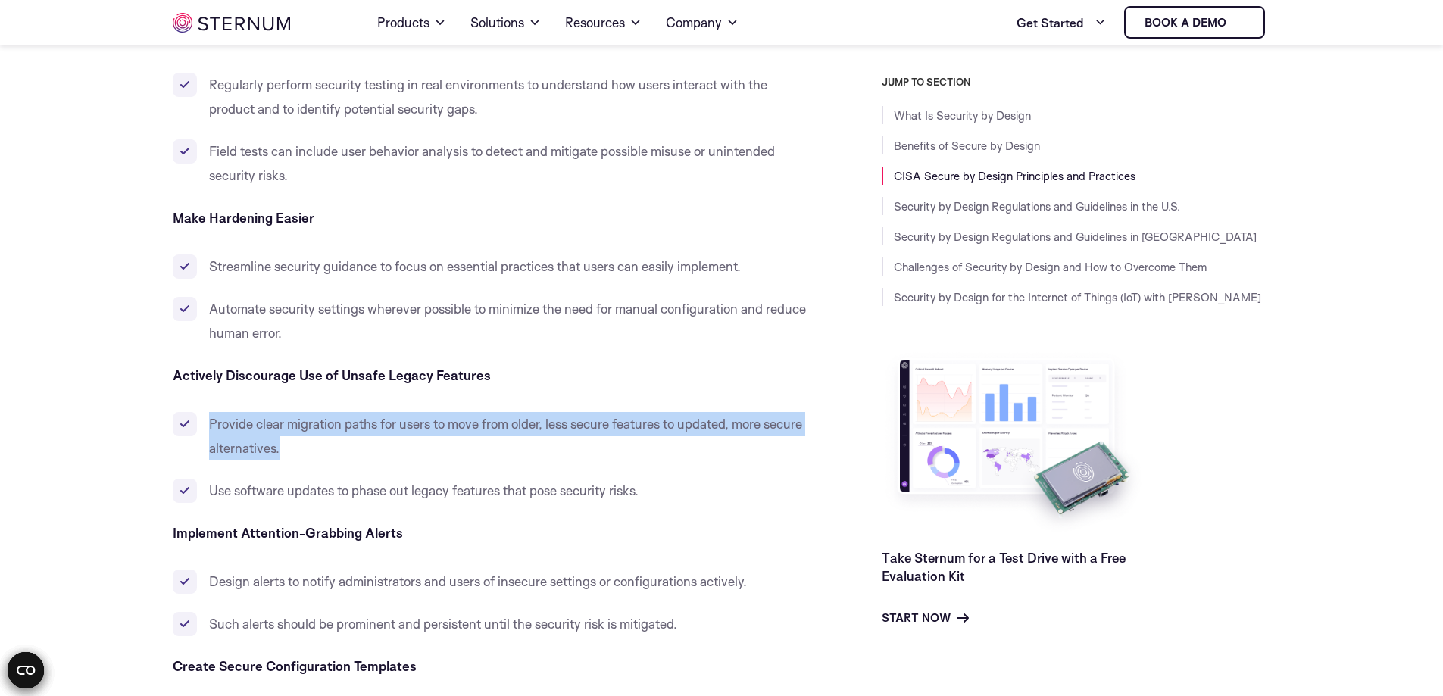
drag, startPoint x: 202, startPoint y: 417, endPoint x: 308, endPoint y: 461, distance: 114.5
click at [306, 459] on li "Provide clear migration paths for users to move from older, less secure feature…" at bounding box center [493, 436] width 641 height 48
click at [445, 457] on li "Provide clear migration paths for users to move from older, less secure feature…" at bounding box center [493, 436] width 641 height 48
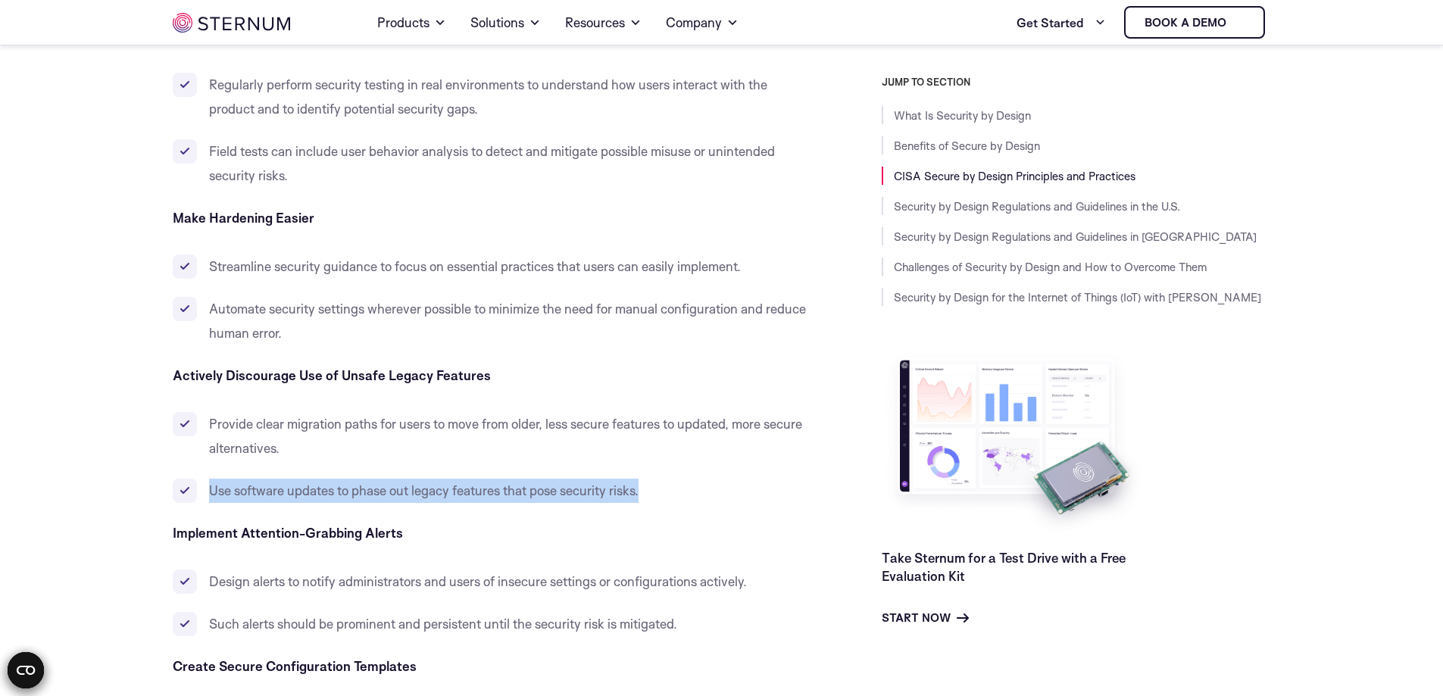
drag, startPoint x: 204, startPoint y: 491, endPoint x: 673, endPoint y: 501, distance: 469.1
click at [673, 501] on li "Use software updates to phase out legacy features that pose security risks." at bounding box center [493, 491] width 641 height 24
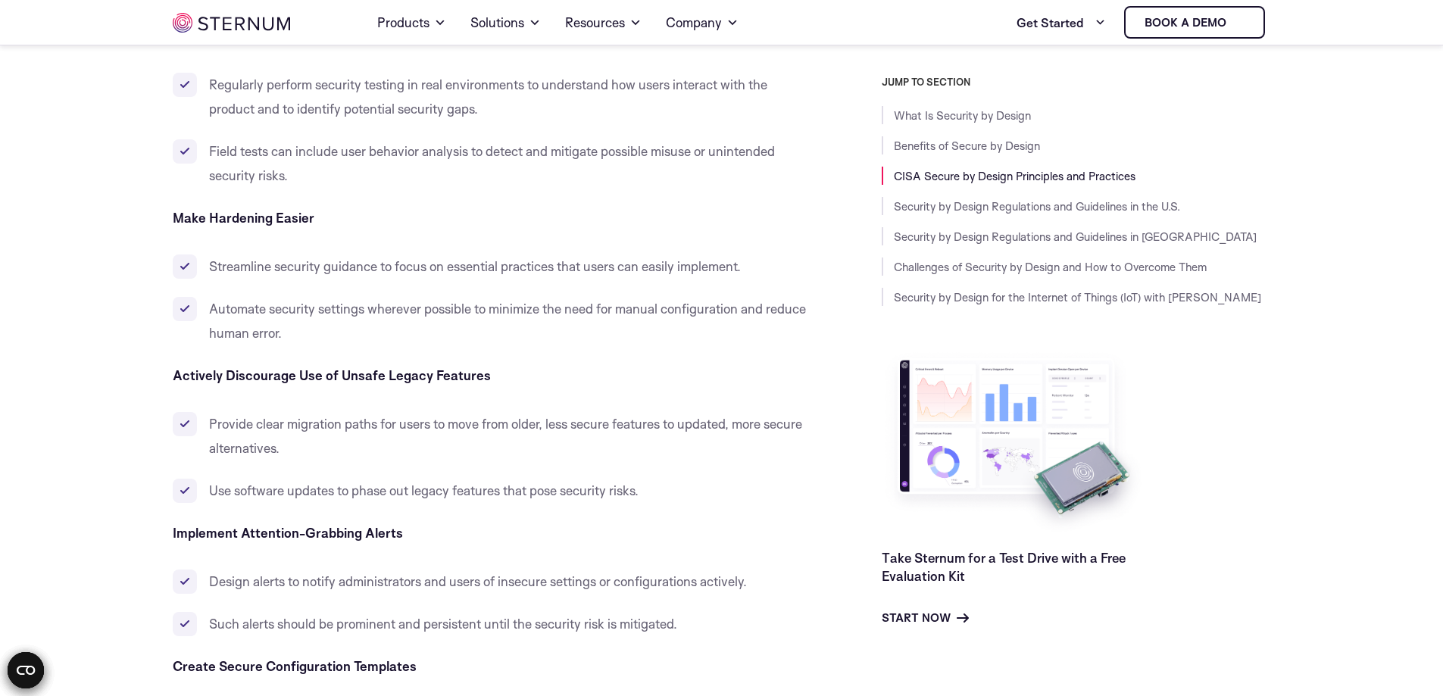
click at [455, 536] on p "Implement Attention-Grabbing Alerts" at bounding box center [493, 533] width 641 height 24
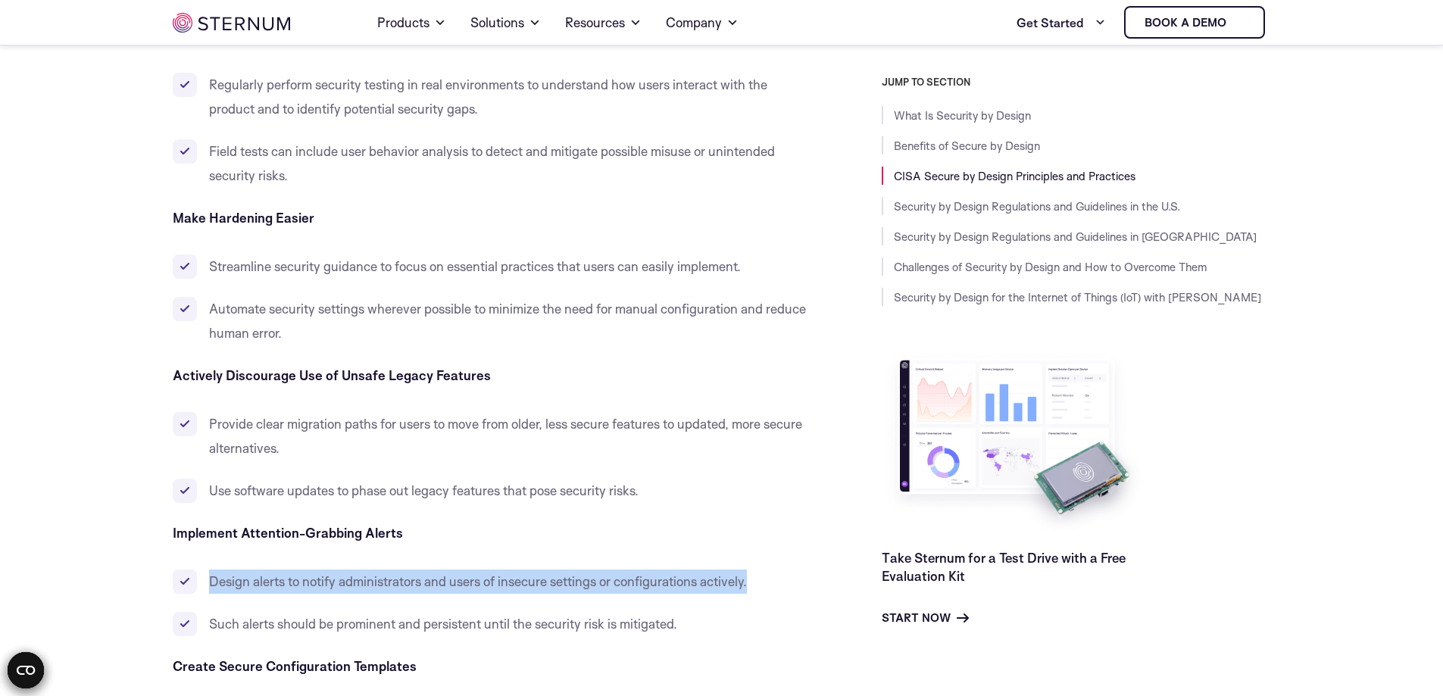
drag, startPoint x: 207, startPoint y: 583, endPoint x: 762, endPoint y: 577, distance: 555.4
click at [762, 577] on li "Design alerts to notify administrators and users of insecure settings or config…" at bounding box center [493, 582] width 641 height 24
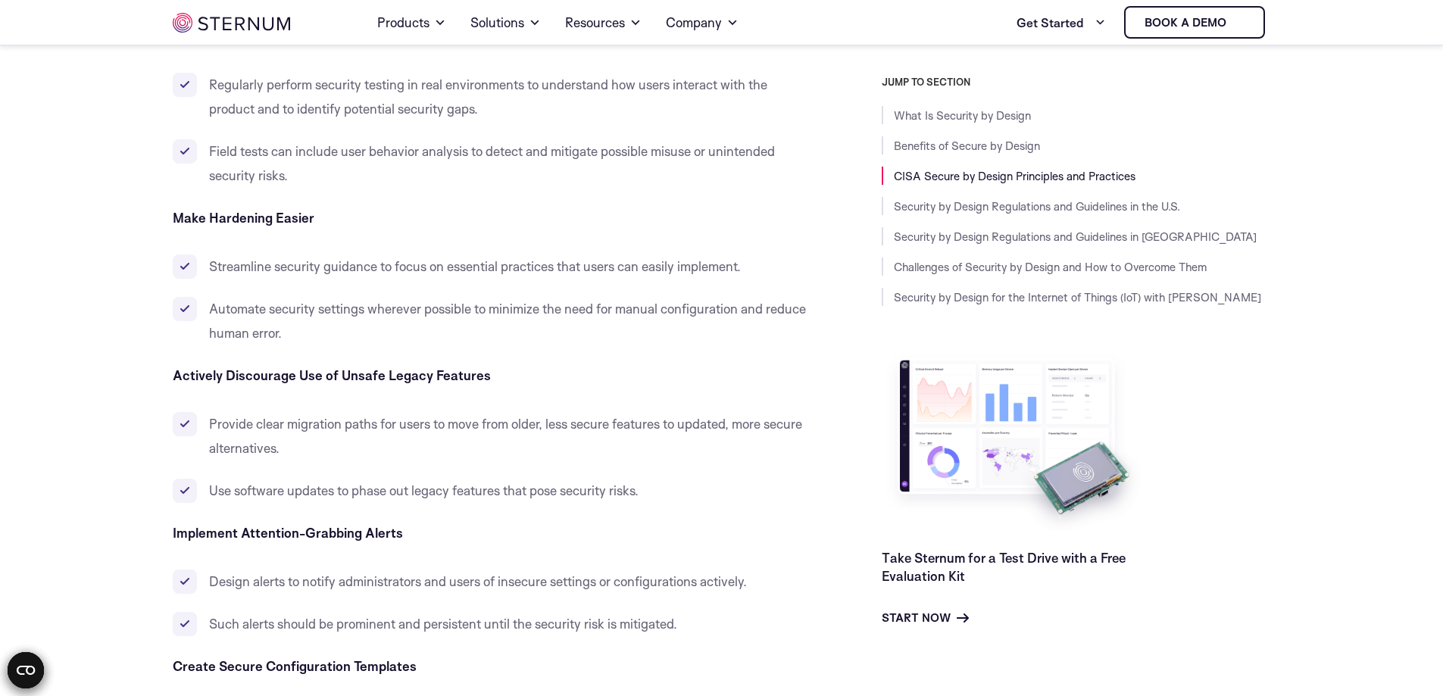
click at [254, 612] on li "Such alerts should be prominent and persistent until the security risk is mitig…" at bounding box center [493, 624] width 641 height 24
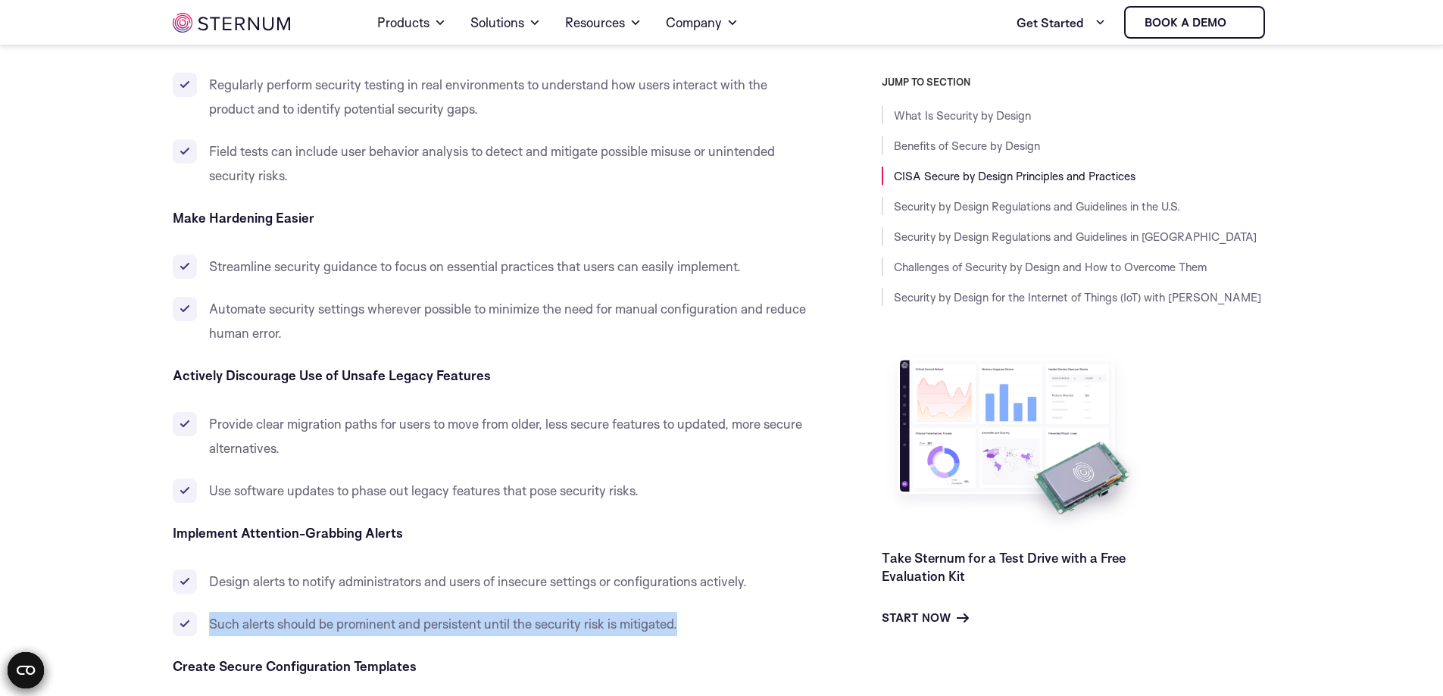
drag, startPoint x: 207, startPoint y: 627, endPoint x: 720, endPoint y: 618, distance: 513.0
click at [718, 620] on li "Such alerts should be prominent and persistent until the security risk is mitig…" at bounding box center [493, 624] width 641 height 24
drag, startPoint x: 496, startPoint y: 627, endPoint x: 489, endPoint y: 614, distance: 14.9
click at [496, 627] on span "Such alerts should be prominent and persistent until the security risk is mitig…" at bounding box center [443, 624] width 468 height 16
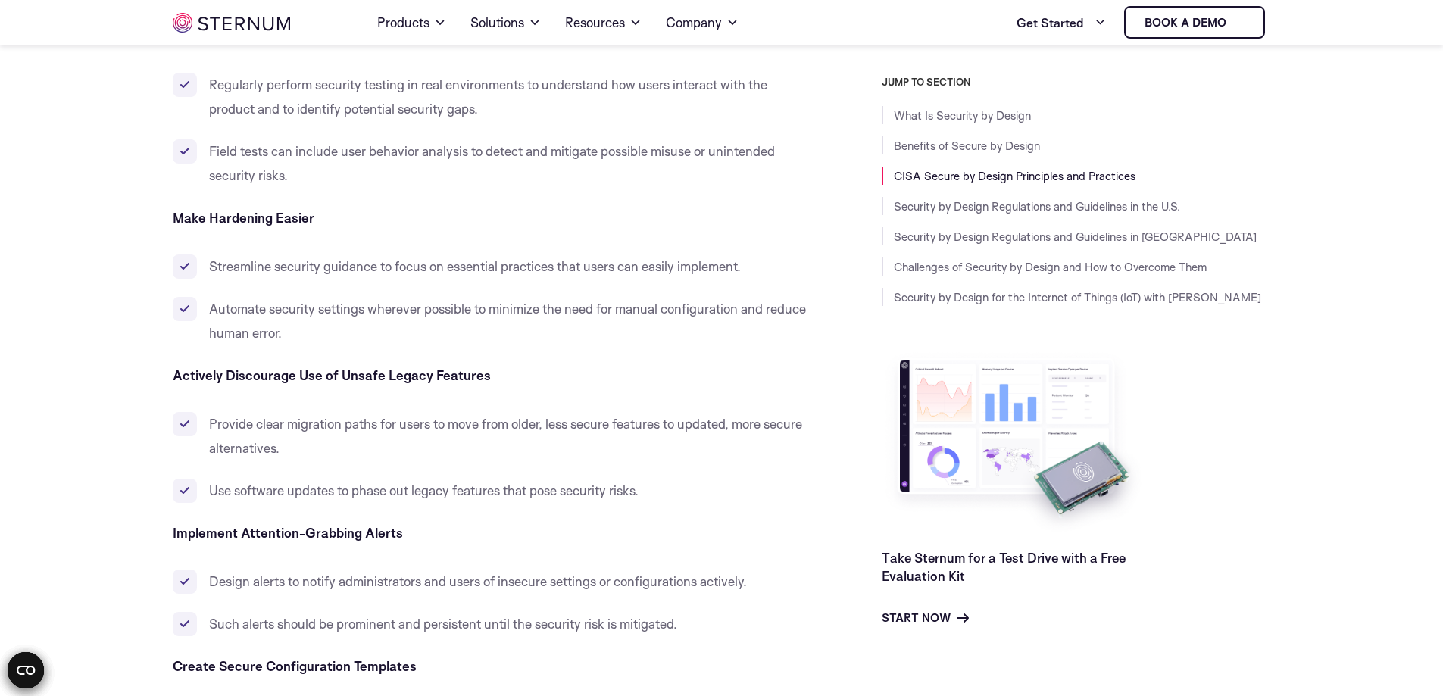
scroll to position [2581, 0]
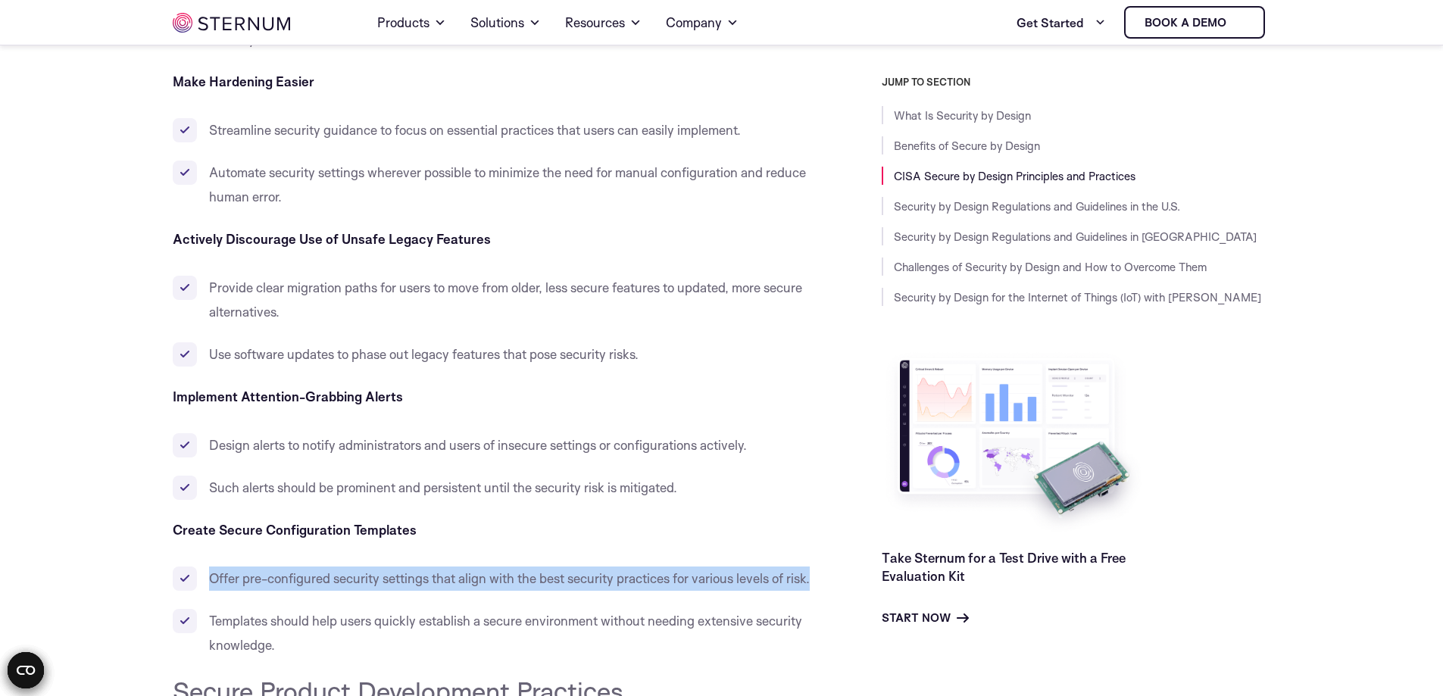
drag, startPoint x: 203, startPoint y: 581, endPoint x: 297, endPoint y: 611, distance: 98.5
click at [297, 591] on li "Offer pre-configured security settings that align with the best security practi…" at bounding box center [493, 579] width 641 height 24
click at [443, 591] on li "Offer pre-configured security settings that align with the best security practi…" at bounding box center [493, 579] width 641 height 24
drag, startPoint x: 206, startPoint y: 583, endPoint x: 270, endPoint y: 621, distance: 74.5
click at [268, 621] on ul "Offer pre-configured security settings that align with the best security practi…" at bounding box center [493, 612] width 641 height 91
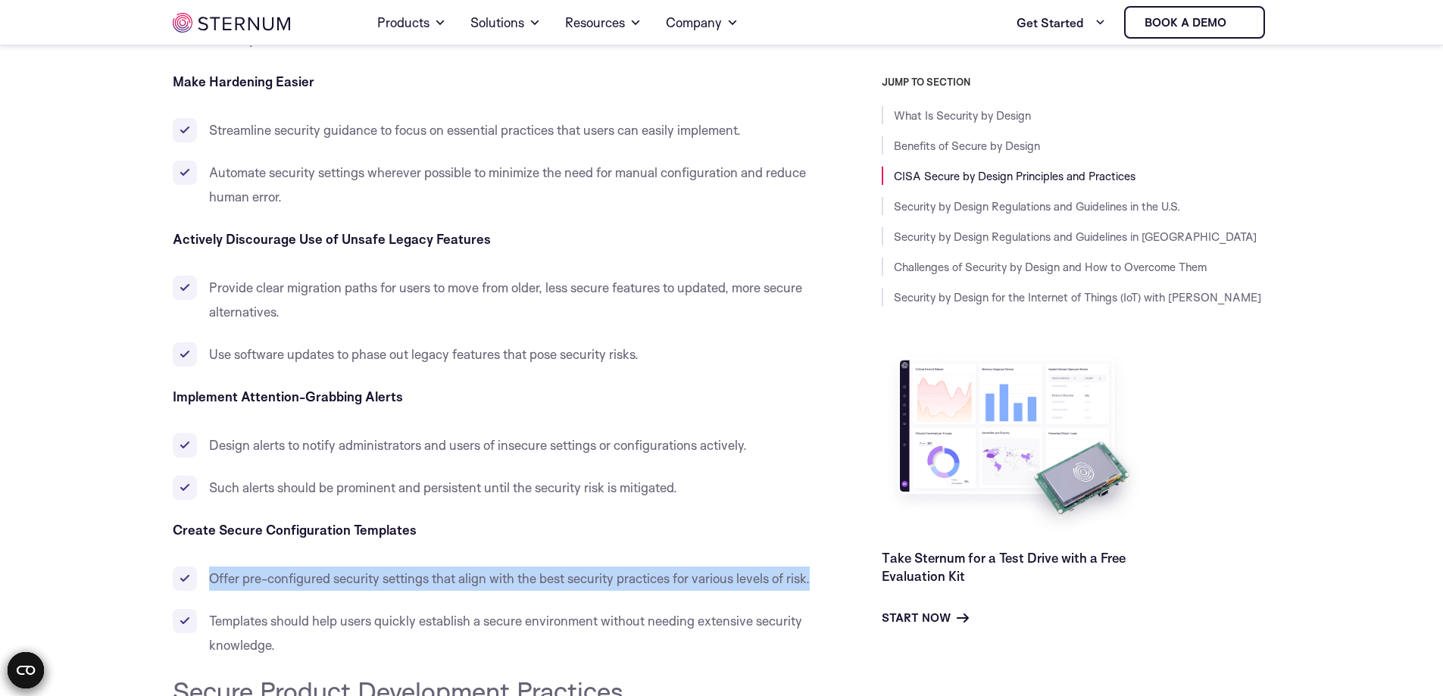
click at [332, 591] on li "Offer pre-configured security settings that align with the best security practi…" at bounding box center [493, 579] width 641 height 24
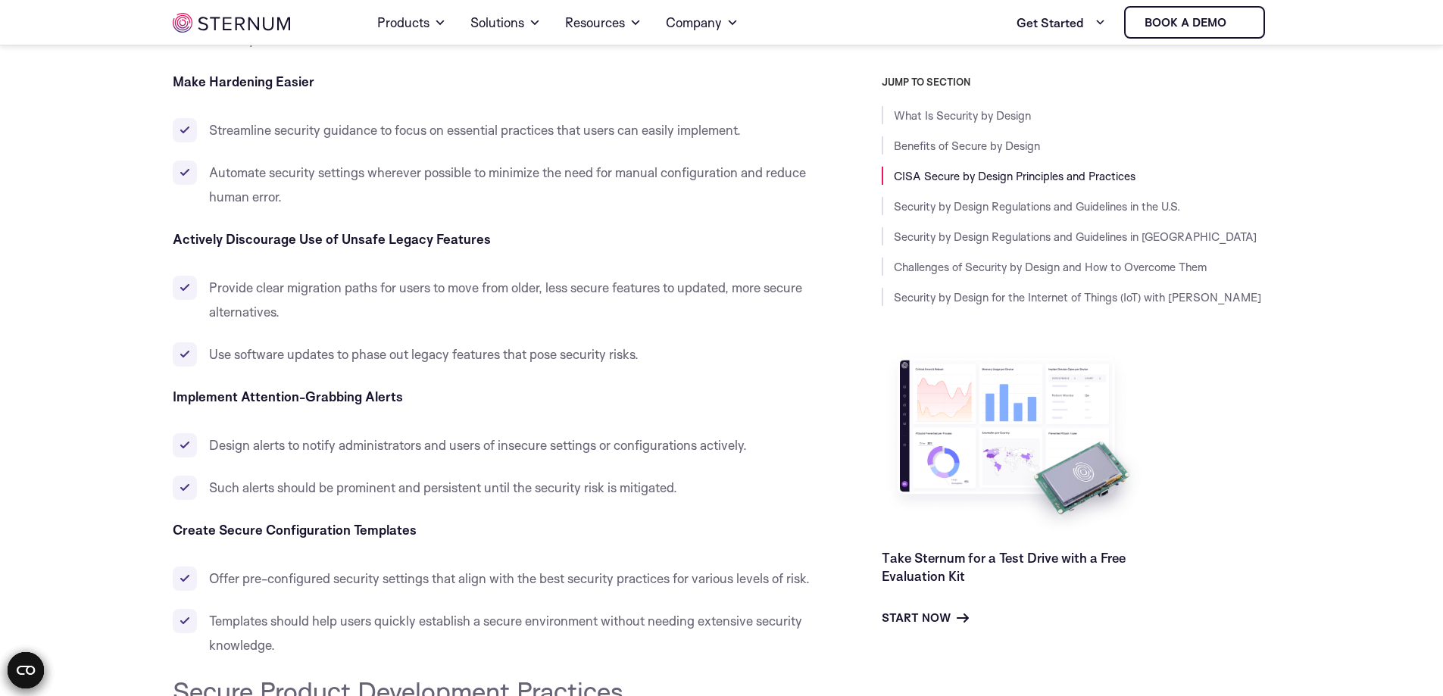
click at [226, 652] on span "Templates should help users quickly establish a secure environment without need…" at bounding box center [505, 633] width 593 height 40
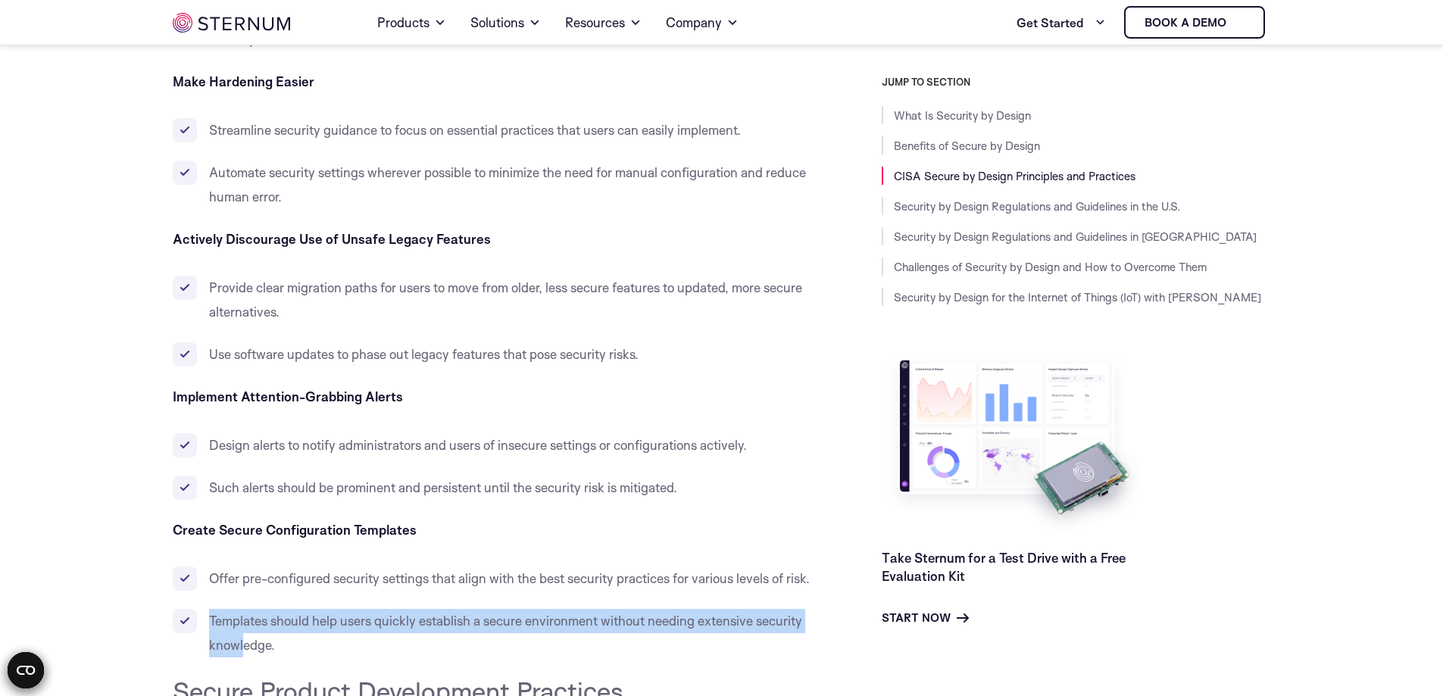
drag, startPoint x: 209, startPoint y: 651, endPoint x: 317, endPoint y: 696, distance: 116.5
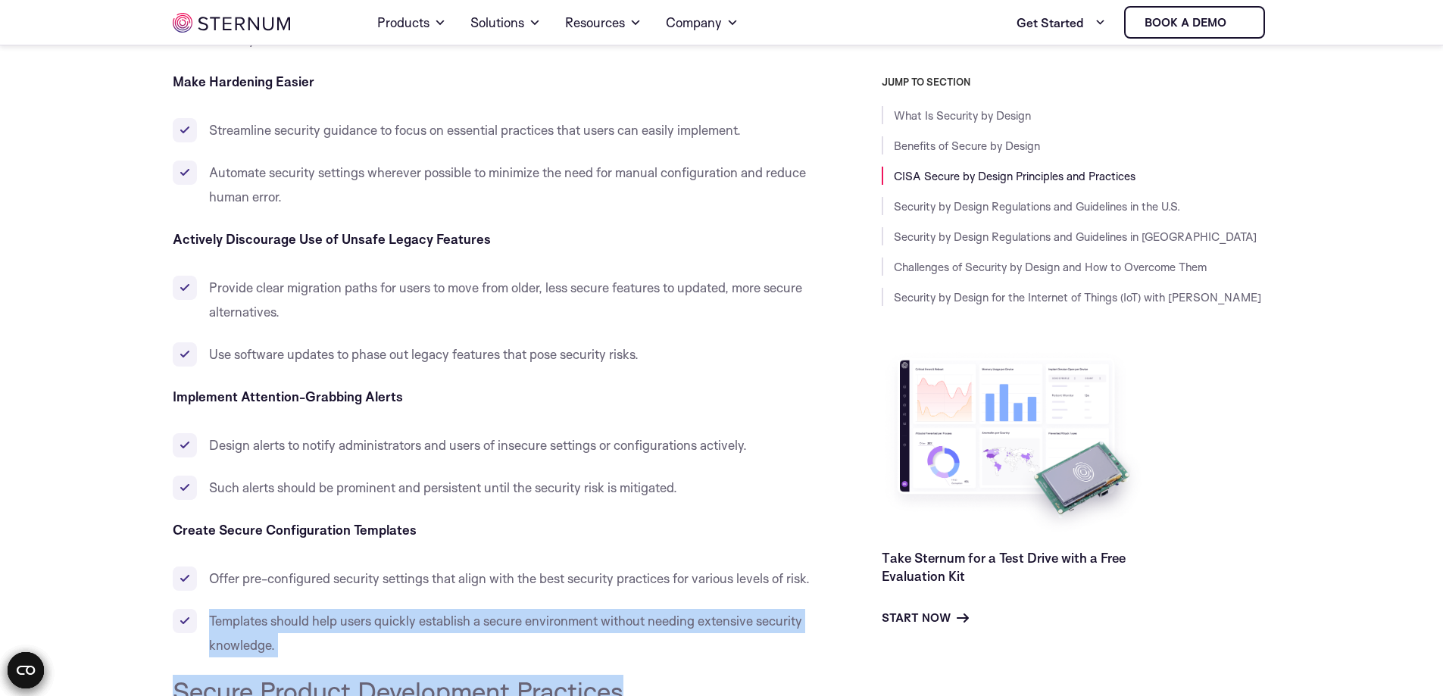
scroll to position [2648, 0]
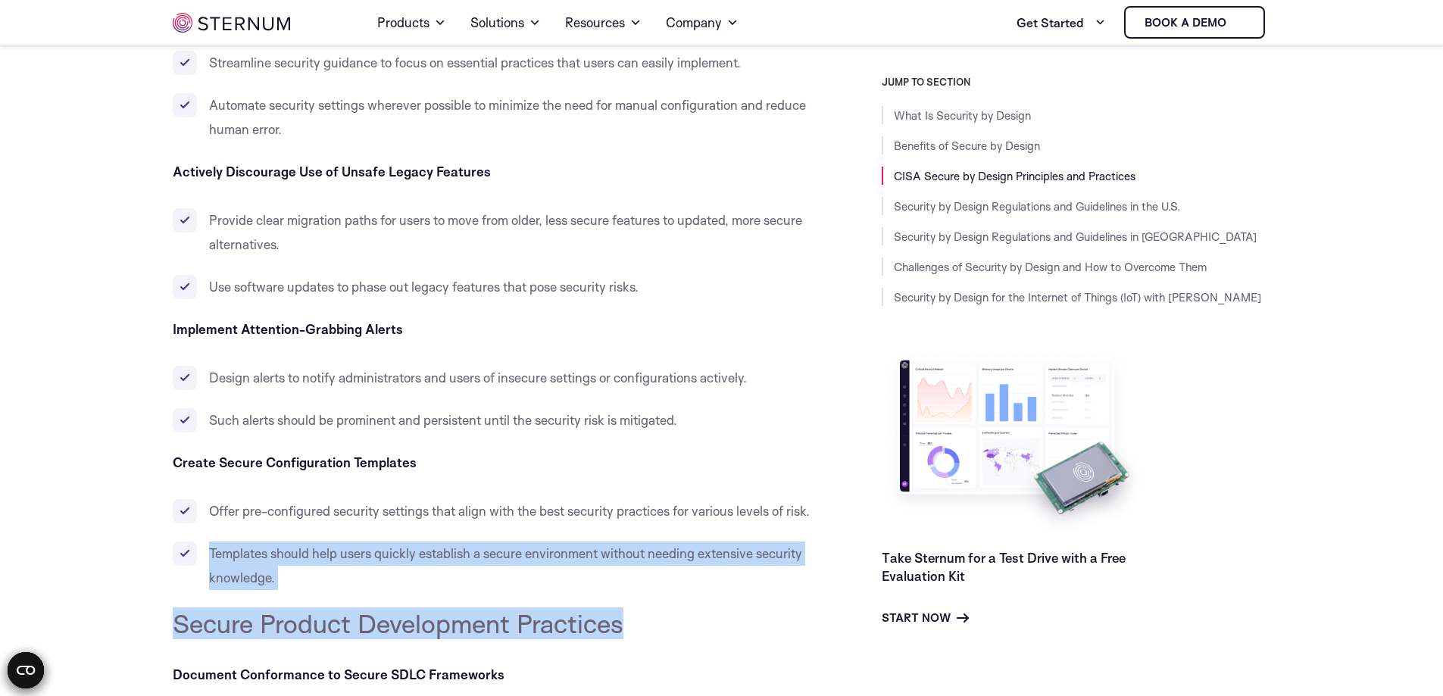
click at [485, 590] on li "Templates should help users quickly establish a secure environment without need…" at bounding box center [493, 566] width 641 height 48
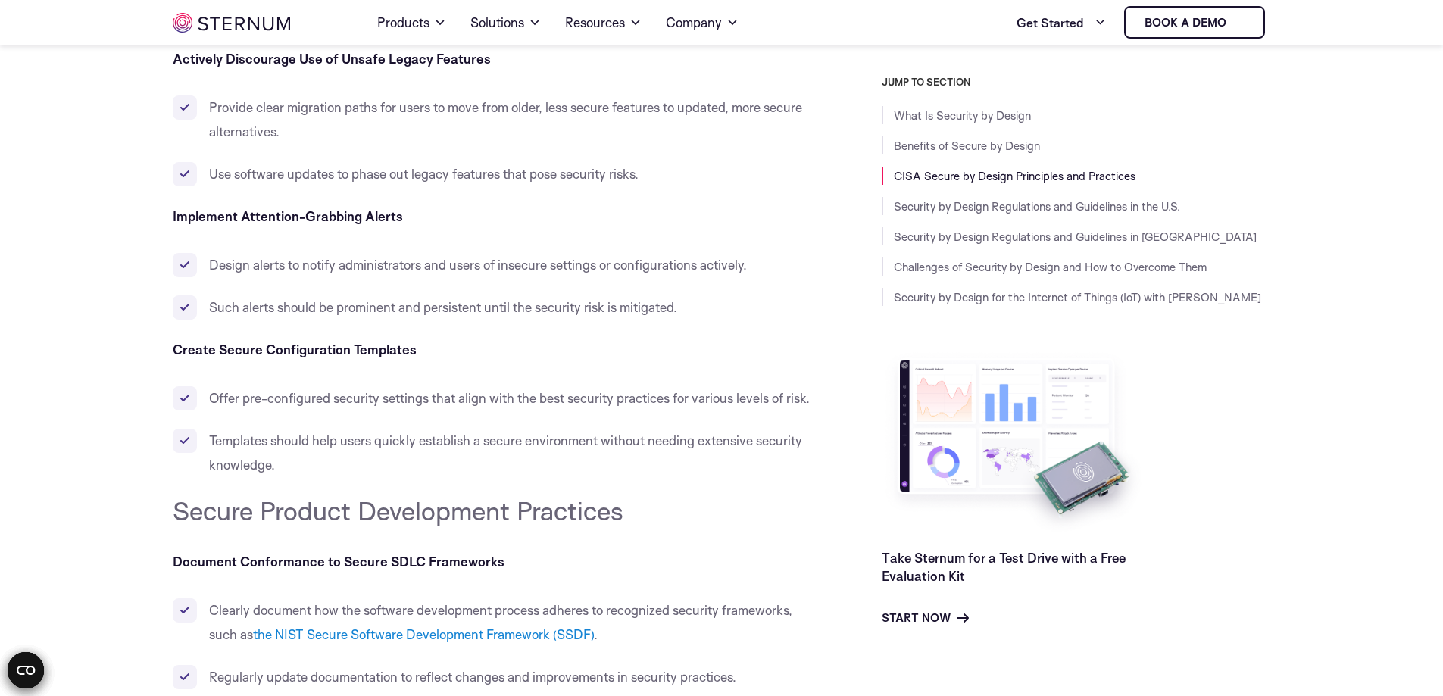
scroll to position [2785, 0]
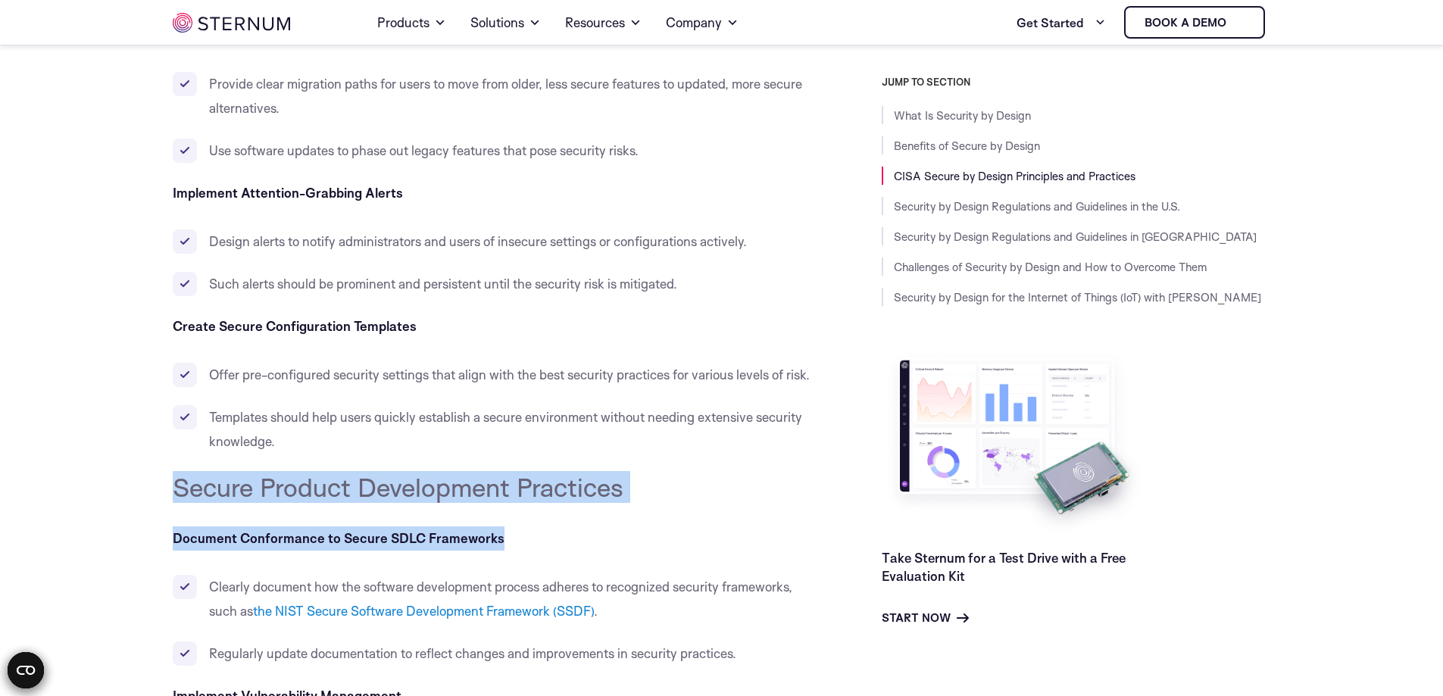
drag, startPoint x: 158, startPoint y: 521, endPoint x: 527, endPoint y: 577, distance: 372.5
click at [558, 551] on p "Document Conformance to Secure SDLC Frameworks" at bounding box center [493, 539] width 641 height 24
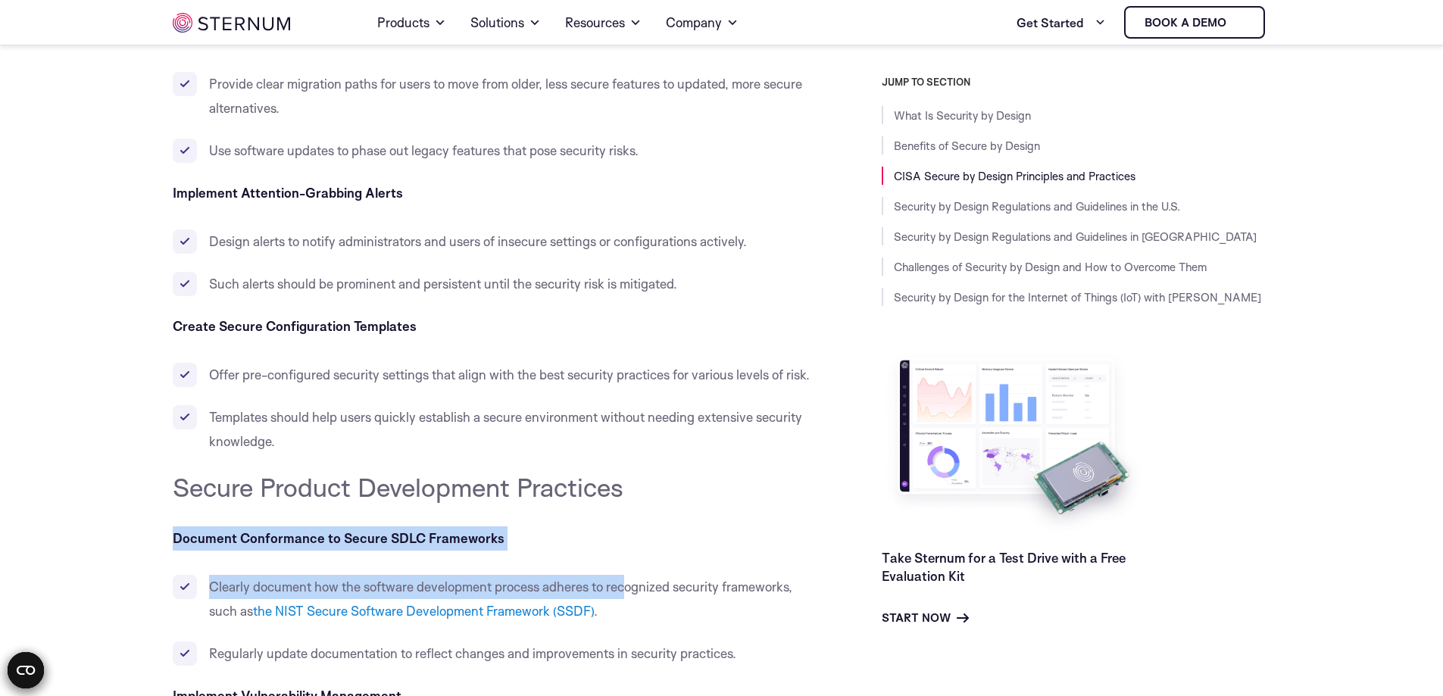
drag, startPoint x: 170, startPoint y: 565, endPoint x: 631, endPoint y: 608, distance: 463.4
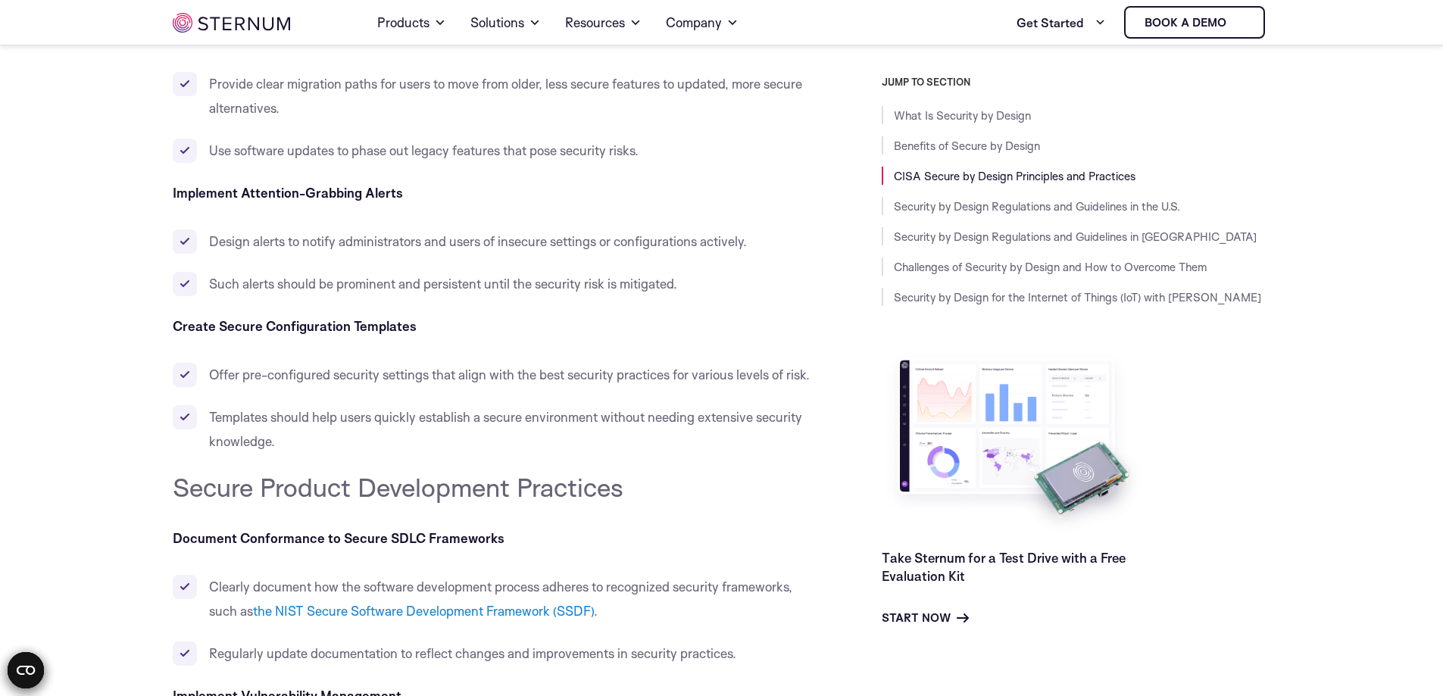
click at [567, 431] on li "Templates should help users quickly establish a secure environment without need…" at bounding box center [493, 429] width 641 height 48
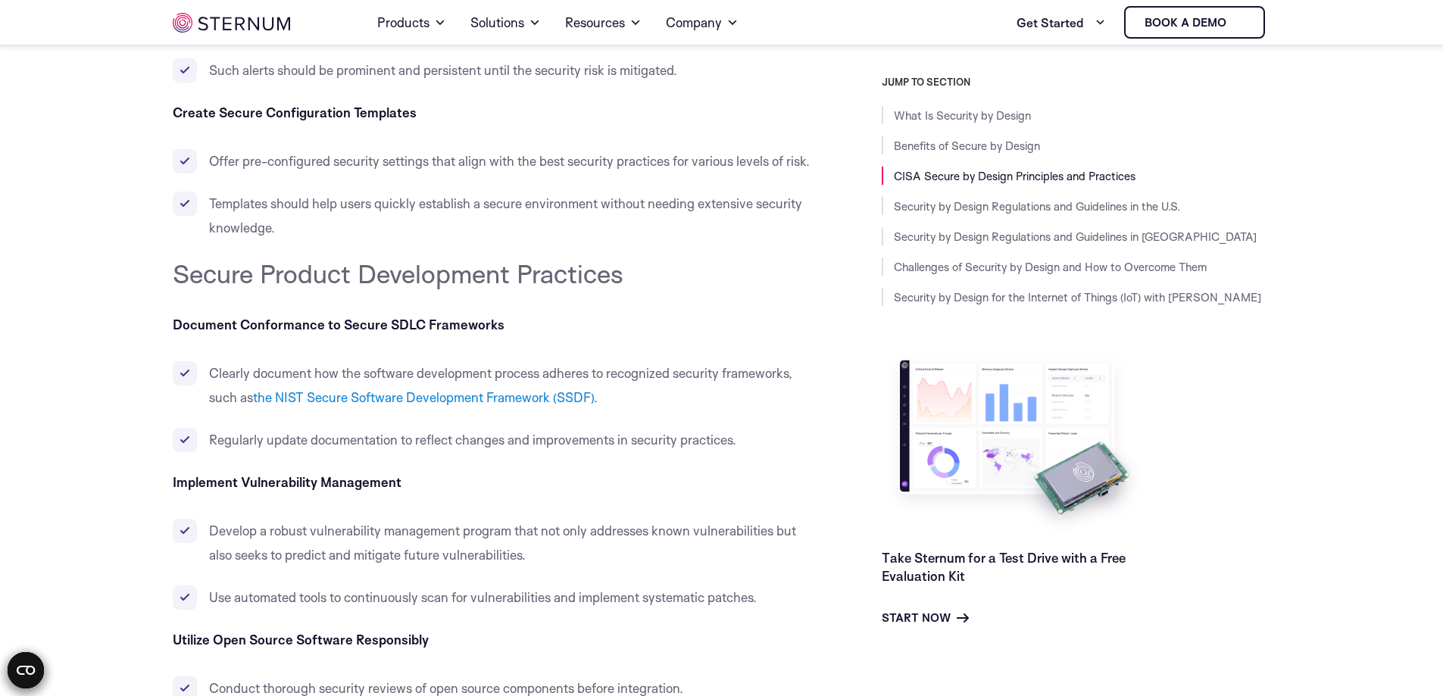
scroll to position [3057, 0]
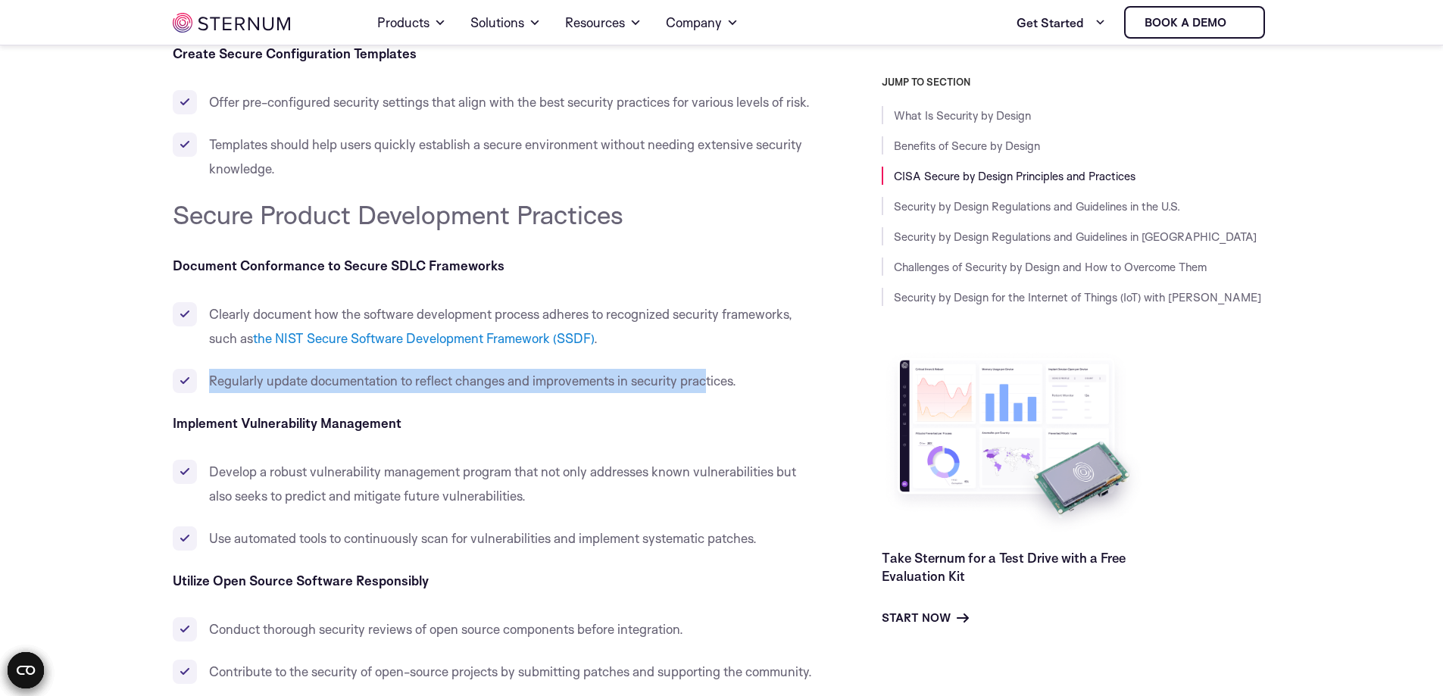
drag, startPoint x: 211, startPoint y: 416, endPoint x: 740, endPoint y: 408, distance: 529.7
click at [734, 393] on li "Regularly update documentation to reflect changes and improvements in security …" at bounding box center [493, 381] width 641 height 24
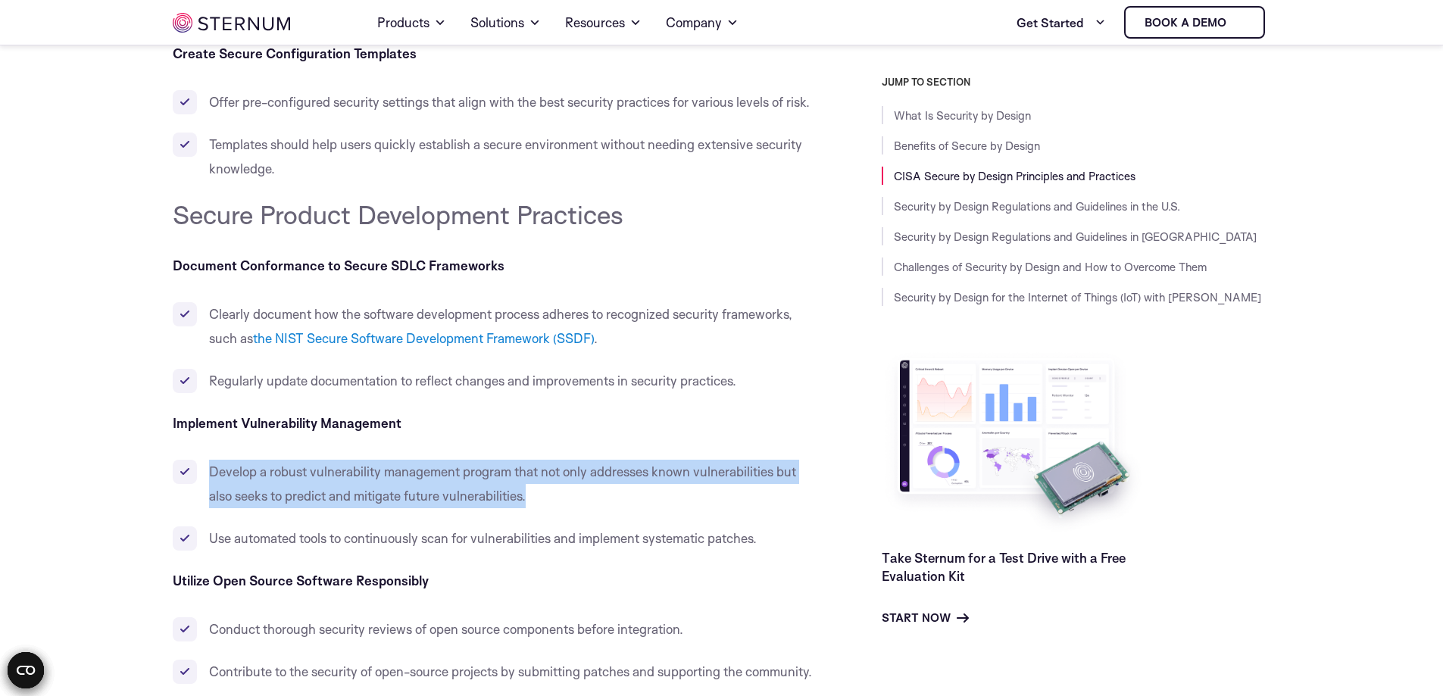
drag, startPoint x: 213, startPoint y: 484, endPoint x: 599, endPoint y: 514, distance: 387.6
click at [599, 508] on li "Develop a robust vulnerability management program that not only addresses known…" at bounding box center [493, 484] width 641 height 48
click at [600, 508] on li "Develop a robust vulnerability management program that not only addresses known…" at bounding box center [493, 484] width 641 height 48
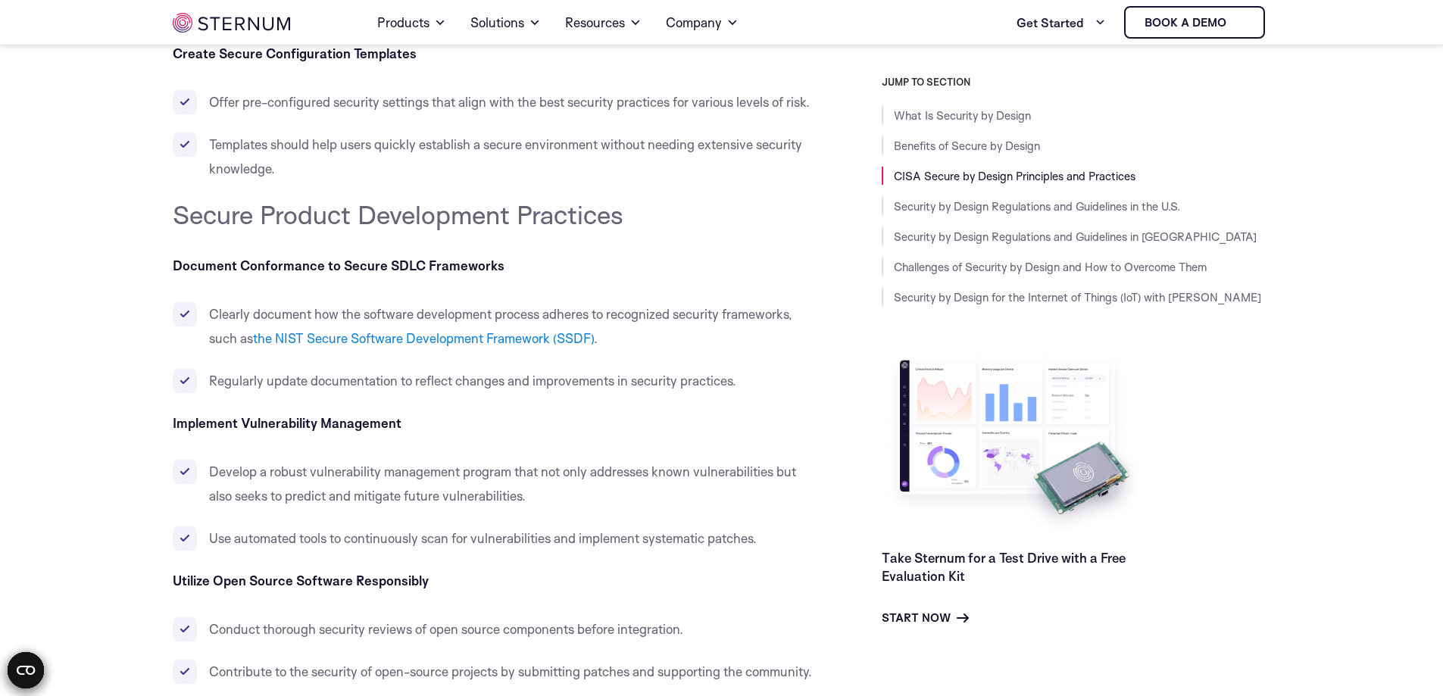
drag, startPoint x: 161, startPoint y: 292, endPoint x: 630, endPoint y: 274, distance: 468.6
click at [567, 278] on p "Document Conformance to Secure SDLC Frameworks" at bounding box center [493, 266] width 641 height 24
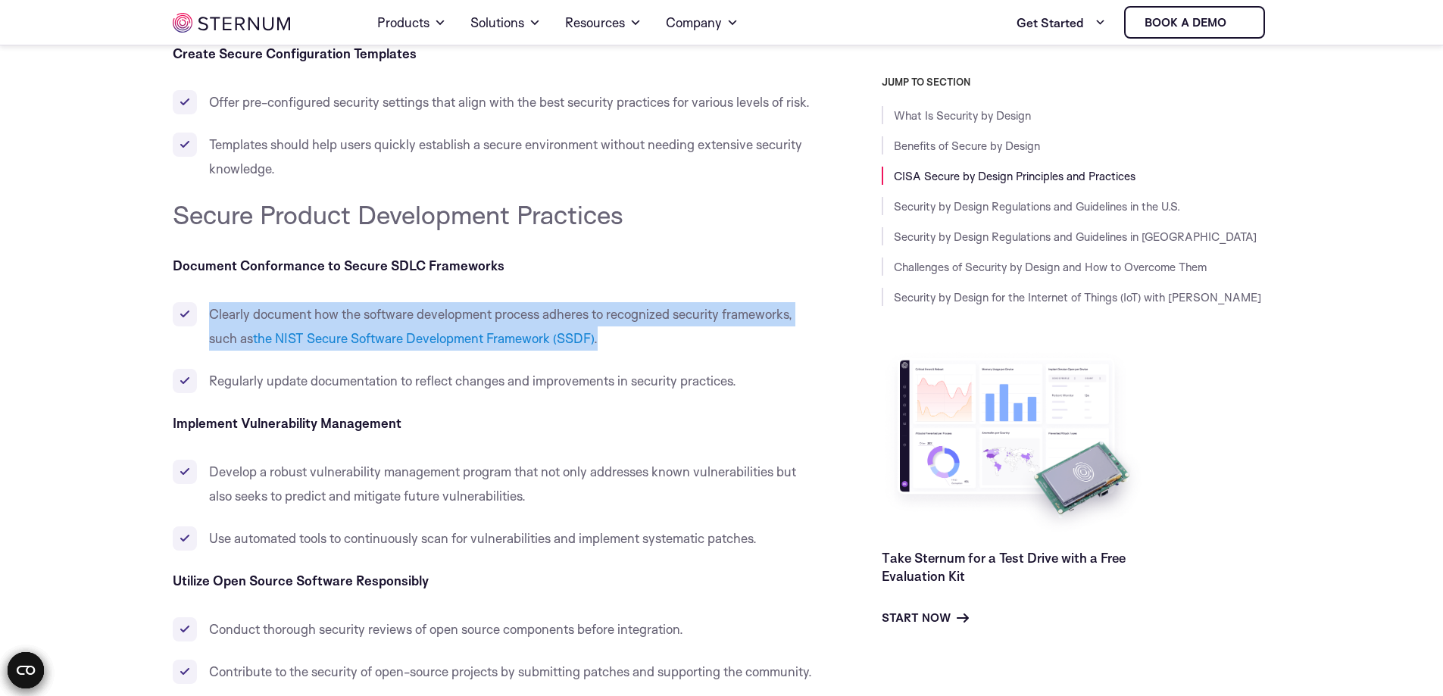
drag, startPoint x: 205, startPoint y: 342, endPoint x: 760, endPoint y: 381, distance: 556.0
click at [760, 381] on ul "Clearly document how the software development process adheres to recognized sec…" at bounding box center [493, 347] width 641 height 91
click at [729, 378] on ul "Clearly document how the software development process adheres to recognized sec…" at bounding box center [493, 347] width 641 height 91
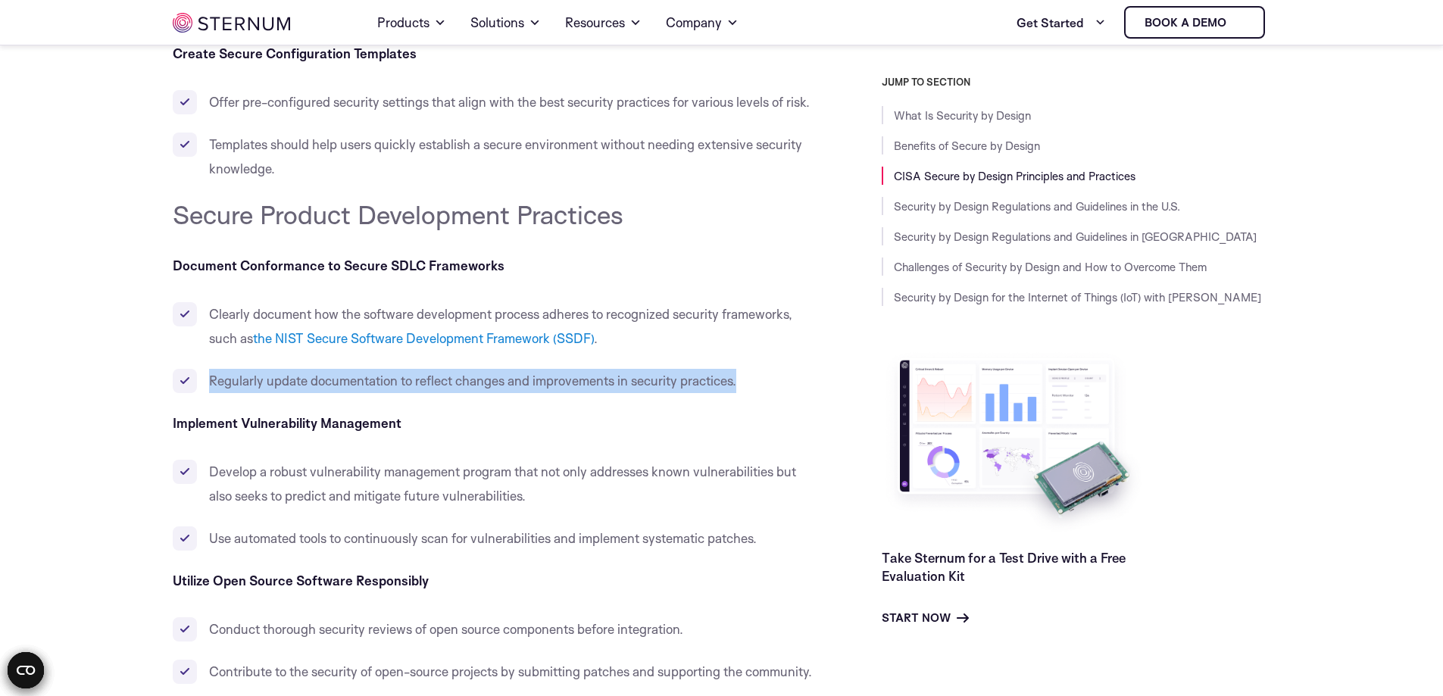
drag, startPoint x: 211, startPoint y: 410, endPoint x: 746, endPoint y: 414, distance: 535.7
click at [746, 393] on li "Regularly update documentation to reflect changes and improvements in security …" at bounding box center [493, 381] width 641 height 24
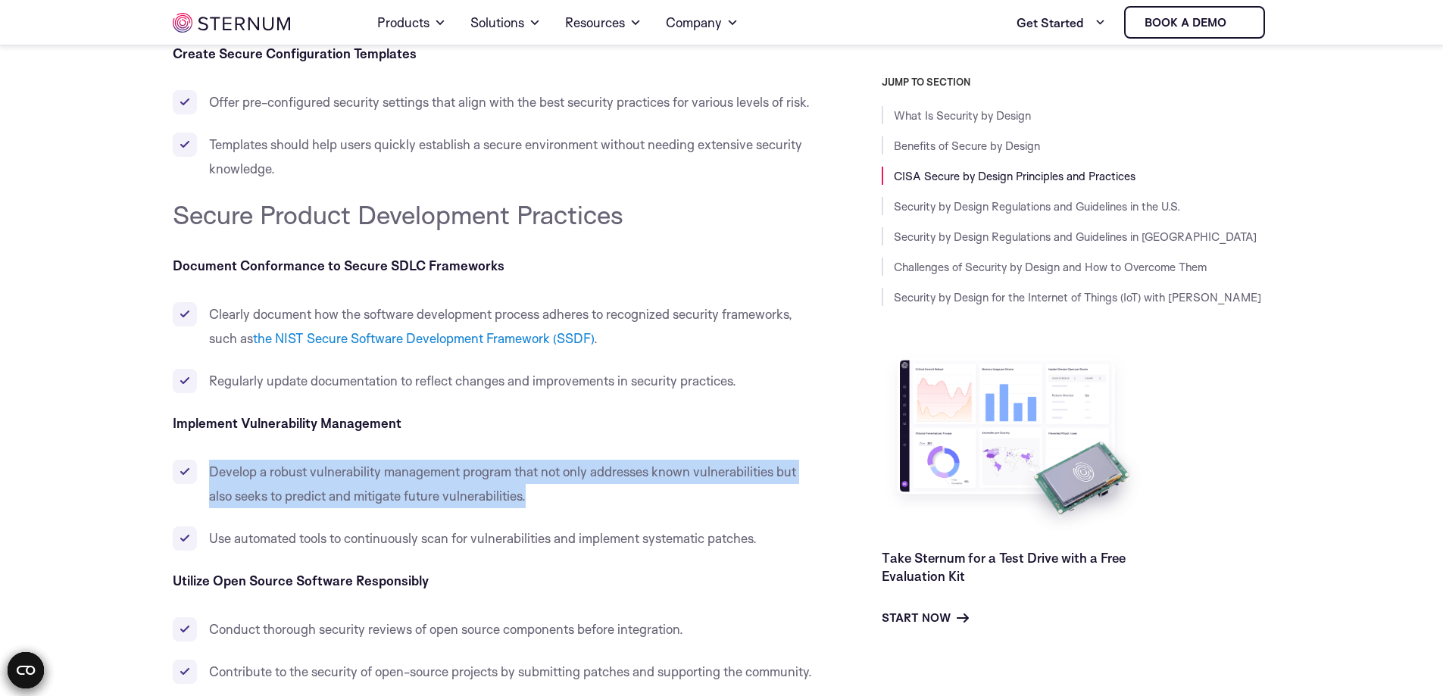
drag, startPoint x: 205, startPoint y: 493, endPoint x: 620, endPoint y: 511, distance: 414.8
click at [620, 508] on li "Develop a robust vulnerability management program that not only addresses known…" at bounding box center [493, 484] width 641 height 48
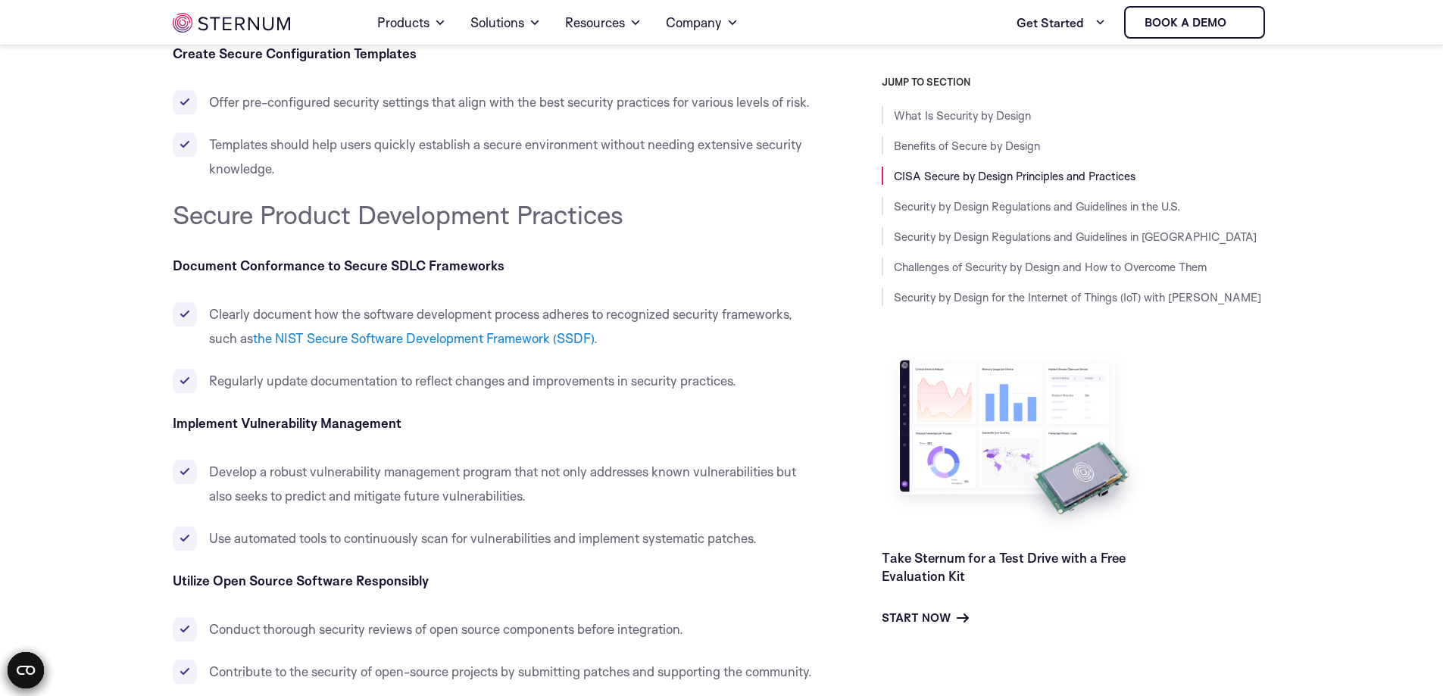
click at [361, 551] on li "Use automated tools to continuously scan for vulnerabilities and implement syst…" at bounding box center [493, 539] width 641 height 24
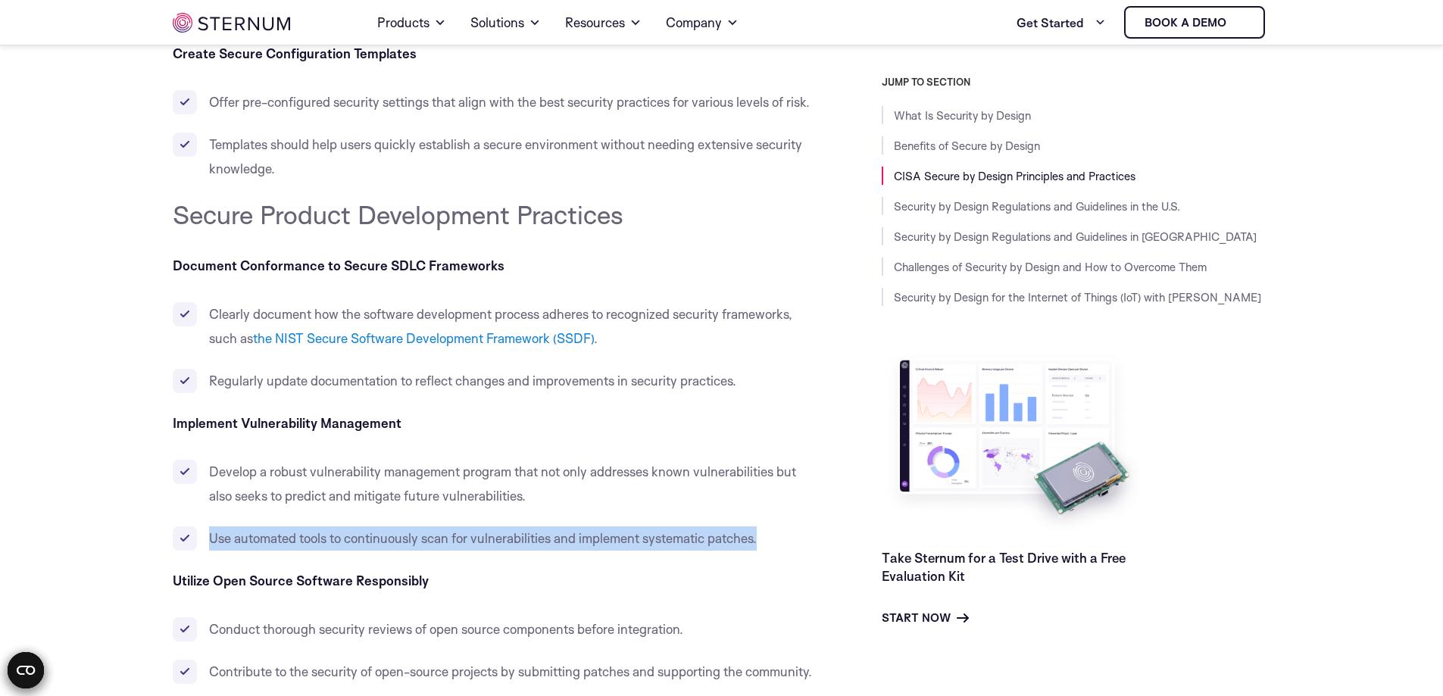
drag, startPoint x: 410, startPoint y: 564, endPoint x: 770, endPoint y: 563, distance: 359.9
click at [770, 551] on li "Use automated tools to continuously scan for vulnerabilities and implement syst…" at bounding box center [493, 539] width 641 height 24
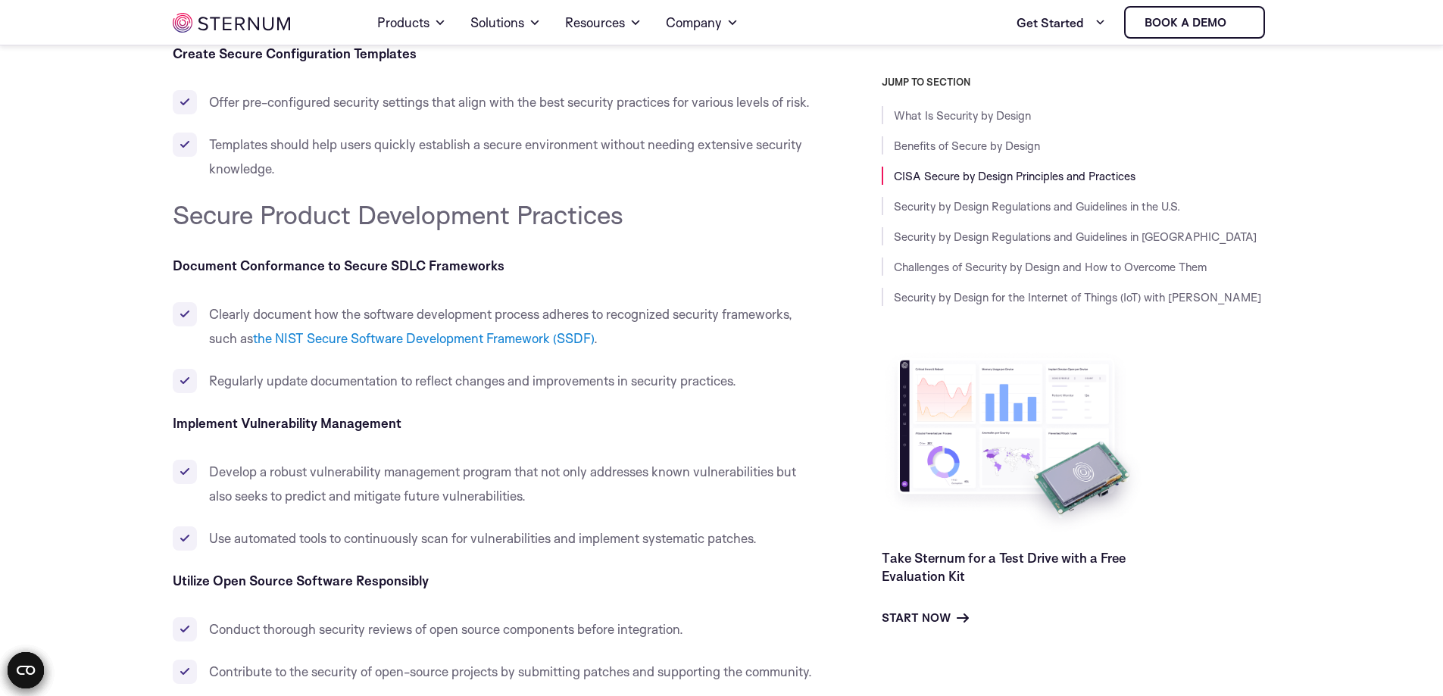
click at [605, 593] on p "Utilize Open Source Software Responsibly" at bounding box center [493, 581] width 641 height 24
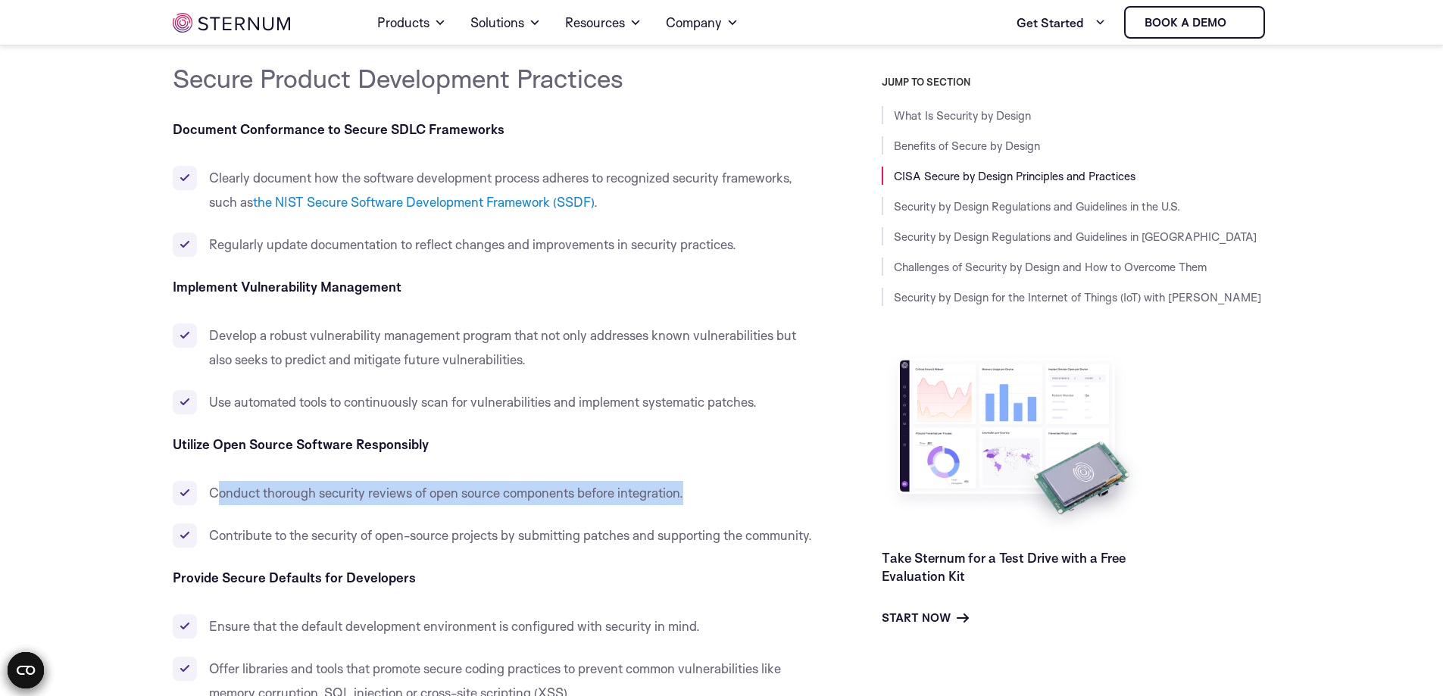
drag, startPoint x: 401, startPoint y: 525, endPoint x: 711, endPoint y: 525, distance: 309.9
click at [711, 505] on li "Conduct thorough security reviews of open source components before integration." at bounding box center [493, 493] width 641 height 24
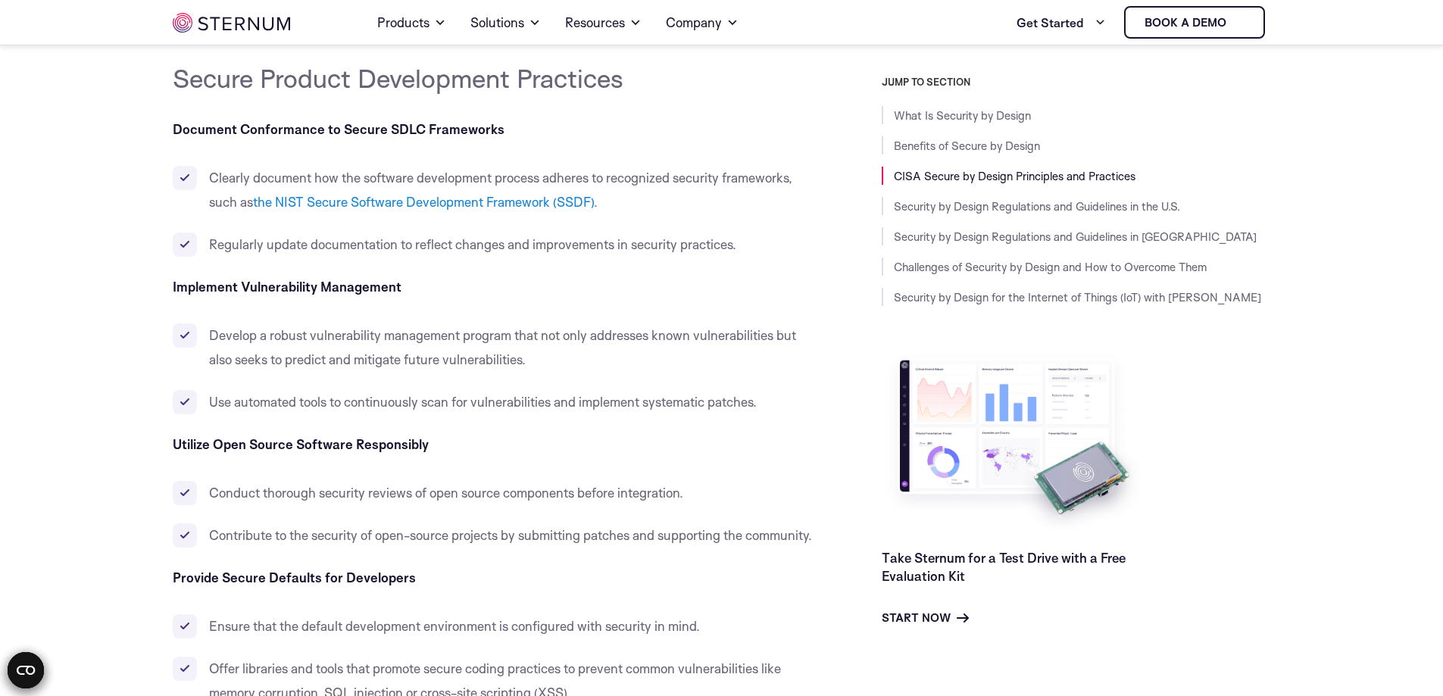
click at [583, 543] on span "Contribute to the security of open-source projects by submitting patches and su…" at bounding box center [510, 535] width 603 height 16
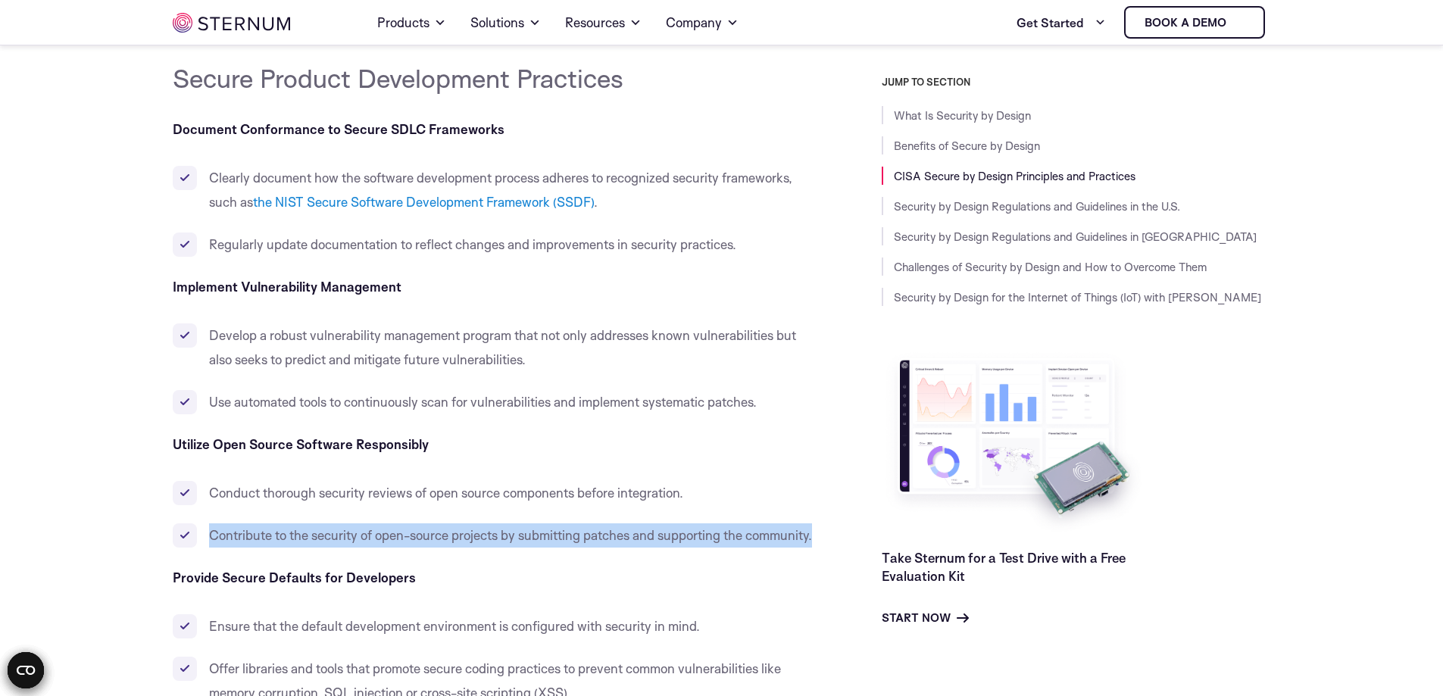
drag, startPoint x: 212, startPoint y: 560, endPoint x: 312, endPoint y: 585, distance: 103.1
click at [312, 548] on li "Contribute to the security of open-source projects by submitting patches and su…" at bounding box center [493, 536] width 641 height 24
click at [337, 548] on li "Contribute to the security of open-source projects by submitting patches and su…" at bounding box center [493, 536] width 641 height 24
click at [324, 548] on li "Contribute to the security of open-source projects by submitting patches and su…" at bounding box center [493, 536] width 641 height 24
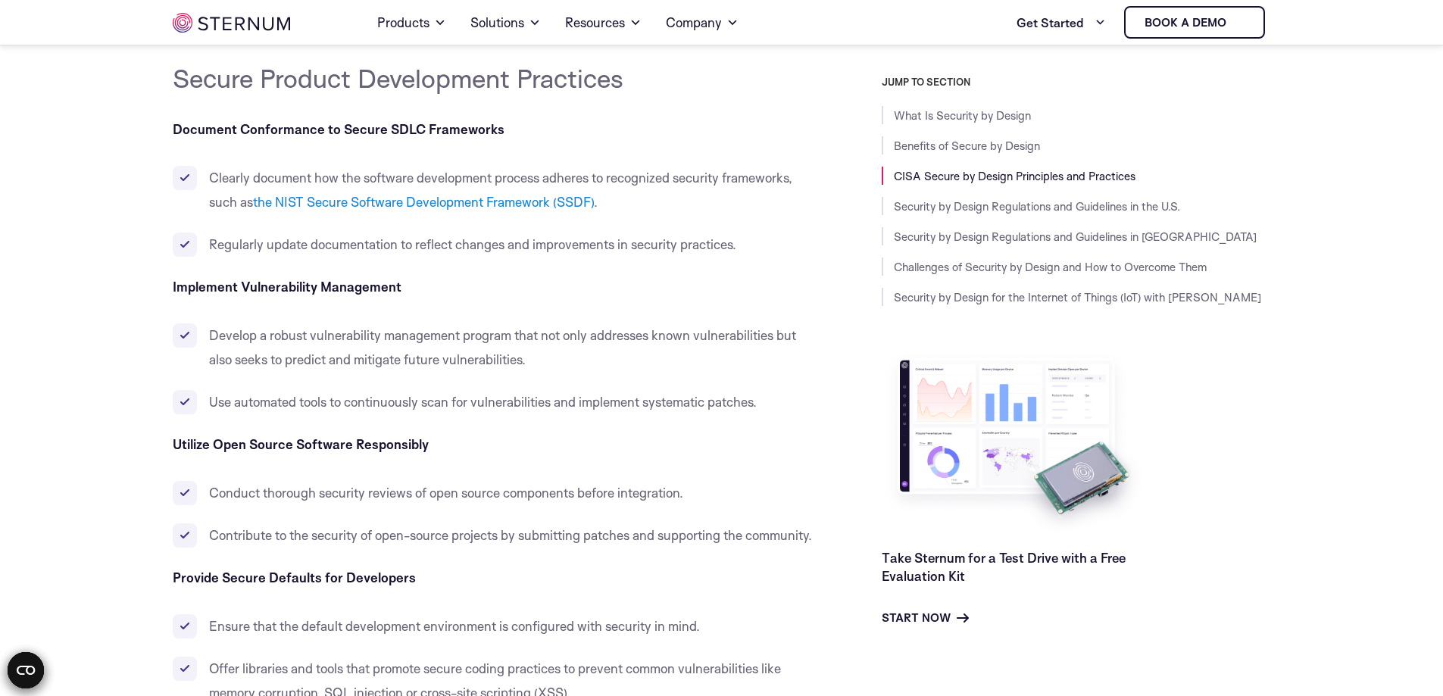
click at [252, 543] on span "Contribute to the security of open-source projects by submitting patches and su…" at bounding box center [510, 535] width 603 height 16
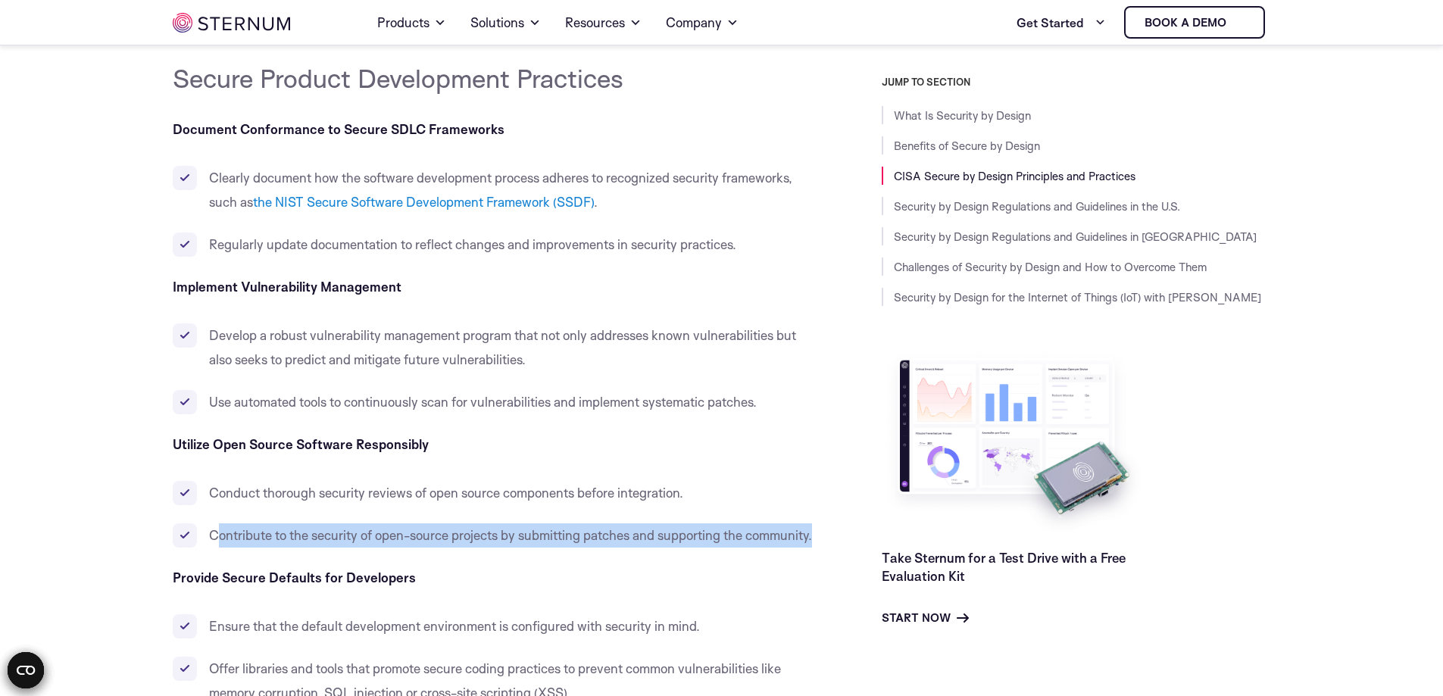
drag, startPoint x: 282, startPoint y: 583, endPoint x: 219, endPoint y: 558, distance: 67.7
click at [220, 548] on li "Contribute to the security of open-source projects by submitting patches and su…" at bounding box center [493, 536] width 641 height 24
click at [338, 548] on li "Contribute to the security of open-source projects by submitting patches and su…" at bounding box center [493, 536] width 641 height 24
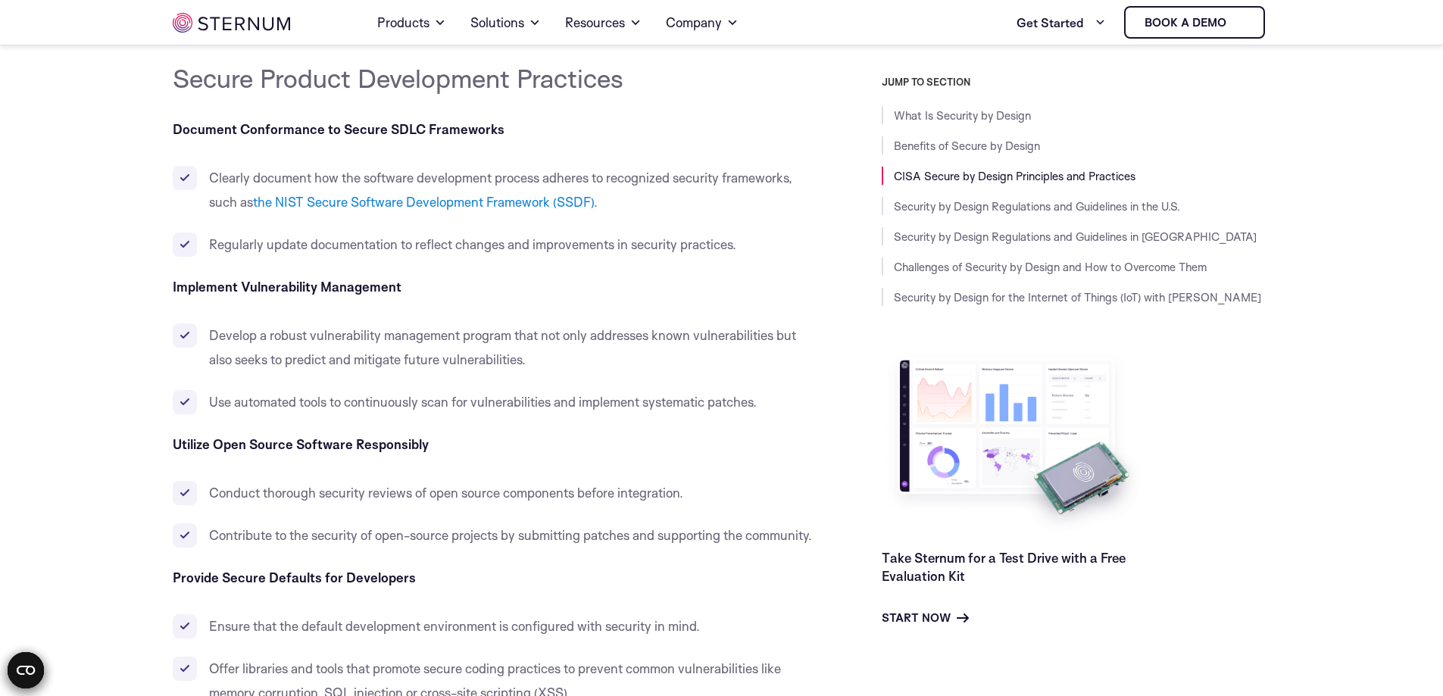
scroll to position [3466, 0]
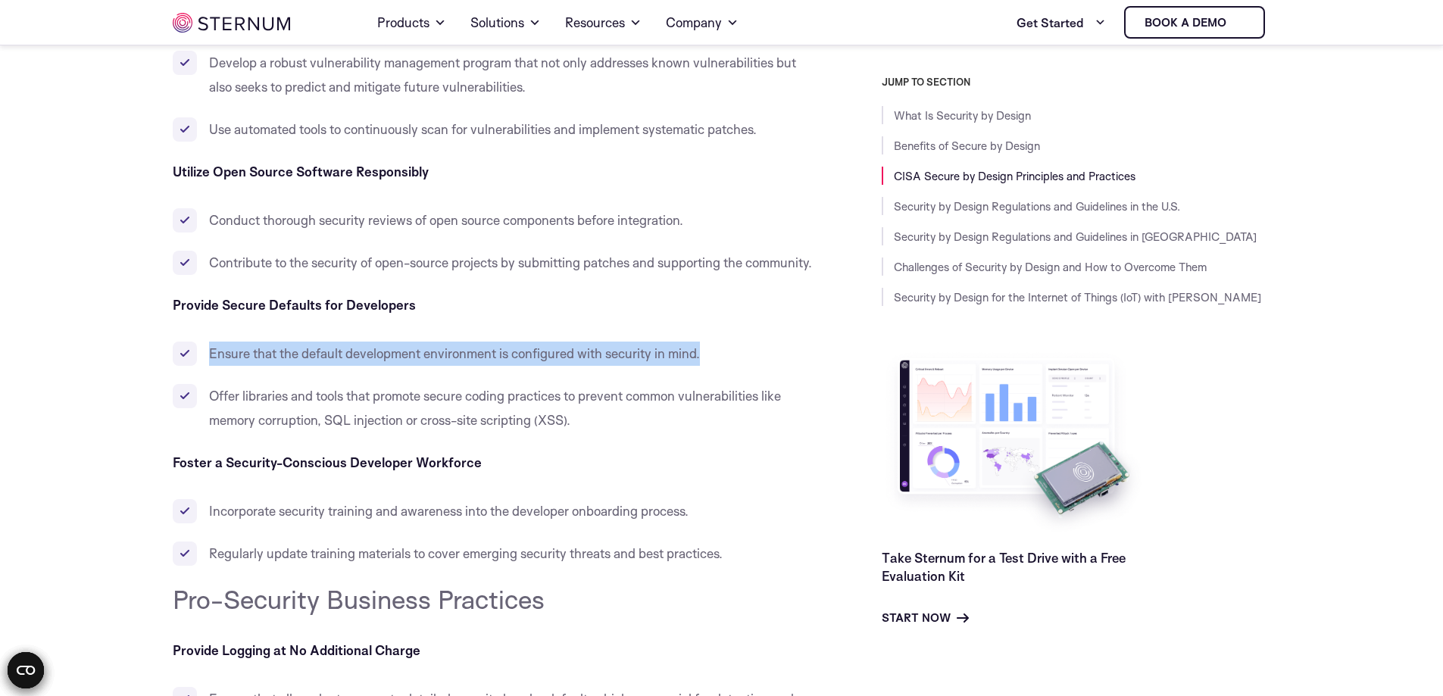
drag, startPoint x: 208, startPoint y: 394, endPoint x: 713, endPoint y: 407, distance: 504.8
click at [713, 366] on li "Ensure that the default development environment is configured with security in …" at bounding box center [493, 354] width 641 height 24
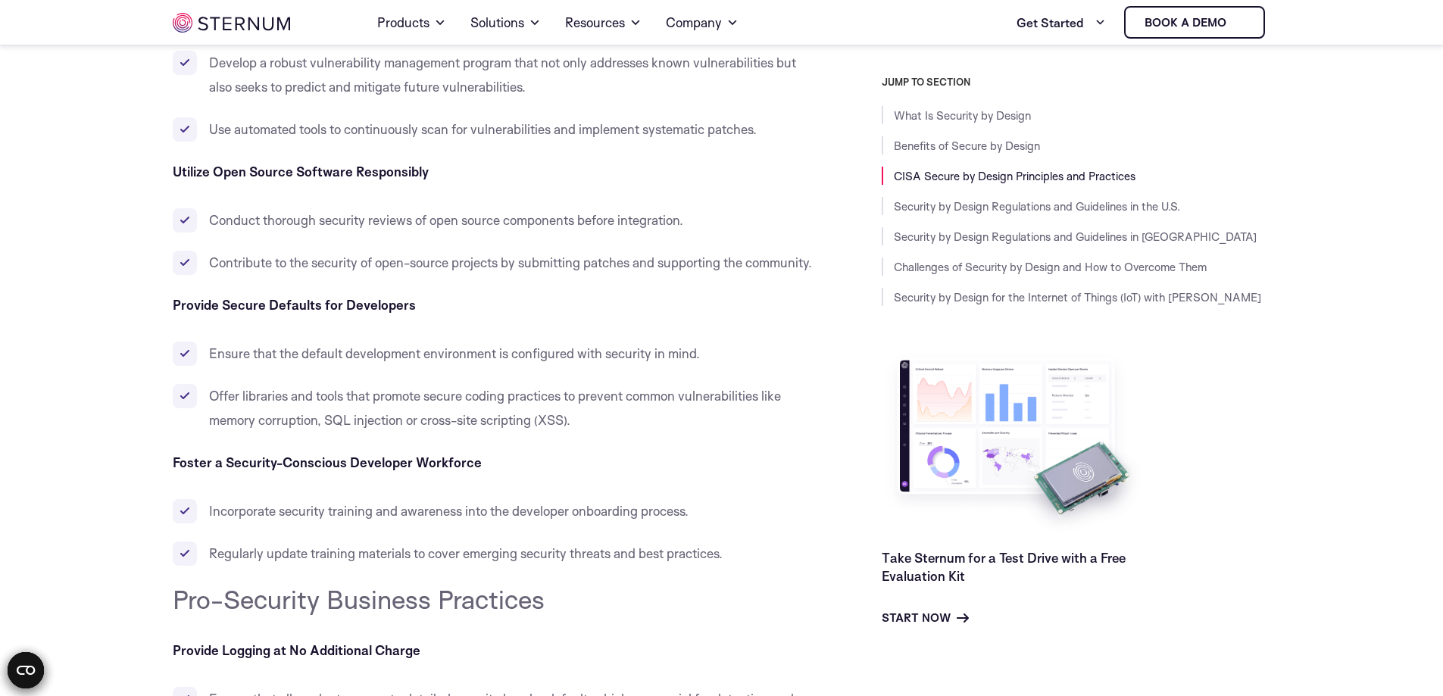
drag, startPoint x: 448, startPoint y: 460, endPoint x: 324, endPoint y: 452, distance: 124.5
click at [447, 428] on span "Offer libraries and tools that promote secure coding practices to prevent commo…" at bounding box center [495, 408] width 572 height 40
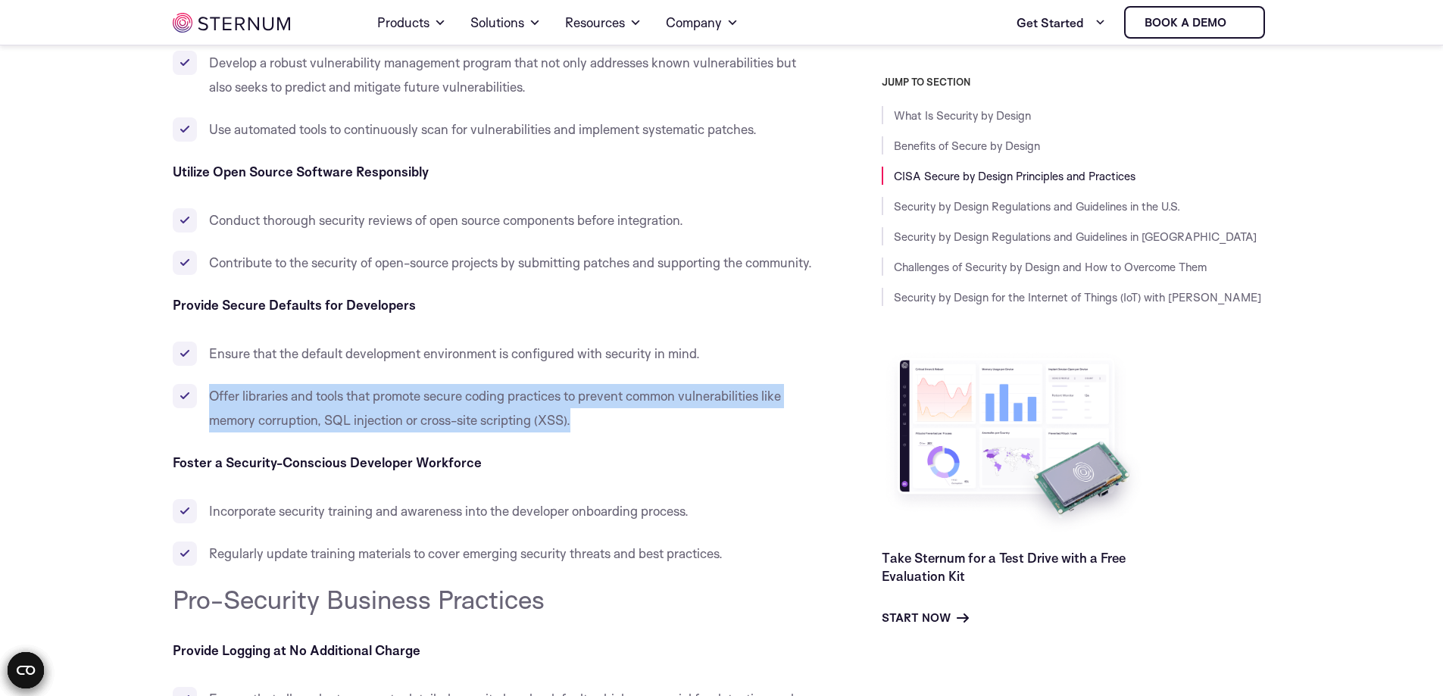
drag, startPoint x: 212, startPoint y: 436, endPoint x: 581, endPoint y: 473, distance: 370.8
click at [581, 433] on li "Offer libraries and tools that promote secure coding practices to prevent commo…" at bounding box center [493, 408] width 641 height 48
click at [605, 433] on li "Offer libraries and tools that promote secure coding practices to prevent commo…" at bounding box center [493, 408] width 641 height 48
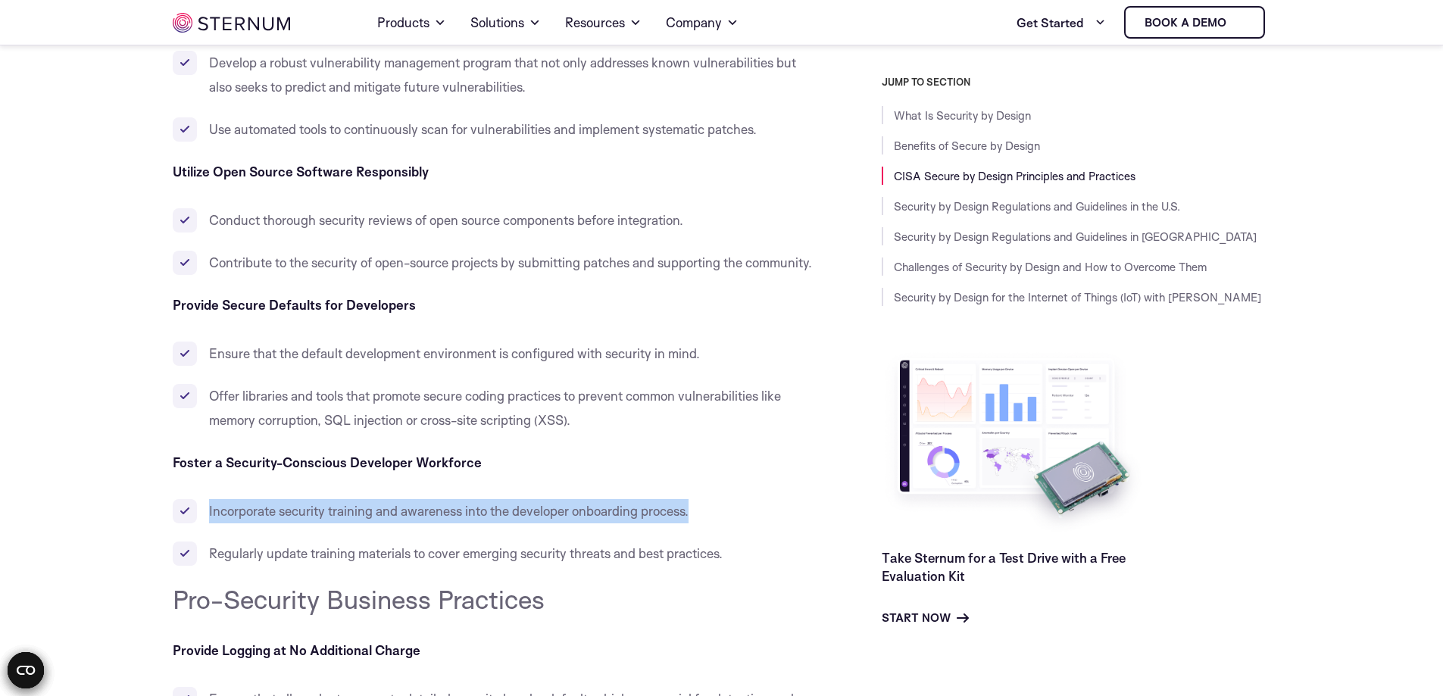
drag, startPoint x: 208, startPoint y: 558, endPoint x: 731, endPoint y: 557, distance: 522.8
click at [731, 524] on li "Incorporate security training and awareness into the developer onboarding proce…" at bounding box center [493, 511] width 641 height 24
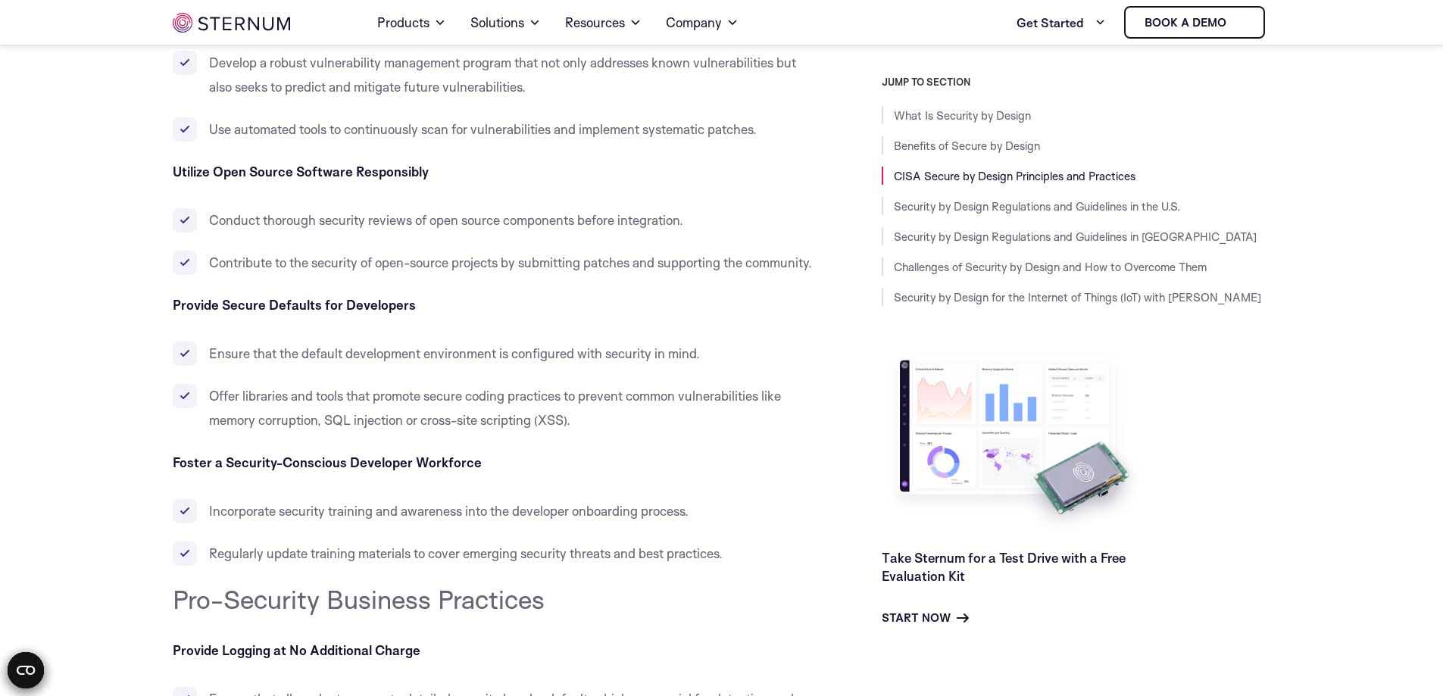
click at [398, 471] on b "Foster a Security-Conscious Developer Workforce" at bounding box center [327, 463] width 309 height 16
drag, startPoint x: 211, startPoint y: 621, endPoint x: 735, endPoint y: 599, distance: 524.8
click at [734, 566] on li "Regularly update training materials to cover emerging security threats and best…" at bounding box center [493, 554] width 641 height 24
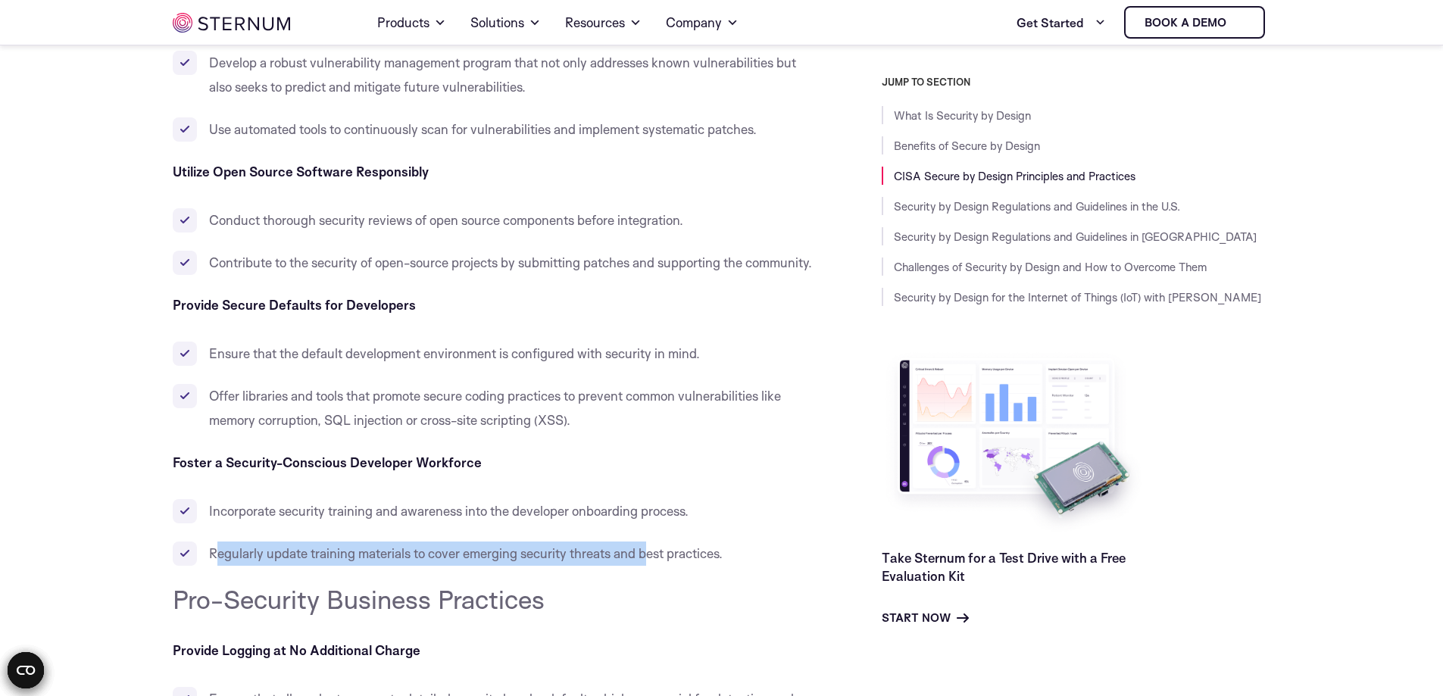
drag, startPoint x: 474, startPoint y: 621, endPoint x: 219, endPoint y: 611, distance: 254.8
click at [219, 566] on li "Regularly update training materials to cover emerging security threats and best…" at bounding box center [493, 554] width 641 height 24
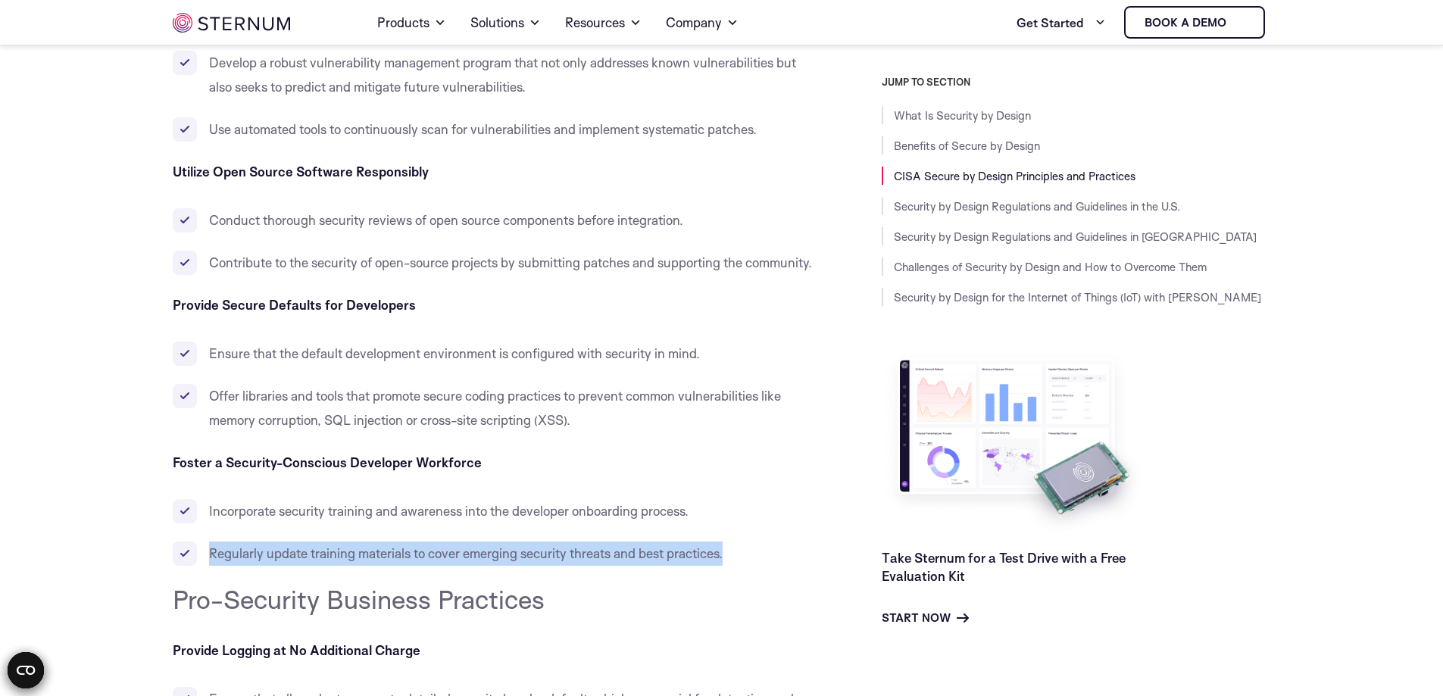
drag, startPoint x: 732, startPoint y: 604, endPoint x: 184, endPoint y: 604, distance: 547.8
click at [184, 566] on li "Regularly update training materials to cover emerging security threats and best…" at bounding box center [493, 554] width 641 height 24
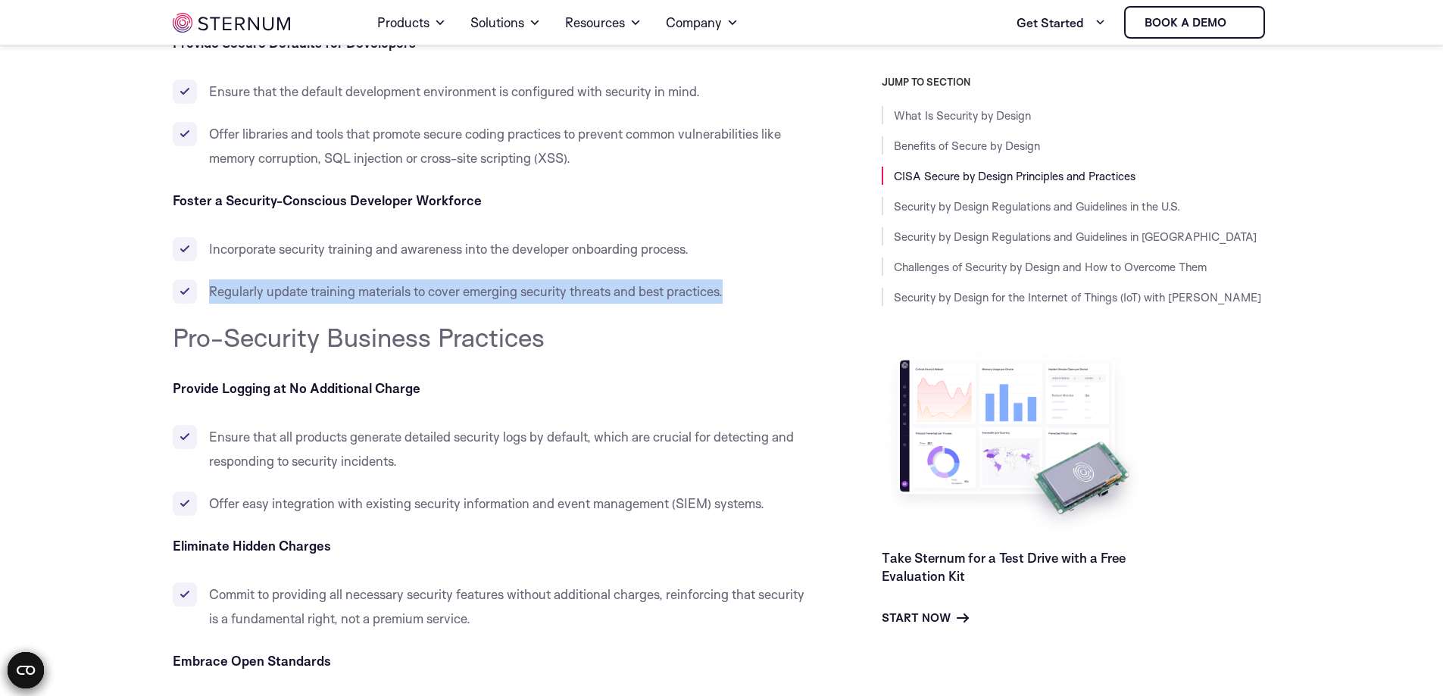
scroll to position [3876, 0]
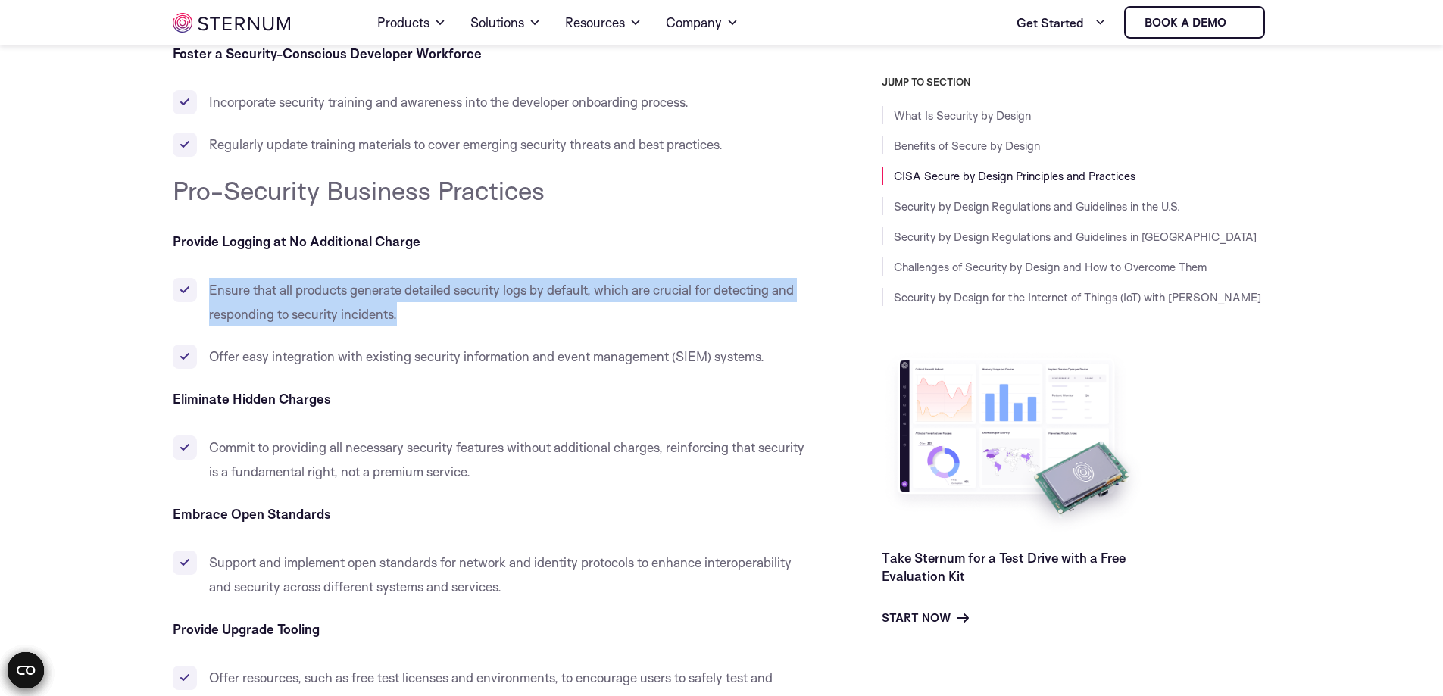
drag, startPoint x: 198, startPoint y: 346, endPoint x: 465, endPoint y: 385, distance: 270.4
click at [461, 369] on ul "Ensure that all products generate detailed security logs by default, which are …" at bounding box center [493, 323] width 641 height 91
click at [452, 371] on div at bounding box center [452, 371] width 0 height 0
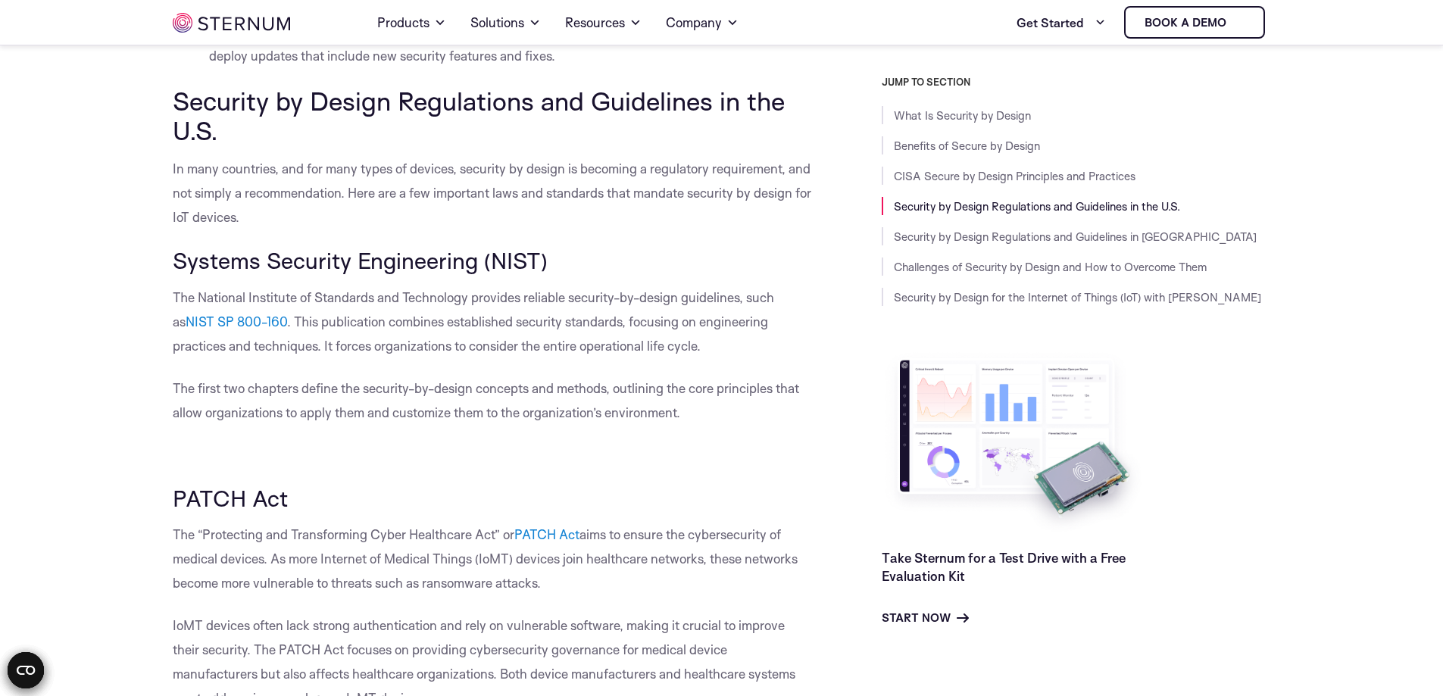
scroll to position [4558, 0]
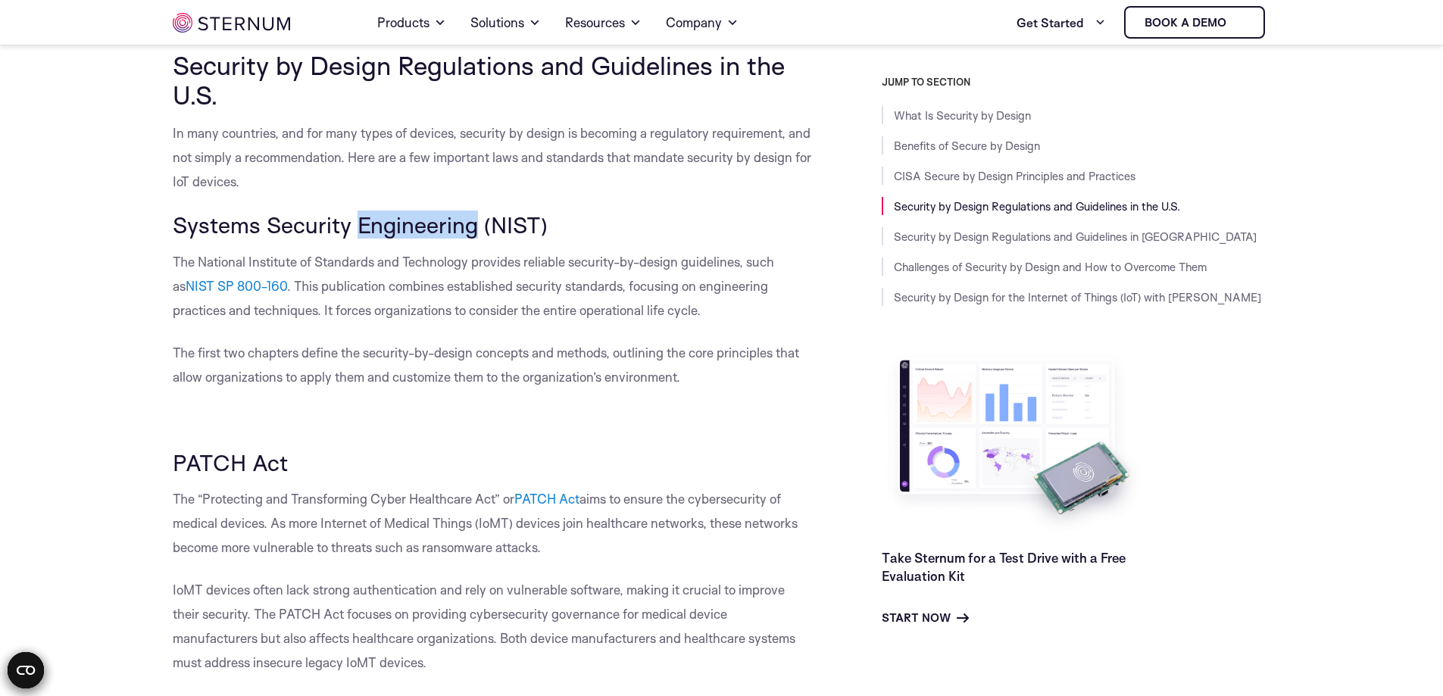
drag, startPoint x: 355, startPoint y: 276, endPoint x: 478, endPoint y: 281, distance: 123.6
click at [478, 239] on span "Systems Security Engineering (NIST)" at bounding box center [360, 225] width 375 height 28
click at [424, 323] on p "The National Institute of Standards and Technology provides reliable security-b…" at bounding box center [493, 286] width 641 height 73
drag, startPoint x: 177, startPoint y: 275, endPoint x: 477, endPoint y: 274, distance: 300.1
click at [477, 239] on span "Systems Security Engineering (NIST)" at bounding box center [360, 225] width 375 height 28
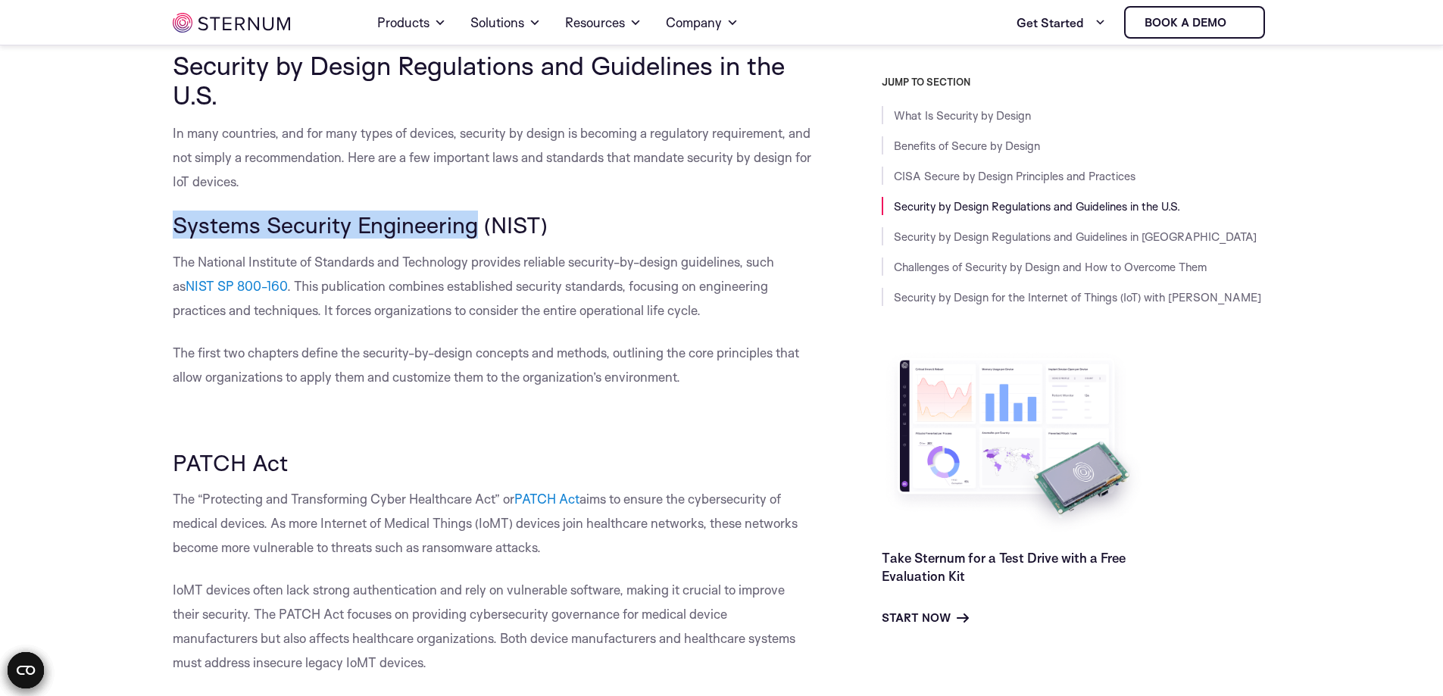
copy span "Systems Security Engineering"
click at [253, 294] on span "NIST SP 800-160" at bounding box center [237, 286] width 102 height 16
